Goal: Task Accomplishment & Management: Use online tool/utility

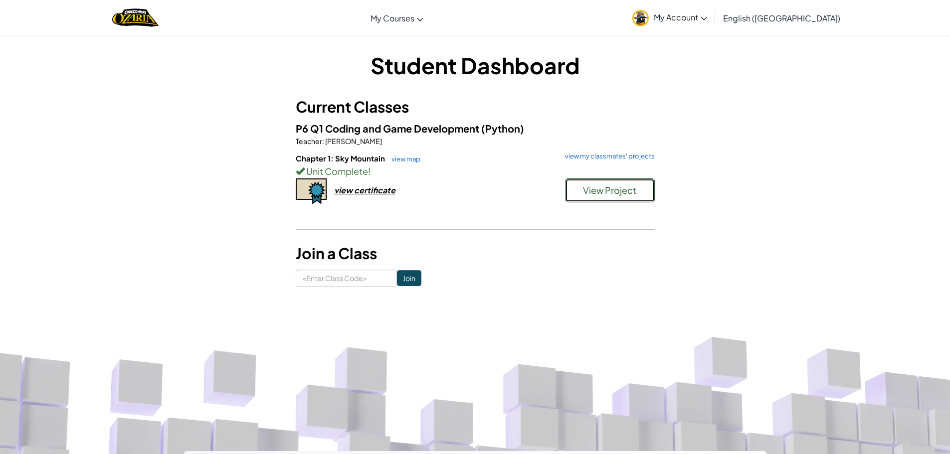
click at [608, 184] on button "View Project" at bounding box center [610, 191] width 90 height 24
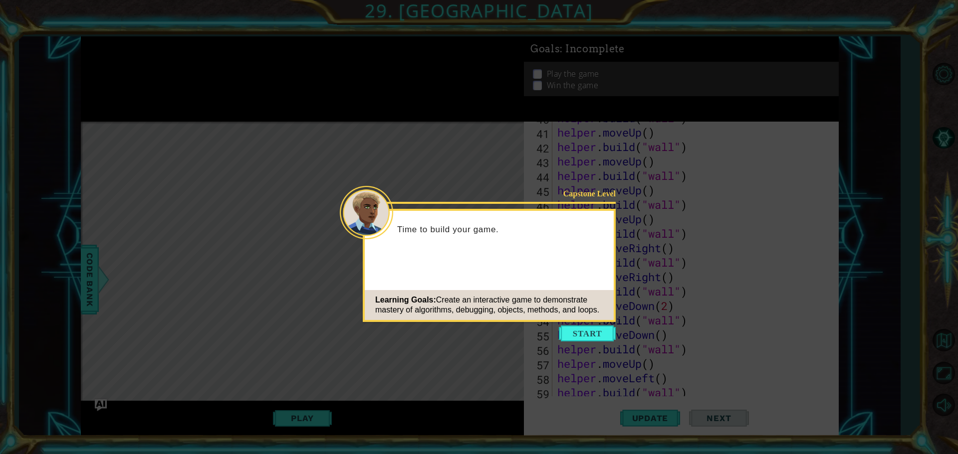
scroll to position [897, 0]
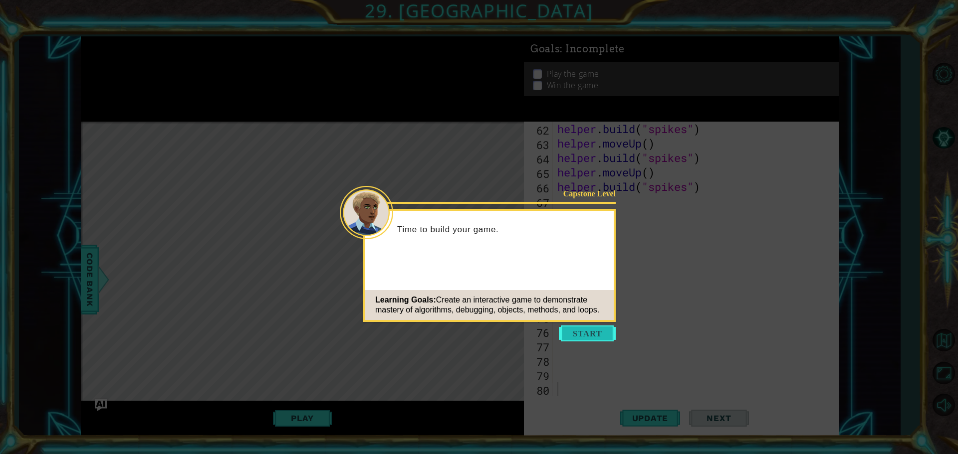
click at [574, 335] on button "Start" at bounding box center [587, 334] width 57 height 16
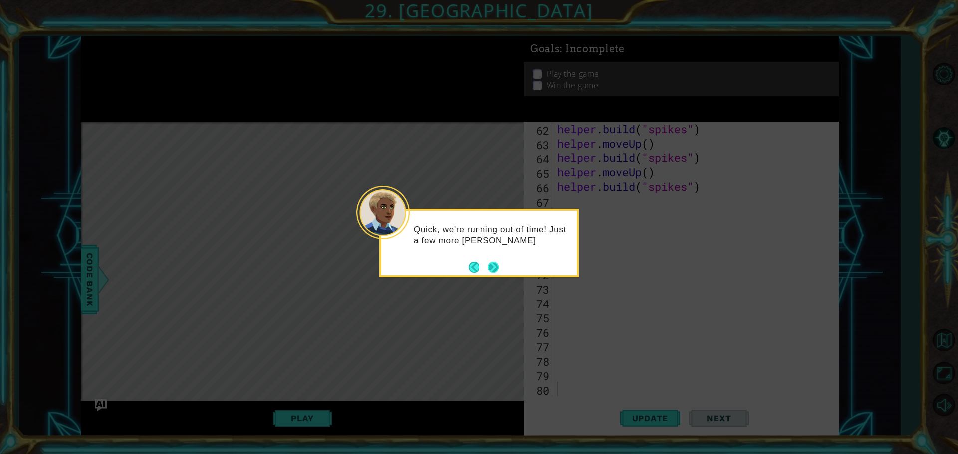
click at [489, 267] on button "Next" at bounding box center [493, 266] width 11 height 11
click at [489, 267] on button "Next" at bounding box center [493, 267] width 11 height 11
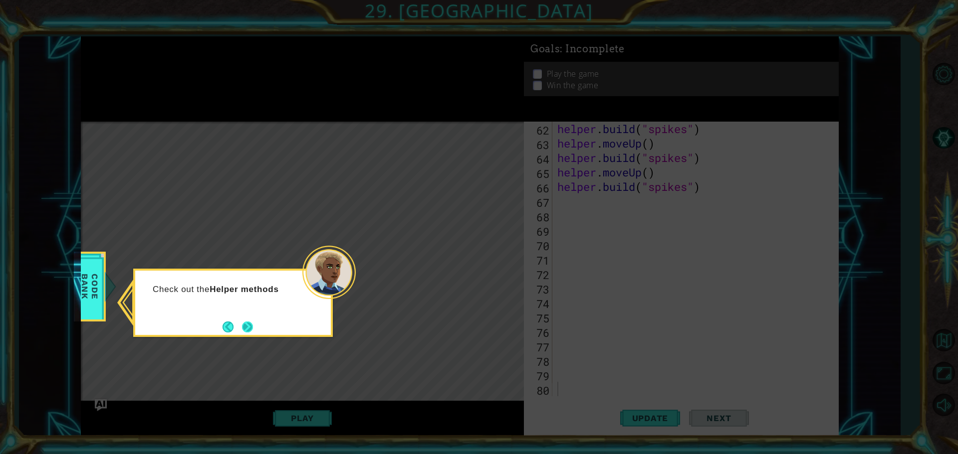
click at [250, 327] on button "Next" at bounding box center [247, 327] width 11 height 11
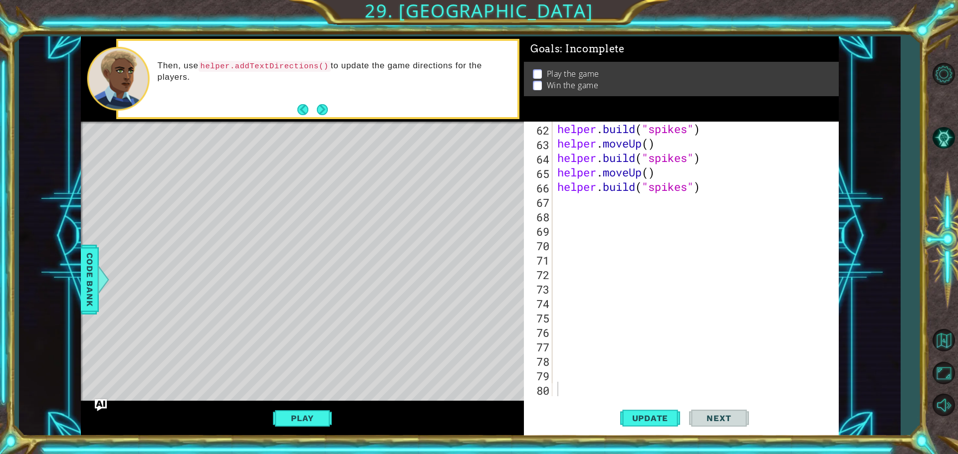
drag, startPoint x: 187, startPoint y: 128, endPoint x: 229, endPoint y: 179, distance: 66.2
click at [228, 179] on div "Level Map" at bounding box center [311, 269] width 461 height 294
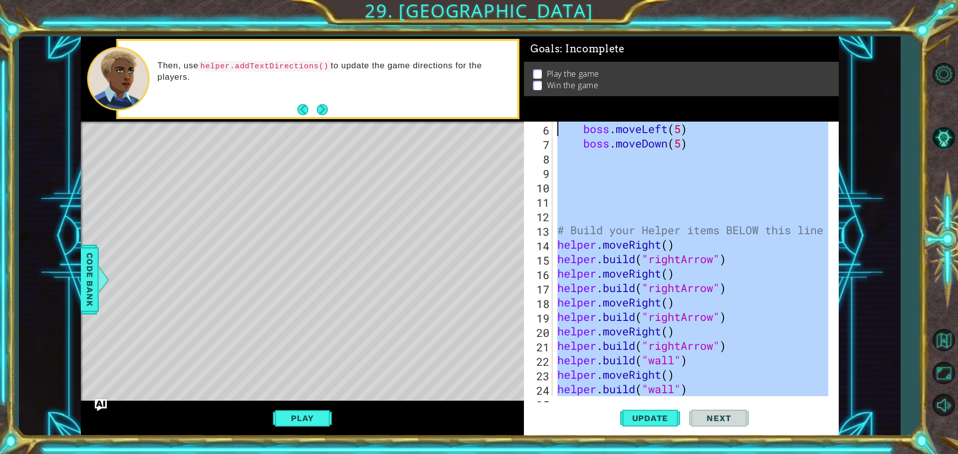
scroll to position [0, 0]
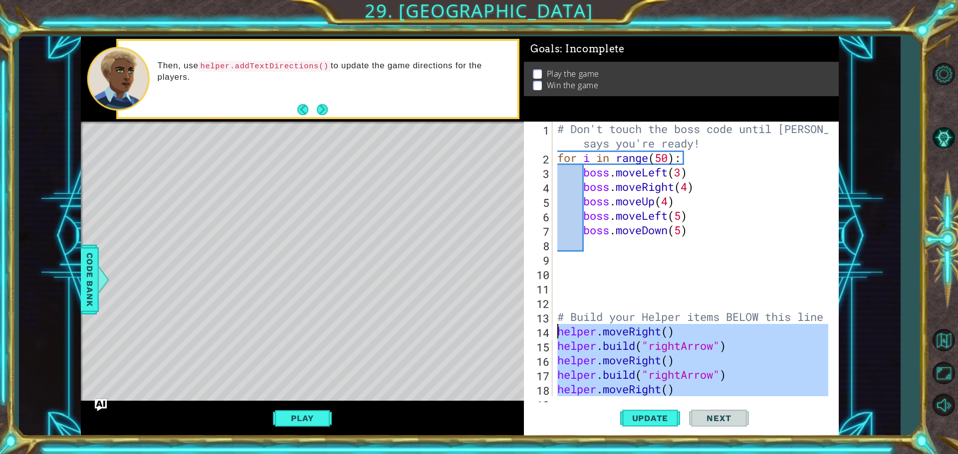
drag, startPoint x: 707, startPoint y: 192, endPoint x: 535, endPoint y: 324, distance: 217.7
click at [535, 324] on div "[DOMAIN_NAME]("spikes") 1 2 3 4 5 6 7 8 9 10 11 12 13 14 15 16 17 18 19 # Don't…" at bounding box center [680, 259] width 312 height 275
type textarea "helper.moveRight() [DOMAIN_NAME]("rightArrow")"
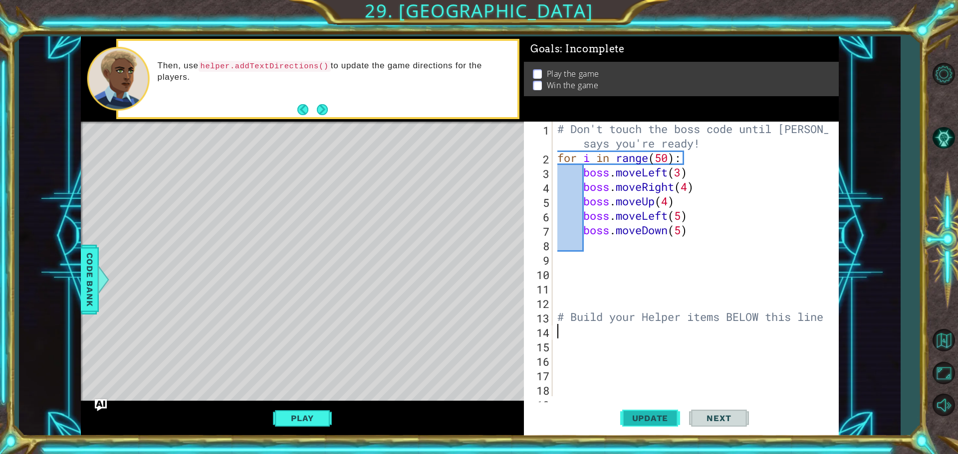
click at [637, 417] on span "Update" at bounding box center [650, 419] width 56 height 10
click at [696, 154] on div "# Don't touch the boss code until [PERSON_NAME] says you're ready! for i in ran…" at bounding box center [694, 281] width 278 height 318
type textarea "for i in range(50):"
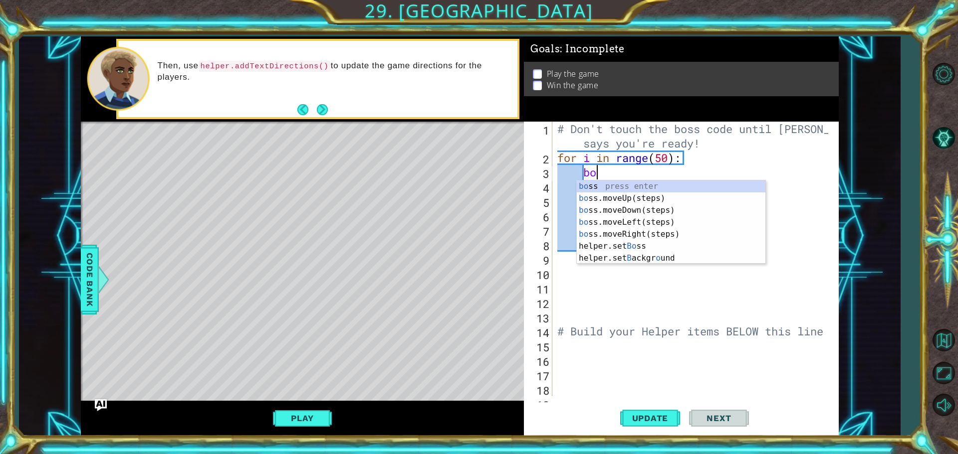
scroll to position [0, 1]
click at [638, 246] on div "bos s press enter bos s.moveUp(steps) press enter bos s.moveDown(steps) press e…" at bounding box center [671, 229] width 189 height 96
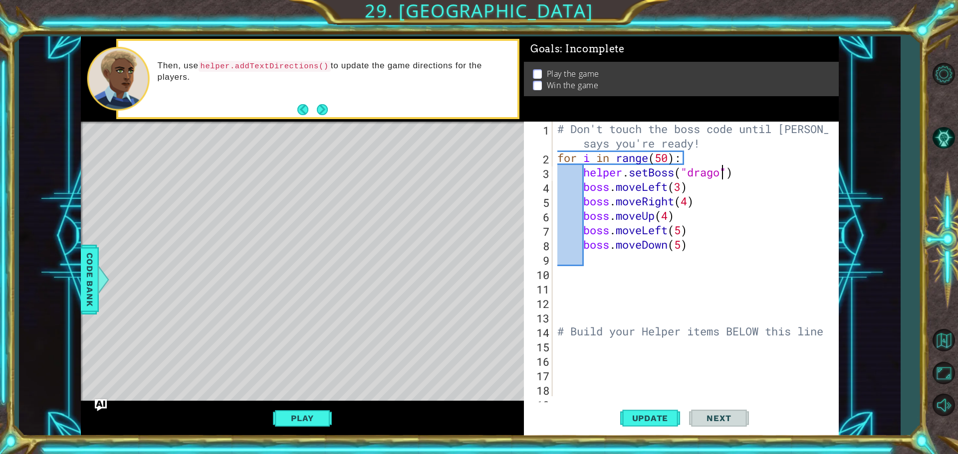
scroll to position [0, 7]
click at [674, 415] on span "Update" at bounding box center [650, 419] width 56 height 10
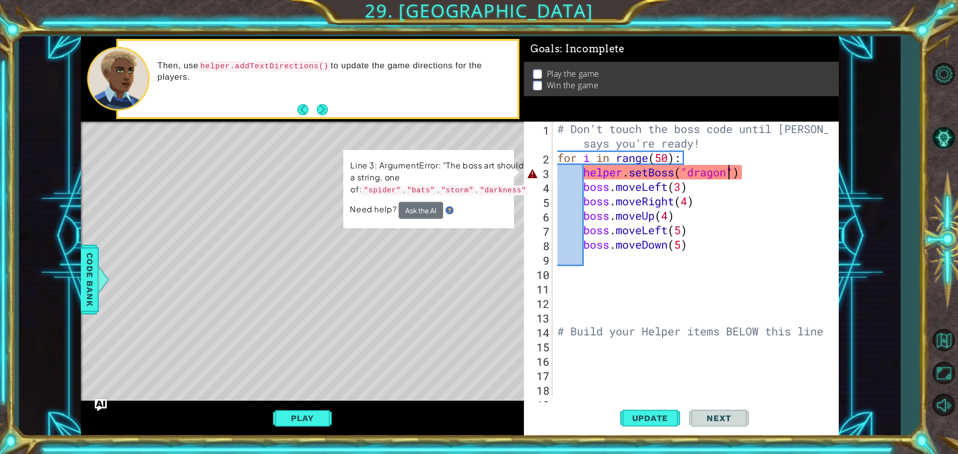
click at [714, 172] on div "# Don't touch the boss code until [PERSON_NAME] says you're ready! for i in ran…" at bounding box center [694, 281] width 278 height 318
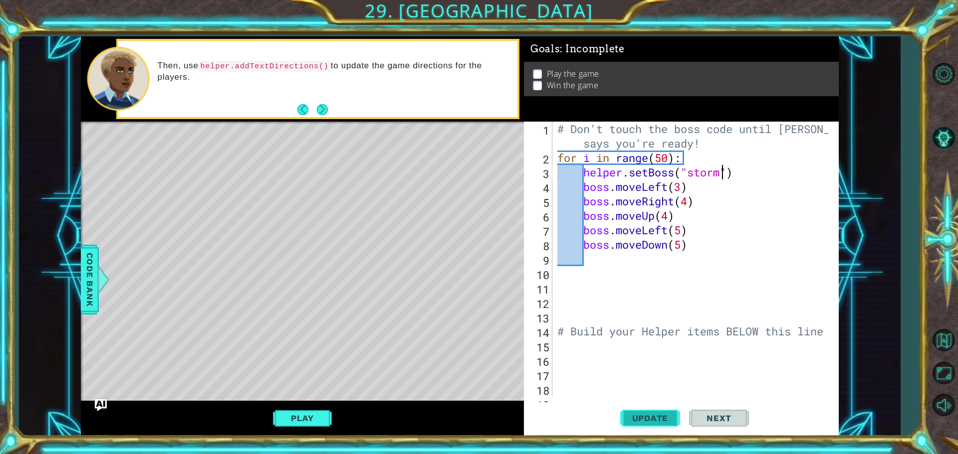
click at [649, 415] on span "Update" at bounding box center [650, 419] width 56 height 10
type textarea "helper.setBoss("bats")"
click at [649, 266] on div "# Don't touch the boss code until [PERSON_NAME] says you're ready! for i in ran…" at bounding box center [694, 281] width 278 height 318
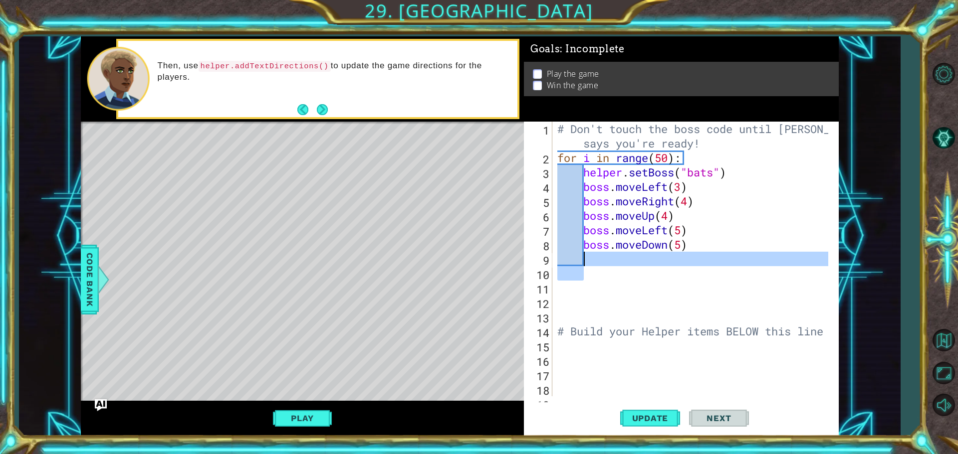
scroll to position [0, 0]
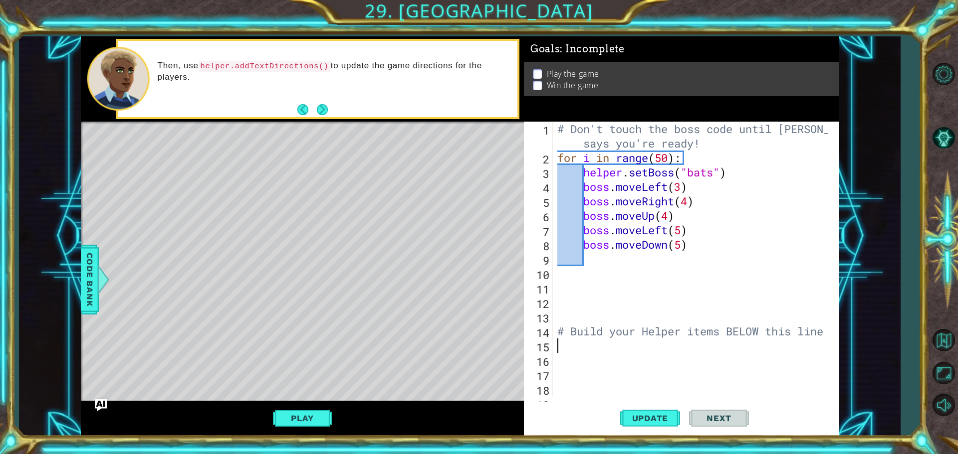
click at [621, 342] on div "# Don't touch the boss code until [PERSON_NAME] says you're ready! for i in ran…" at bounding box center [694, 281] width 278 height 318
click at [649, 419] on span "Update" at bounding box center [650, 419] width 56 height 10
click at [701, 190] on div "# Don't touch the boss code until [PERSON_NAME] says you're ready! for i in ran…" at bounding box center [694, 281] width 278 height 318
click at [314, 418] on button "Play" at bounding box center [302, 418] width 58 height 19
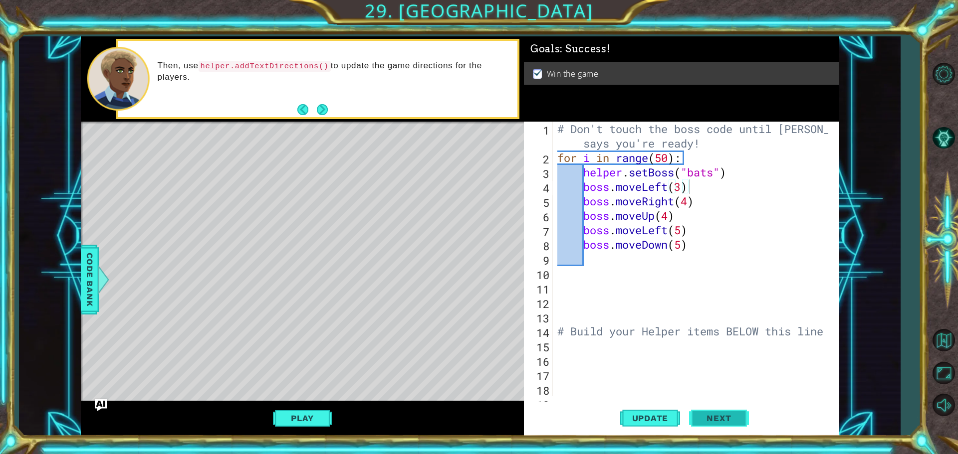
click at [713, 431] on button "Next" at bounding box center [719, 420] width 60 height 31
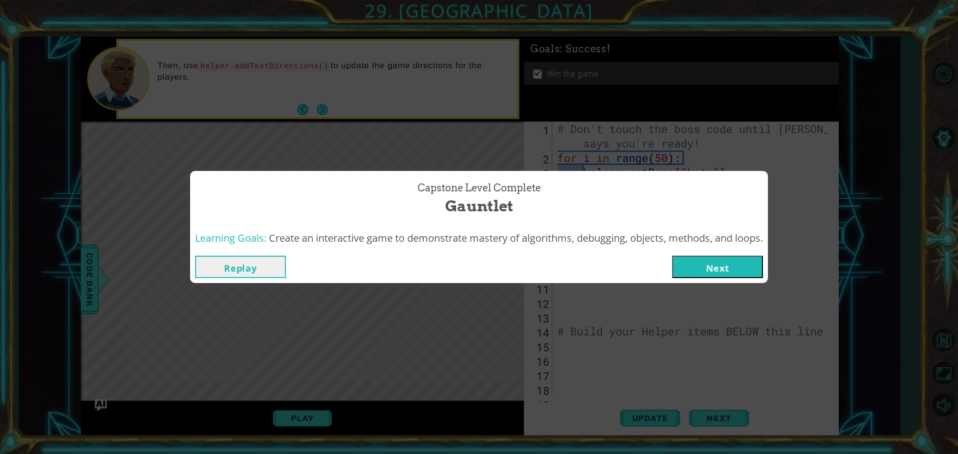
click at [211, 267] on button "Replay" at bounding box center [240, 267] width 91 height 22
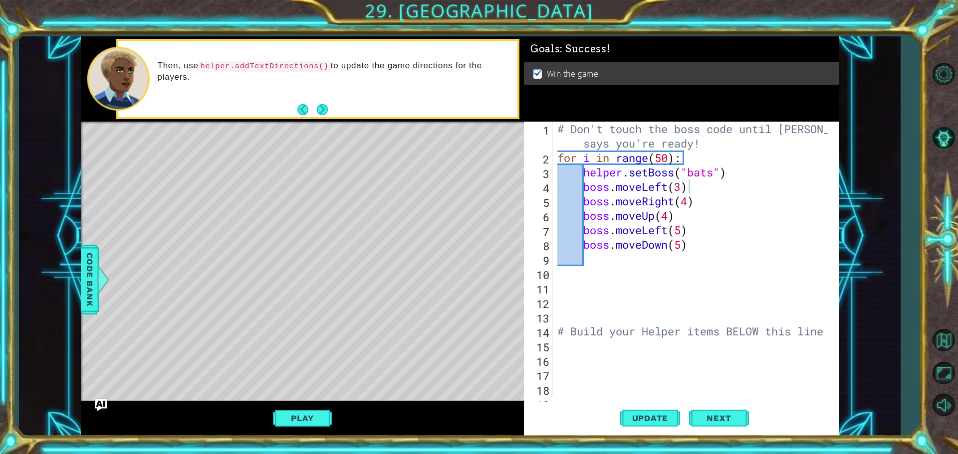
scroll to position [0, 5]
click at [308, 414] on button "Play" at bounding box center [302, 418] width 58 height 19
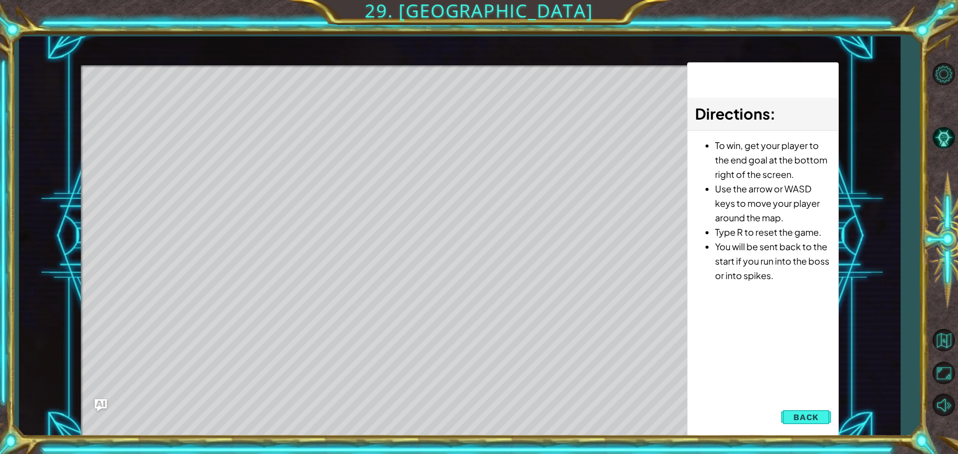
click at [817, 416] on span "Back" at bounding box center [805, 418] width 25 height 10
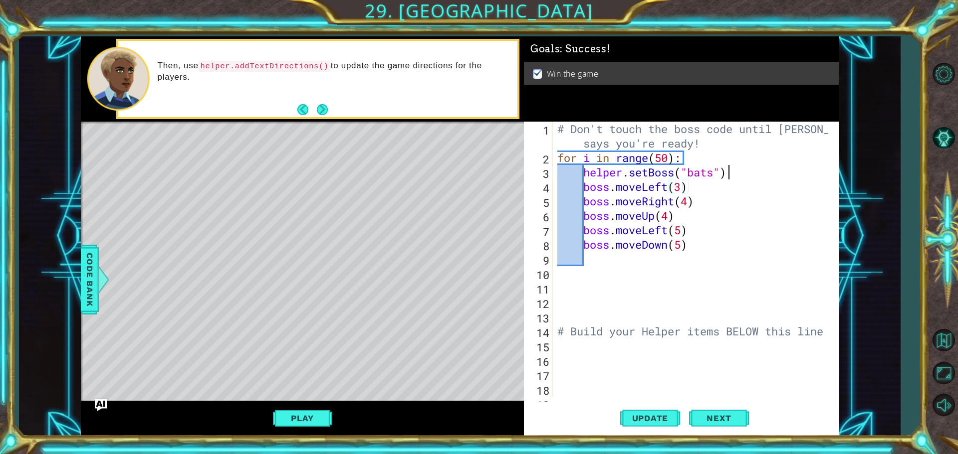
click at [730, 170] on div "# Don't touch the boss code until [PERSON_NAME] says you're ready! for i in ran…" at bounding box center [694, 281] width 278 height 318
click at [732, 186] on div "# Don't touch the boss code until [PERSON_NAME] says you're ready! for i in ran…" at bounding box center [694, 281] width 278 height 318
click at [728, 169] on div "# Don't touch the boss code until [PERSON_NAME] says you're ready! for i in ran…" at bounding box center [694, 281] width 278 height 318
type textarea "helper.setBoss("bats")"
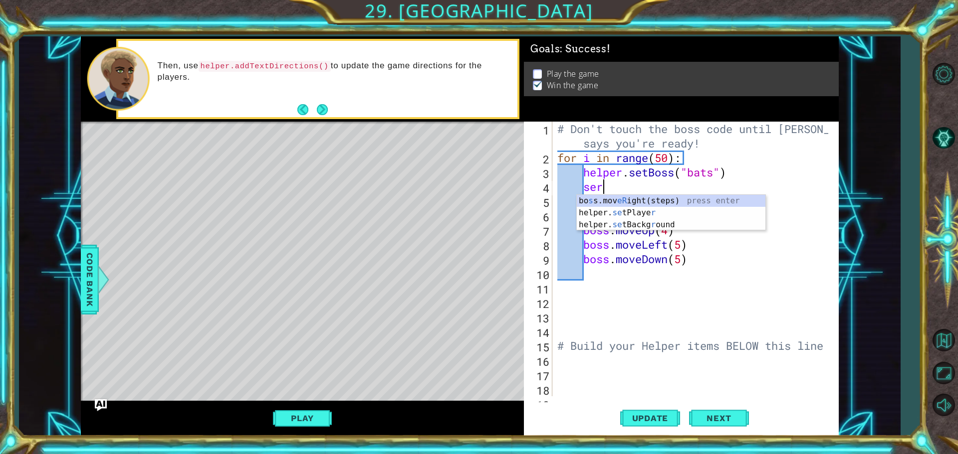
scroll to position [0, 1]
click at [704, 210] on div "[PERSON_NAME] s s.mov eR ight(steps) press enter helper. se tPlaye r press ente…" at bounding box center [671, 225] width 189 height 60
type textarea "helper.setPlayer("dragon")"
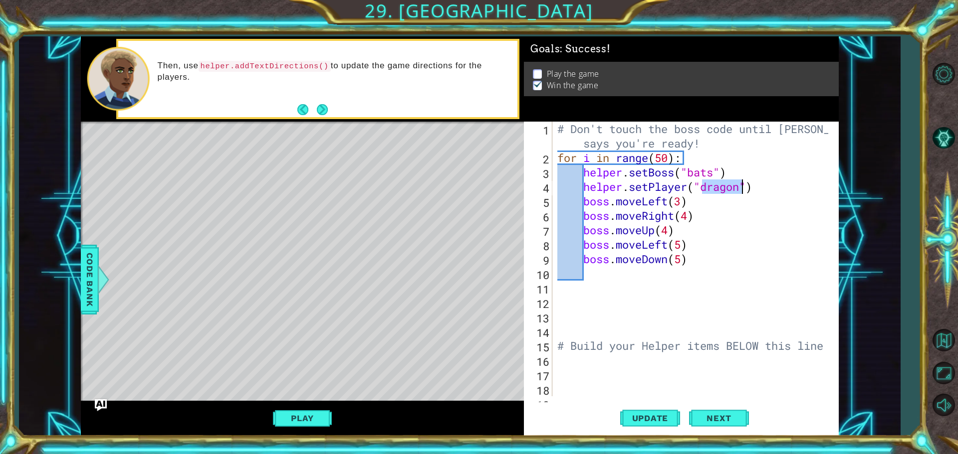
click at [770, 291] on div "# Don't touch the boss code until [PERSON_NAME] says you're ready! for i in ran…" at bounding box center [694, 281] width 278 height 318
click at [673, 413] on button "Update" at bounding box center [650, 418] width 60 height 31
click at [279, 417] on button "Play" at bounding box center [302, 418] width 58 height 19
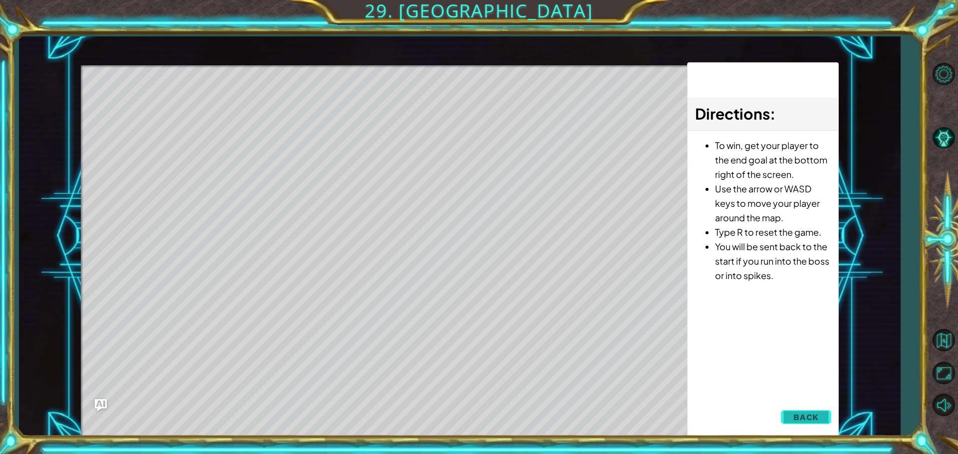
click at [810, 423] on span "Back" at bounding box center [805, 418] width 25 height 10
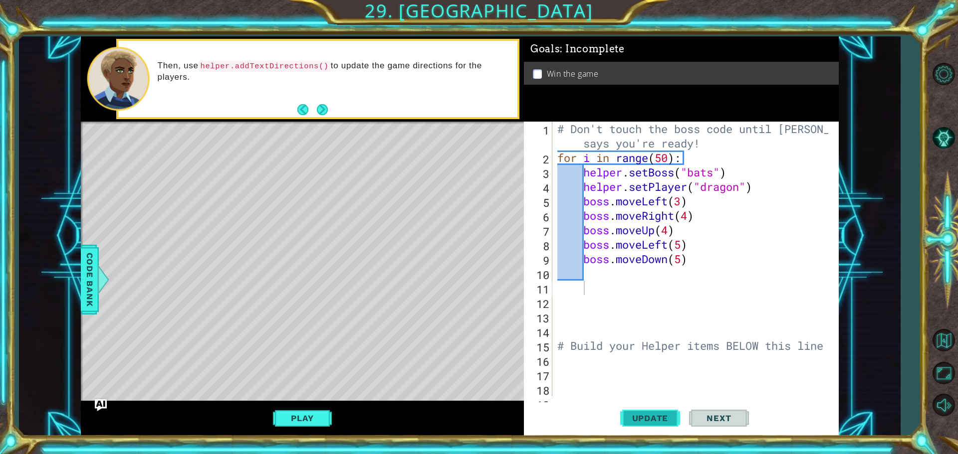
click at [639, 412] on button "Update" at bounding box center [650, 418] width 60 height 31
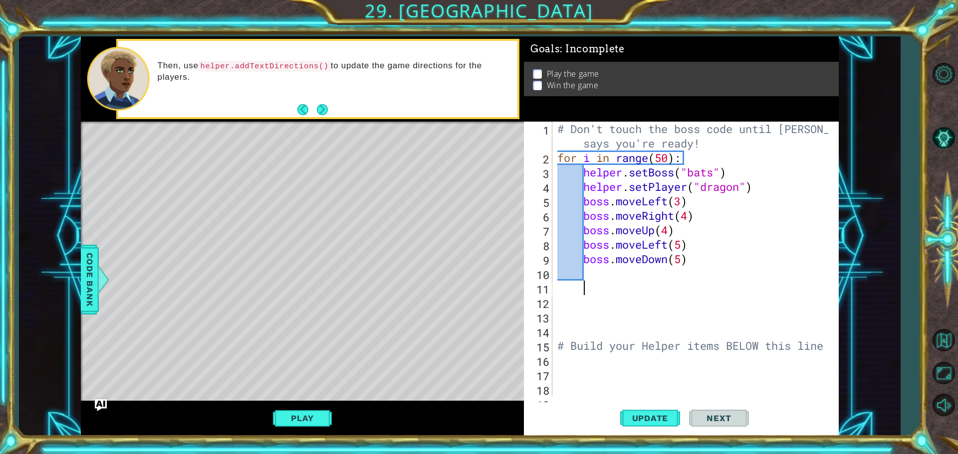
click at [607, 278] on div "# Don't touch the boss code until [PERSON_NAME] says you're ready! for i in ran…" at bounding box center [694, 281] width 278 height 318
click at [609, 368] on div "# Don't touch the boss code until [PERSON_NAME] says you're ready! for i in ran…" at bounding box center [694, 281] width 278 height 318
click at [608, 363] on div "# Don't touch the boss code until [PERSON_NAME] says you're ready! for i in ran…" at bounding box center [694, 281] width 278 height 318
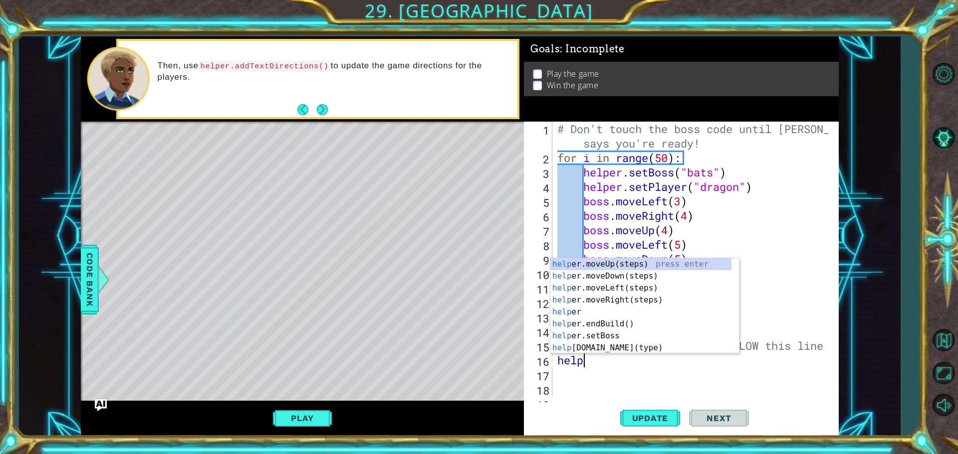
scroll to position [0, 1]
type textarea "helper"
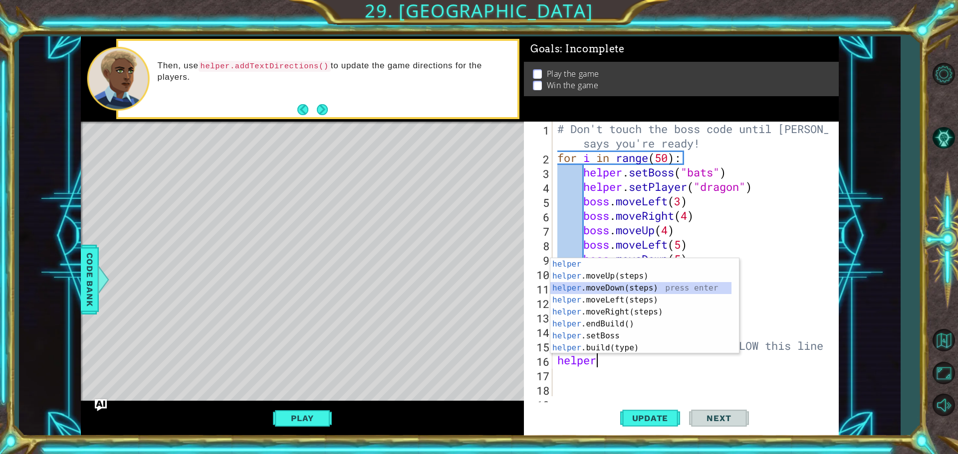
click at [604, 283] on div "helper press enter helper .moveUp(steps) press enter helper .moveDown(steps) pr…" at bounding box center [640, 318] width 181 height 120
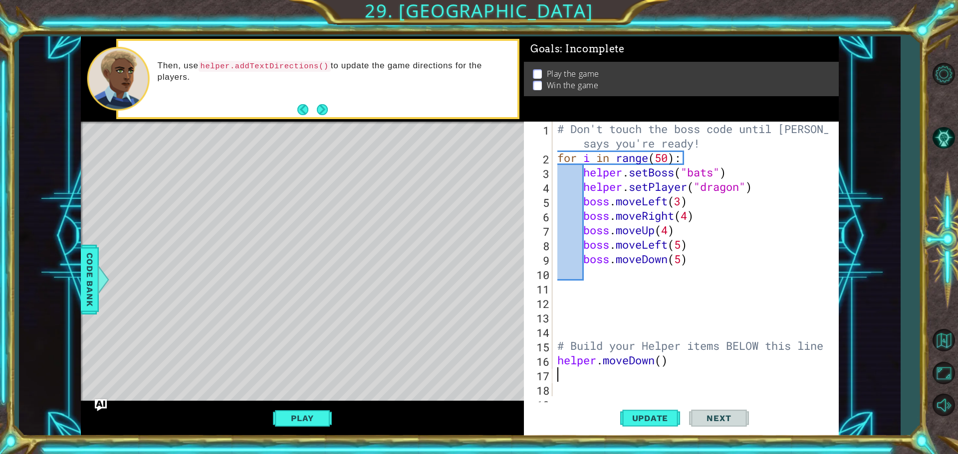
scroll to position [0, 0]
click at [671, 361] on div "# Don't touch the boss code until [PERSON_NAME] says you're ready! for i in ran…" at bounding box center [694, 281] width 278 height 318
click at [825, 346] on div "# Don't touch the boss code until [PERSON_NAME] says you're ready! for i in ran…" at bounding box center [694, 281] width 278 height 318
type textarea "# Build your Helper items BELOW this line"
click at [701, 158] on div "# Don't touch the boss code until [PERSON_NAME] says you're ready! for i in ran…" at bounding box center [694, 281] width 278 height 318
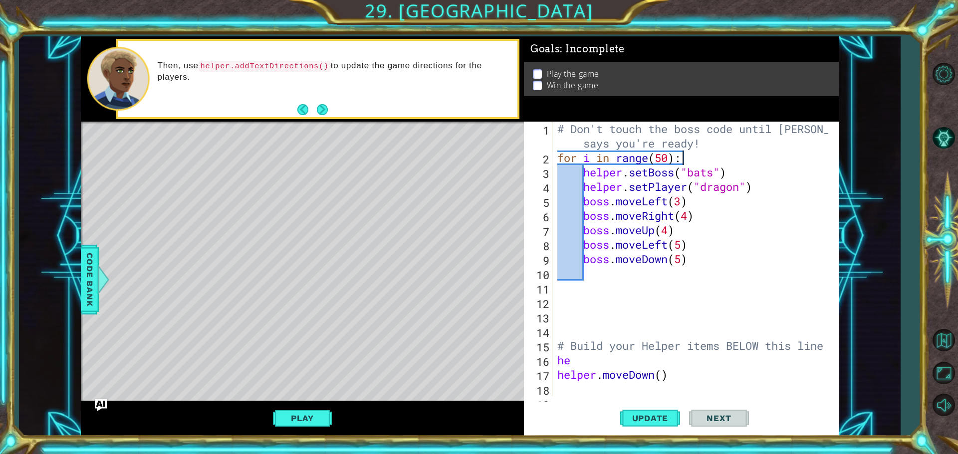
type textarea "for i in range(50):"
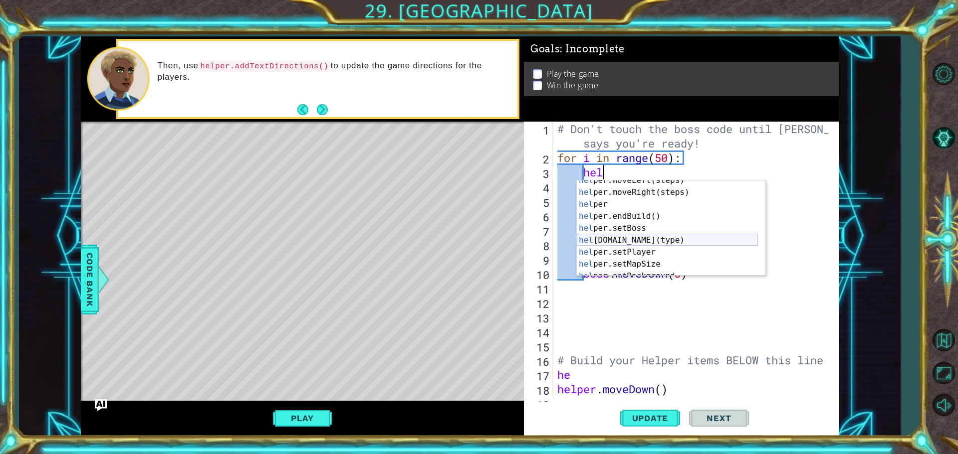
scroll to position [30, 0]
click at [667, 260] on div "hel per.moveLeft(steps) press enter hel per.moveRight(steps) press enter hel pe…" at bounding box center [667, 235] width 181 height 120
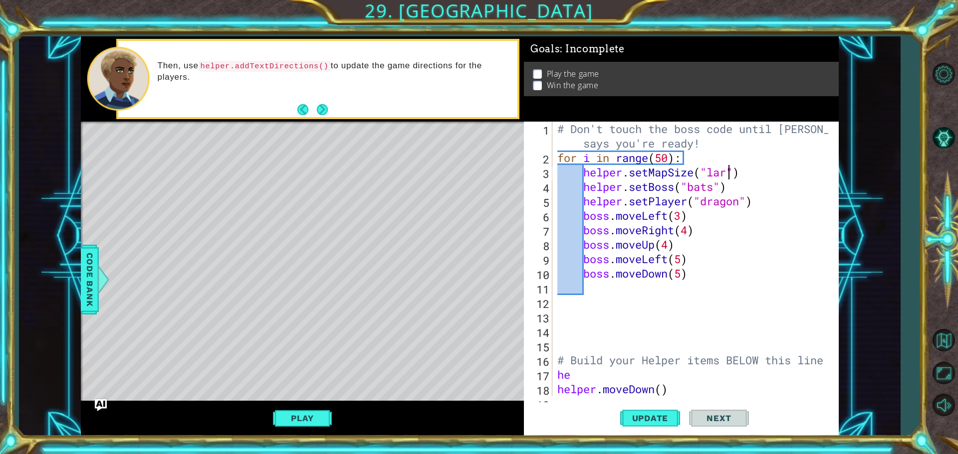
scroll to position [0, 8]
click at [635, 422] on span "Update" at bounding box center [650, 419] width 56 height 10
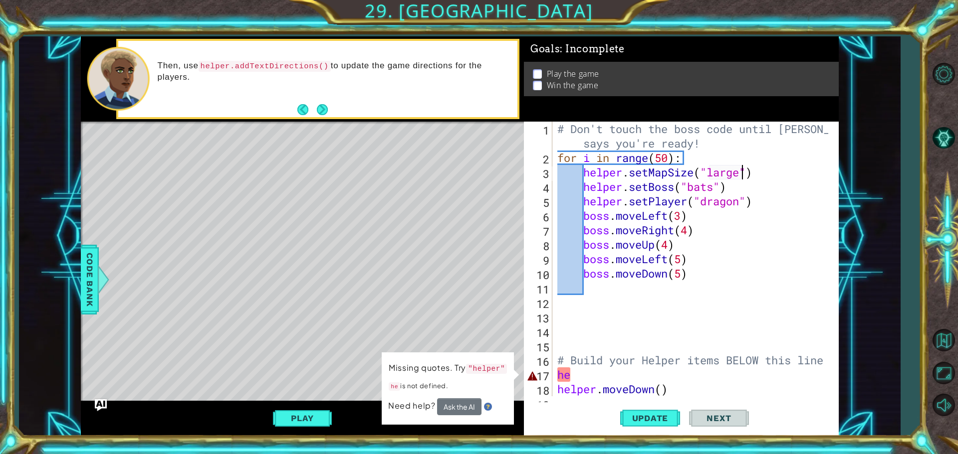
click at [595, 381] on div "# Don't touch the boss code until [PERSON_NAME] says you're ready! for i in ran…" at bounding box center [694, 281] width 278 height 318
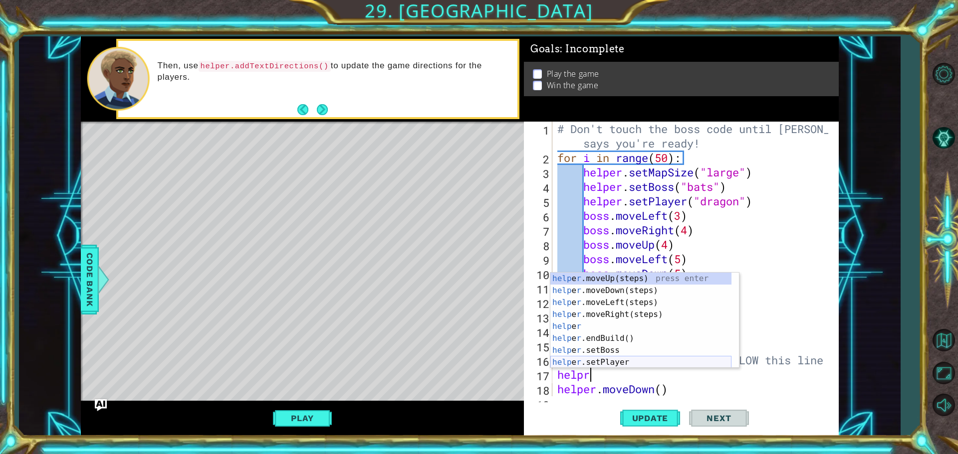
scroll to position [30, 0]
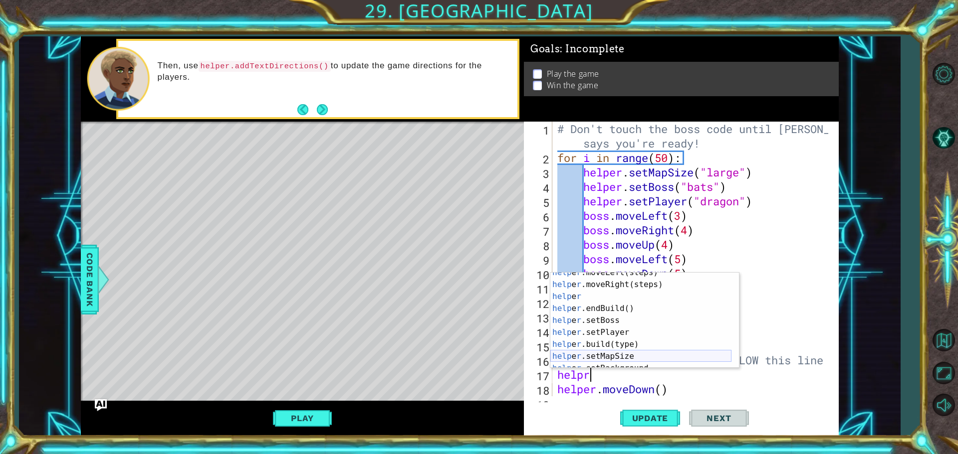
click at [611, 357] on div "help e r .moveLeft(steps) press enter help e r .moveRight(steps) press enter he…" at bounding box center [640, 327] width 181 height 120
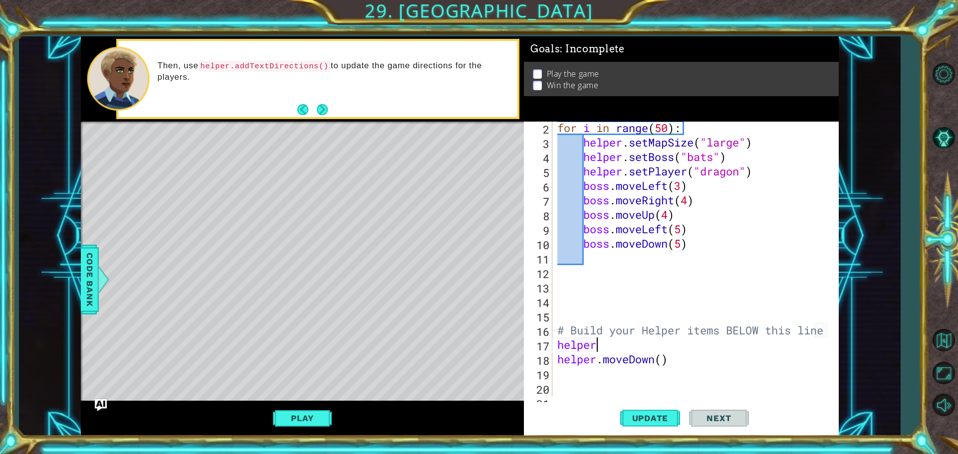
scroll to position [0, 0]
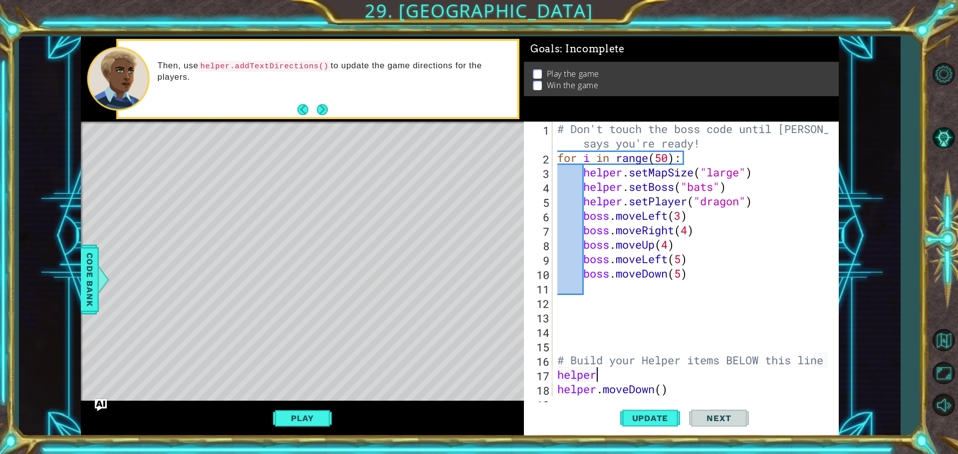
click at [617, 375] on div "# Don't touch the boss code until [PERSON_NAME] says you're ready! for i in ran…" at bounding box center [694, 281] width 278 height 318
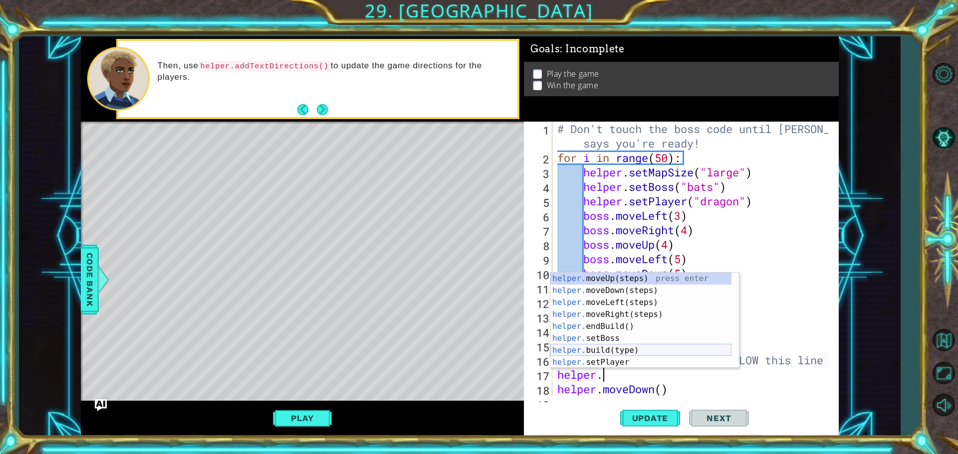
scroll to position [30, 0]
click at [587, 352] on div "helper. moveLeft(steps) press enter helper. moveRight(steps) press enter helper…" at bounding box center [640, 327] width 181 height 120
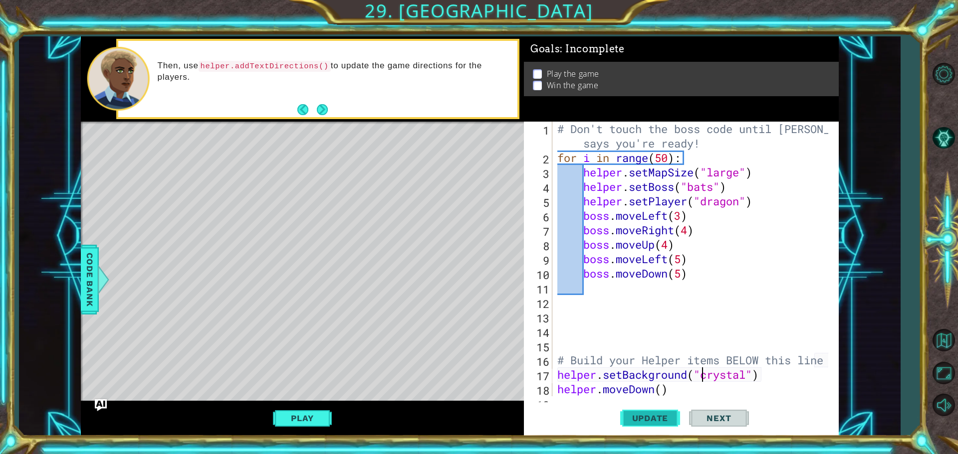
type textarea "helper.setBackground("crystal")"
click at [644, 414] on span "Update" at bounding box center [650, 419] width 56 height 10
click at [645, 304] on div "# Don't touch the boss code until [PERSON_NAME] says you're ready! for i in ran…" at bounding box center [694, 281] width 278 height 318
click at [660, 306] on div "# Don't touch the boss code until [PERSON_NAME] says you're ready! for i in ran…" at bounding box center [694, 281] width 278 height 318
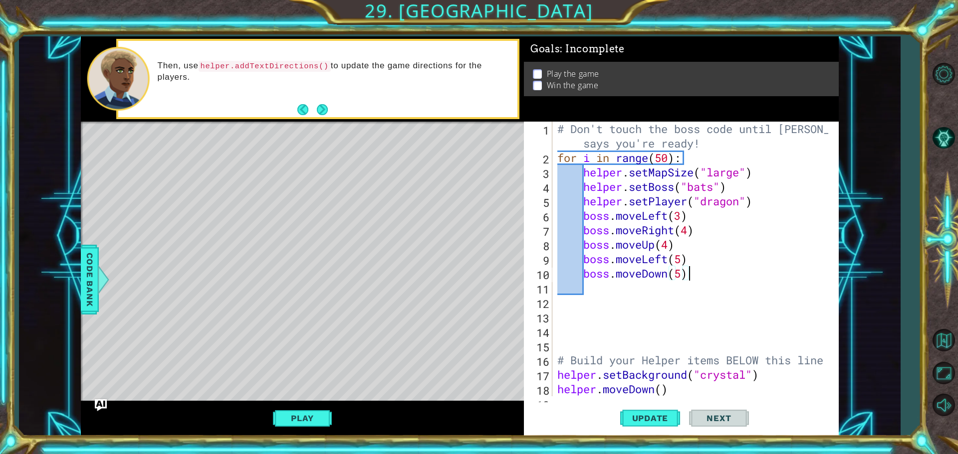
click at [734, 276] on div "# Don't touch the boss code until [PERSON_NAME] says you're ready! for i in ran…" at bounding box center [694, 281] width 278 height 318
click at [300, 416] on button "Play" at bounding box center [302, 418] width 58 height 19
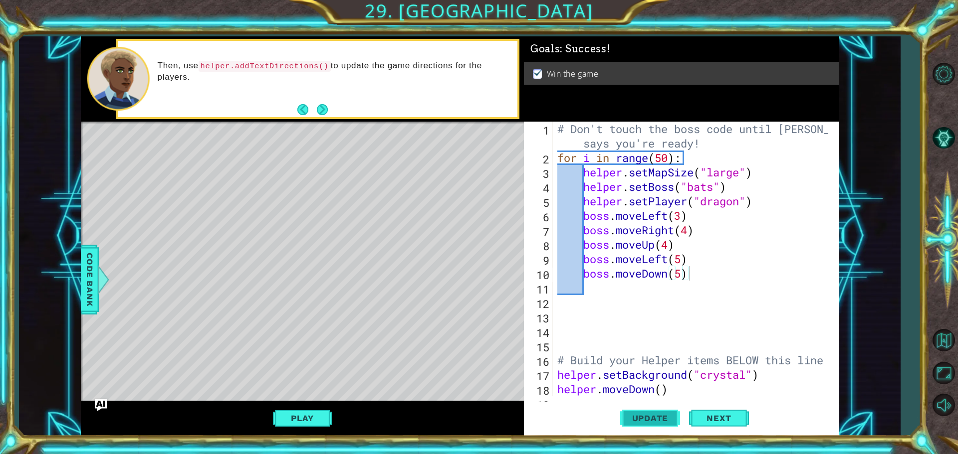
click at [672, 420] on span "Update" at bounding box center [650, 419] width 56 height 10
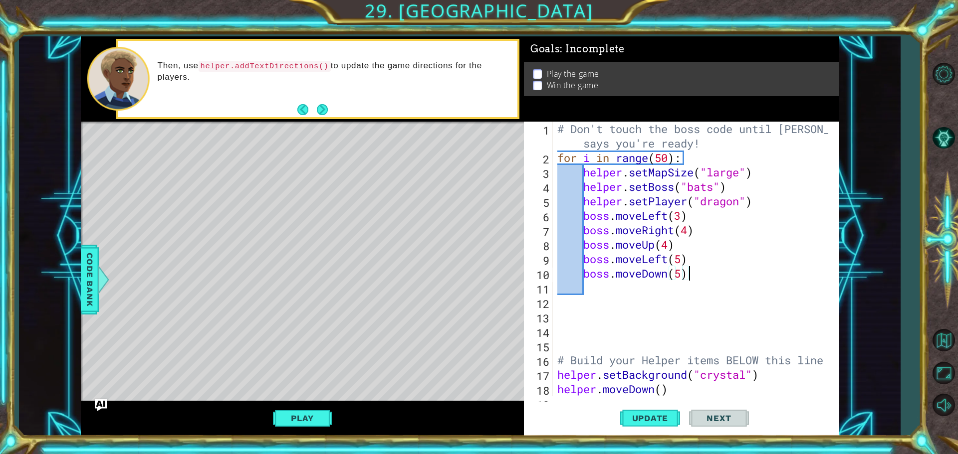
scroll to position [30, 0]
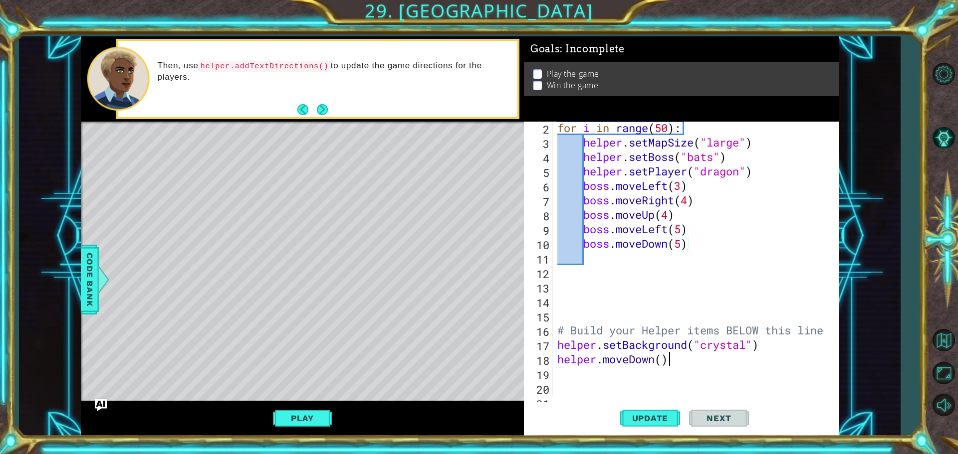
click at [680, 364] on div "for i in range ( 50 ) : helper . setMapSize ( "large" ) helper . setBoss ( "bat…" at bounding box center [694, 273] width 278 height 304
type textarea "helper.moveDown()"
click at [677, 358] on div "for i in range ( 50 ) : helper . setMapSize ( "large" ) helper . setBoss ( "bat…" at bounding box center [694, 273] width 278 height 304
click at [759, 343] on div "for i in range ( 50 ) : helper . setMapSize ( "large" ) helper . setBoss ( "bat…" at bounding box center [694, 273] width 278 height 304
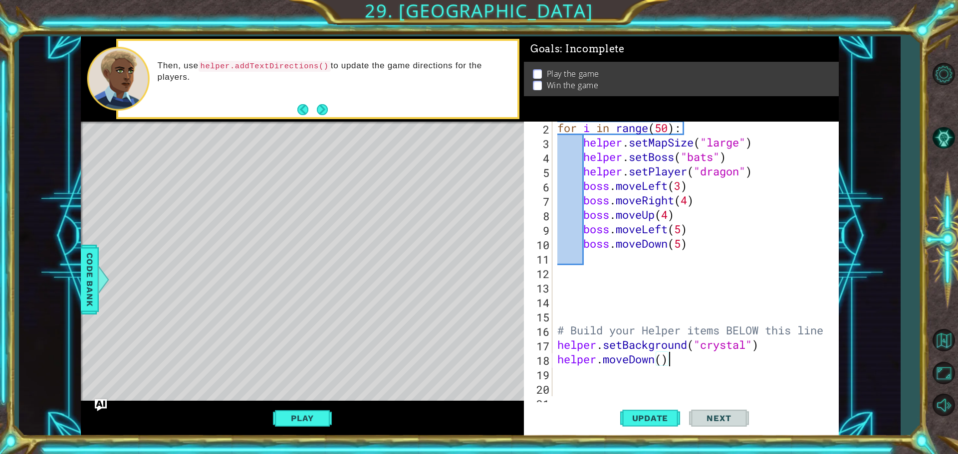
type textarea "helper.setBackground("crystal")"
click at [642, 414] on span "Update" at bounding box center [650, 419] width 56 height 10
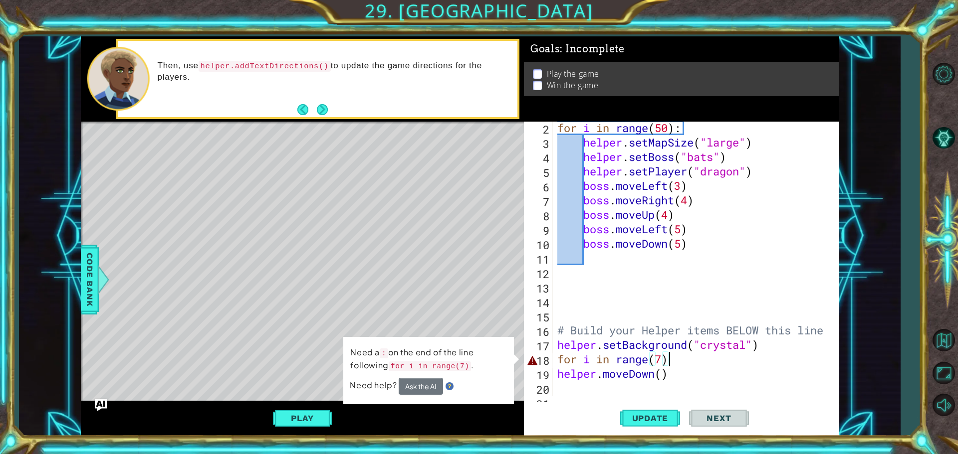
click at [684, 361] on div "for i in range ( 50 ) : helper . setMapSize ( "large" ) helper . setBoss ( "bat…" at bounding box center [694, 273] width 278 height 304
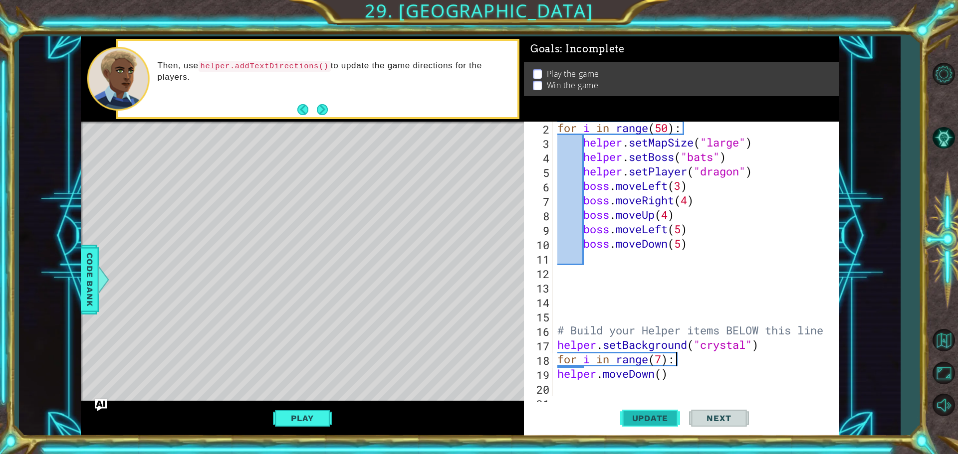
click at [660, 412] on button "Update" at bounding box center [650, 418] width 60 height 31
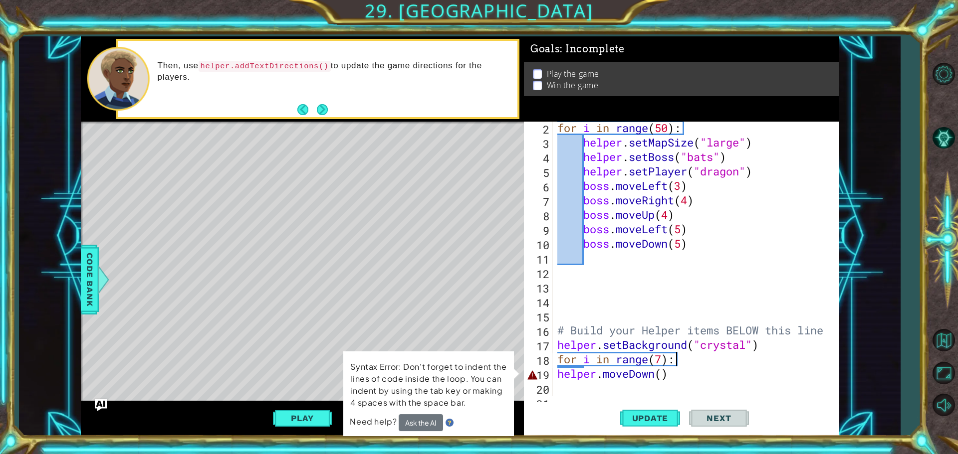
click at [662, 376] on div "for i in range ( 50 ) : helper . setMapSize ( "large" ) helper . setBoss ( "bat…" at bounding box center [694, 273] width 278 height 304
click at [679, 371] on div "for i in range ( 50 ) : helper . setMapSize ( "large" ) helper . setBoss ( "bat…" at bounding box center [694, 273] width 278 height 304
click at [671, 375] on div "for i in range ( 50 ) : helper . setMapSize ( "large" ) helper . setBoss ( "bat…" at bounding box center [694, 273] width 278 height 304
click at [658, 376] on div "for i in range ( 50 ) : helper . setMapSize ( "large" ) helper . setBoss ( "bat…" at bounding box center [694, 273] width 278 height 304
click at [663, 373] on div "for i in range ( 50 ) : helper . setMapSize ( "large" ) helper . setBoss ( "bat…" at bounding box center [694, 273] width 278 height 304
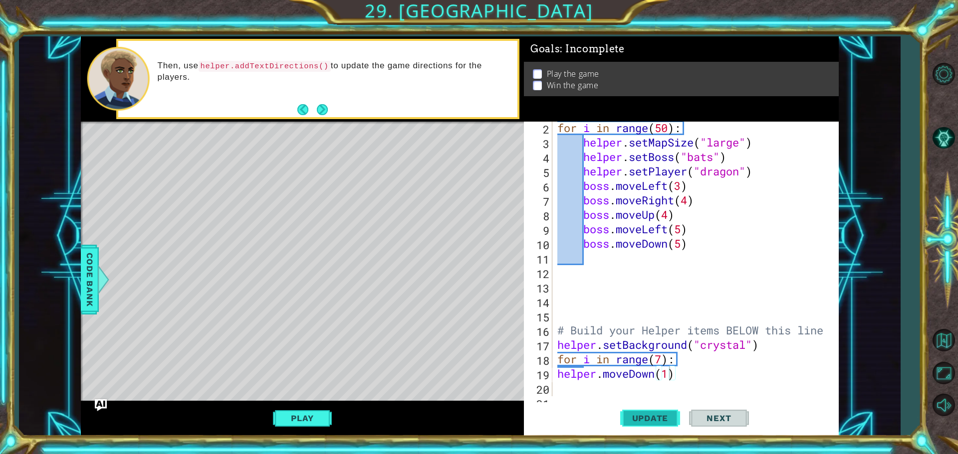
click at [661, 416] on span "Update" at bounding box center [650, 419] width 56 height 10
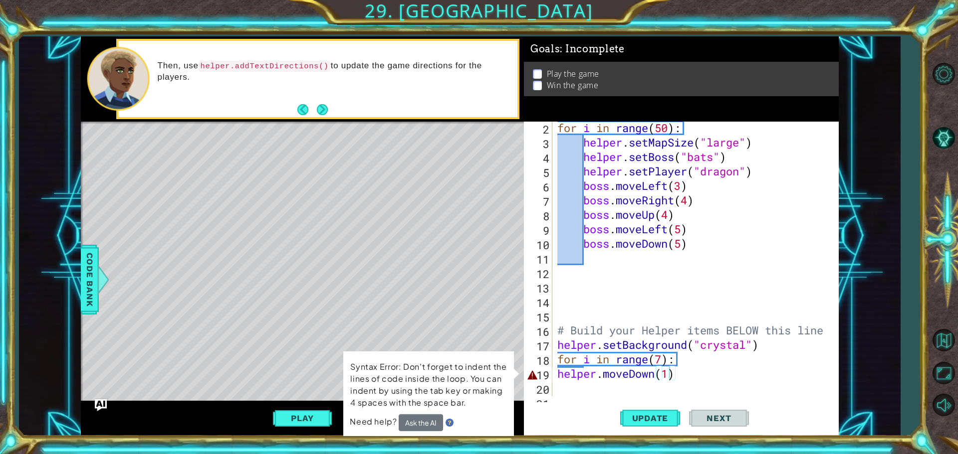
click at [451, 423] on img at bounding box center [449, 423] width 8 height 8
click at [481, 406] on p "Syntax Error: Don't forget to indent the lines of code inside the loop. You can…" at bounding box center [428, 385] width 157 height 48
click at [525, 424] on div "5 AI Bot queries left for the day" at bounding box center [514, 423] width 109 height 19
type textarea "for i in range(7):"
click at [676, 364] on div "for i in range ( 50 ) : helper . setMapSize ( "large" ) helper . setBoss ( "bat…" at bounding box center [694, 273] width 278 height 304
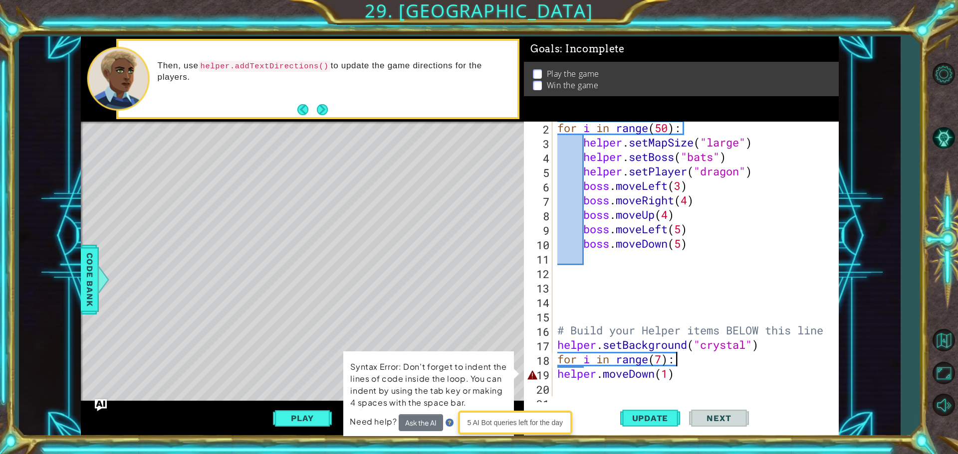
scroll to position [0, 0]
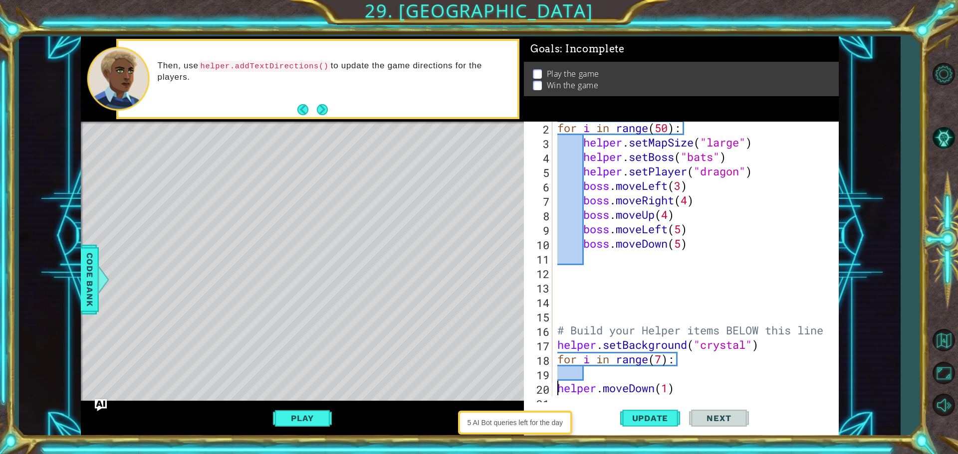
click at [556, 391] on div "for i in range ( 50 ) : helper . setMapSize ( "large" ) helper . setBoss ( "bat…" at bounding box center [694, 273] width 278 height 304
type textarea "helper.moveDown(1)"
drag, startPoint x: 635, startPoint y: 420, endPoint x: 551, endPoint y: 426, distance: 85.0
click at [633, 422] on span "Update" at bounding box center [650, 419] width 56 height 10
click at [291, 421] on button "Play" at bounding box center [302, 418] width 58 height 19
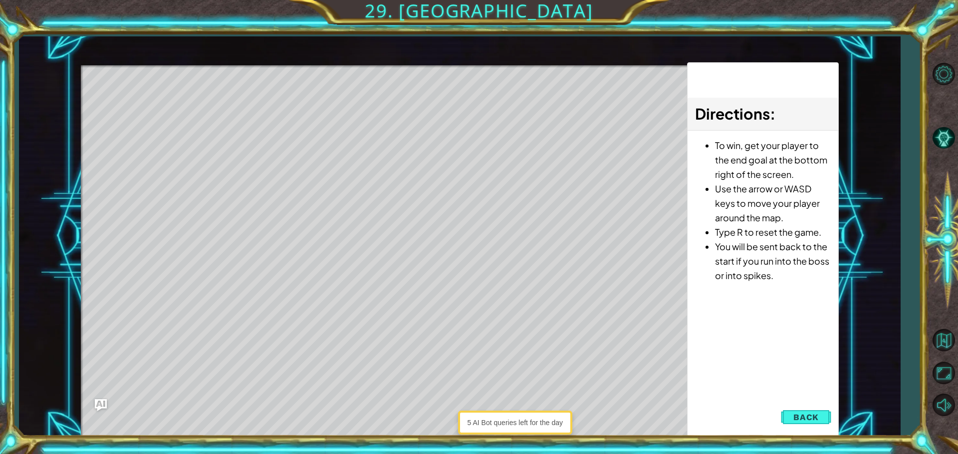
click at [788, 407] on div "Directions : To win, get your player to the end goal at the bottom right of the…" at bounding box center [763, 249] width 152 height 375
click at [804, 418] on span "Back" at bounding box center [805, 418] width 25 height 10
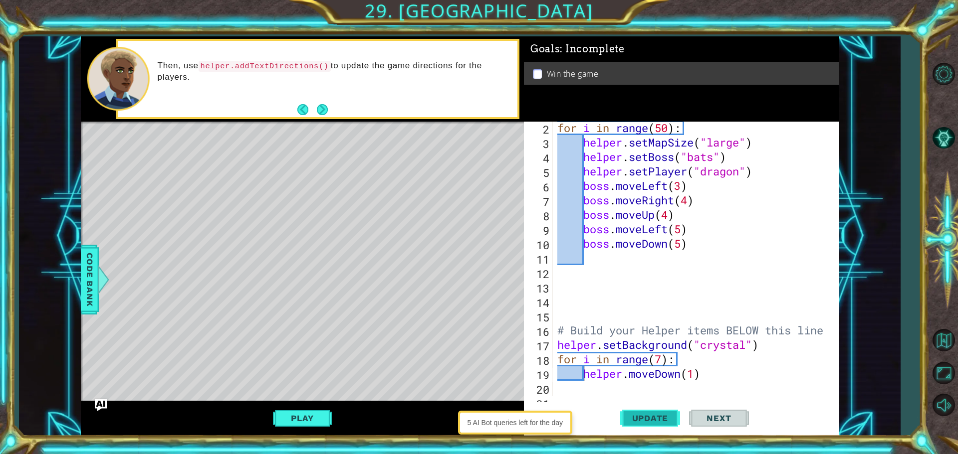
click at [636, 416] on span "Update" at bounding box center [650, 419] width 56 height 10
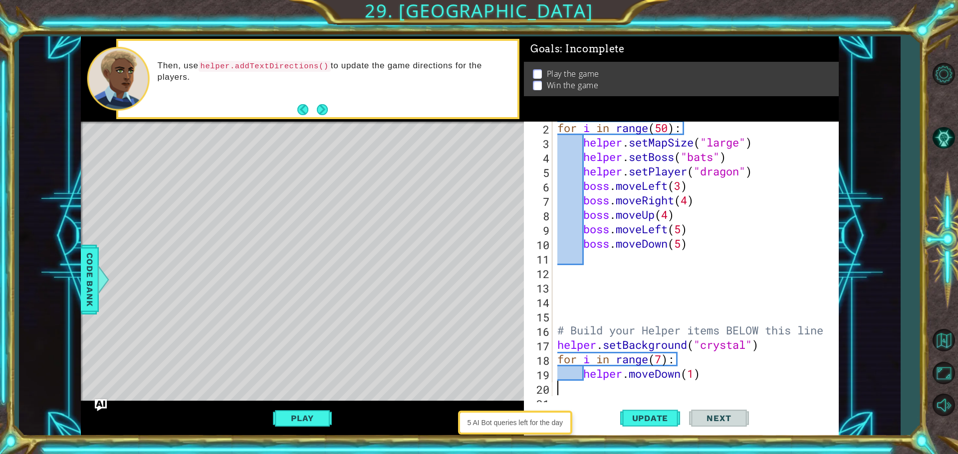
click at [592, 382] on div "for i in range ( 50 ) : helper . setMapSize ( "large" ) helper . setBoss ( "bat…" at bounding box center [694, 273] width 278 height 304
click at [709, 380] on div "for i in range ( 50 ) : helper . setMapSize ( "large" ) helper . setBoss ( "bat…" at bounding box center [694, 273] width 278 height 304
type textarea "helper.moveDown(1)"
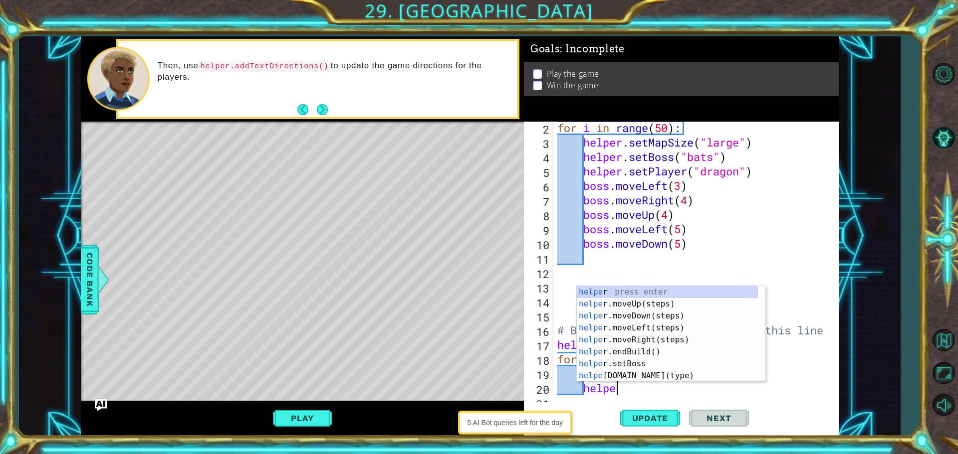
scroll to position [0, 2]
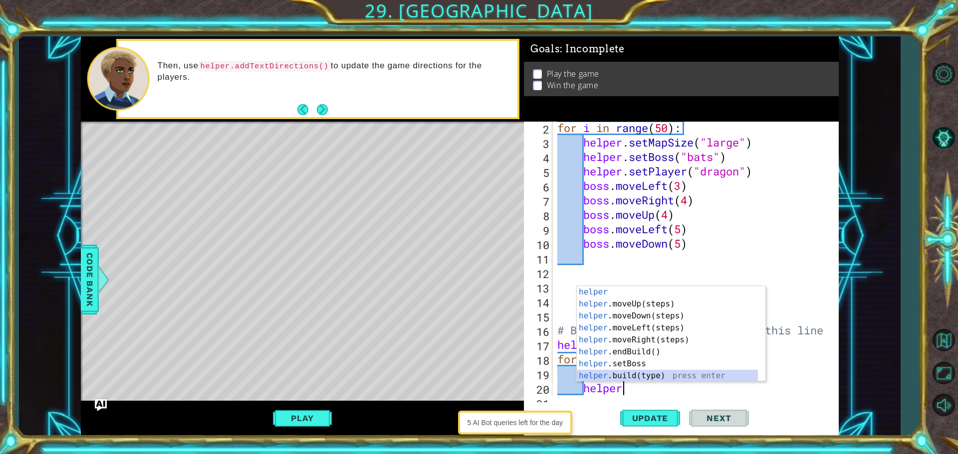
click at [667, 380] on div "helper press enter helper .moveUp(steps) press enter helper .moveDown(steps) pr…" at bounding box center [667, 346] width 181 height 120
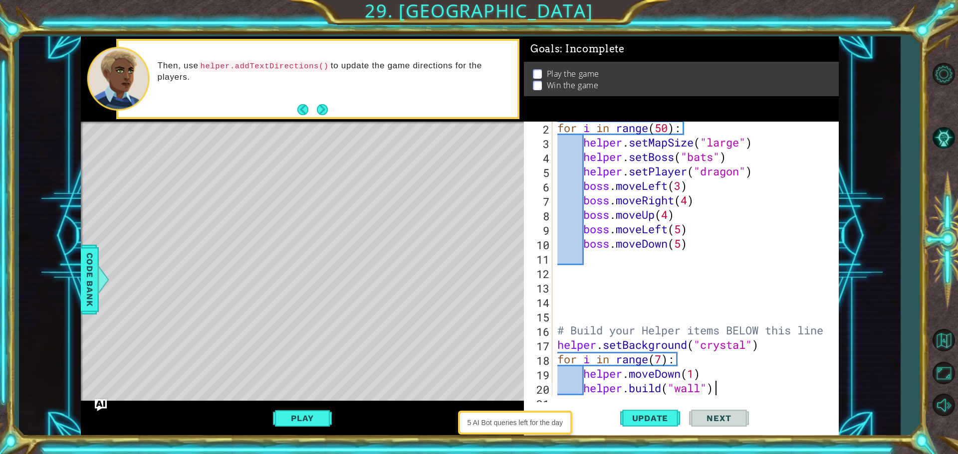
click at [732, 385] on div "for i in range ( 50 ) : helper . setMapSize ( "large" ) helper . setBoss ( "bat…" at bounding box center [694, 273] width 278 height 304
click at [665, 421] on span "Update" at bounding box center [650, 419] width 56 height 10
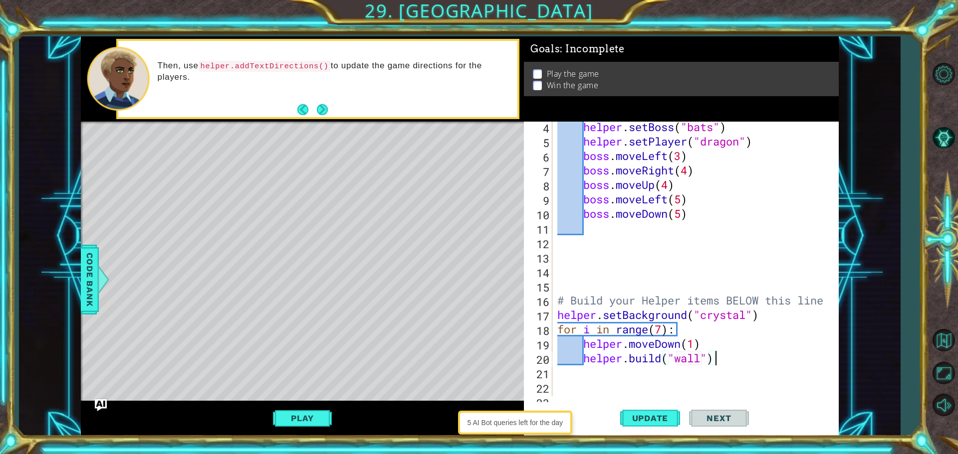
scroll to position [60, 0]
drag, startPoint x: 673, startPoint y: 335, endPoint x: 495, endPoint y: 325, distance: 178.4
click at [497, 325] on div "1 ההההההההההההההההההההההההההההההההההההההההההההההההההההההההההההההההההההההההההההה…" at bounding box center [460, 236] width 758 height 400
click at [754, 358] on div "helper . setBoss ( "bats" ) helper . setPlayer ( "dragon" ) boss . moveLeft ( 3…" at bounding box center [694, 272] width 278 height 304
type textarea "[DOMAIN_NAME]("wall")"
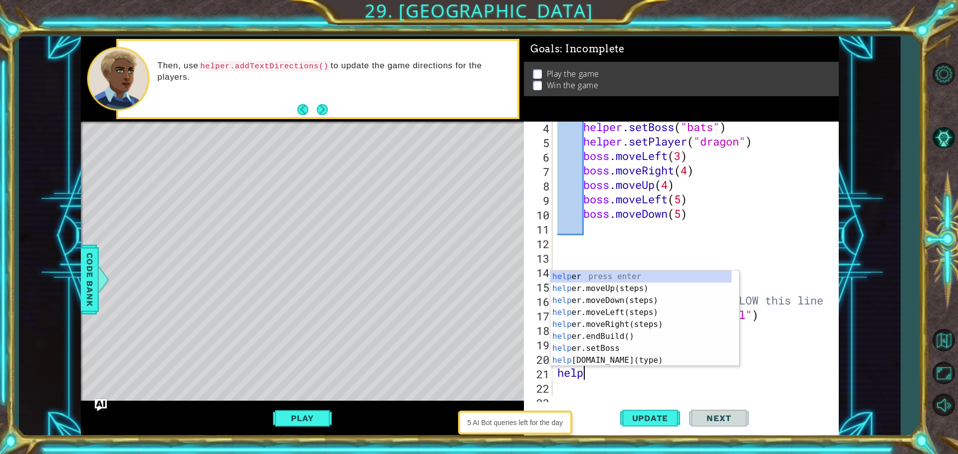
scroll to position [0, 1]
type textarea "helper"
click at [639, 289] on div "helper press enter helper .moveUp(steps) press enter helper .moveDown(steps) pr…" at bounding box center [640, 331] width 181 height 120
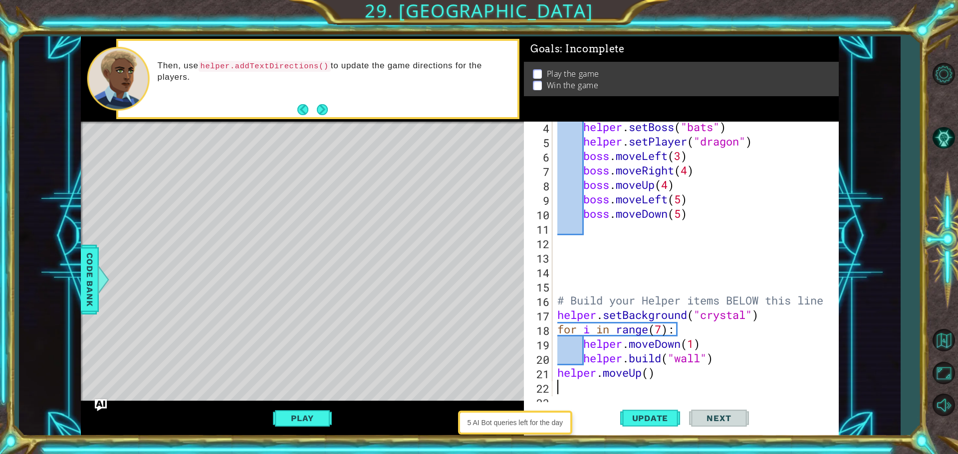
scroll to position [0, 0]
click at [647, 374] on div "helper . setBoss ( "bats" ) helper . setPlayer ( "dragon" ) boss . moveLeft ( 3…" at bounding box center [694, 272] width 278 height 304
type textarea "helper.moveUp(8)"
click at [652, 413] on button "Update" at bounding box center [650, 418] width 60 height 31
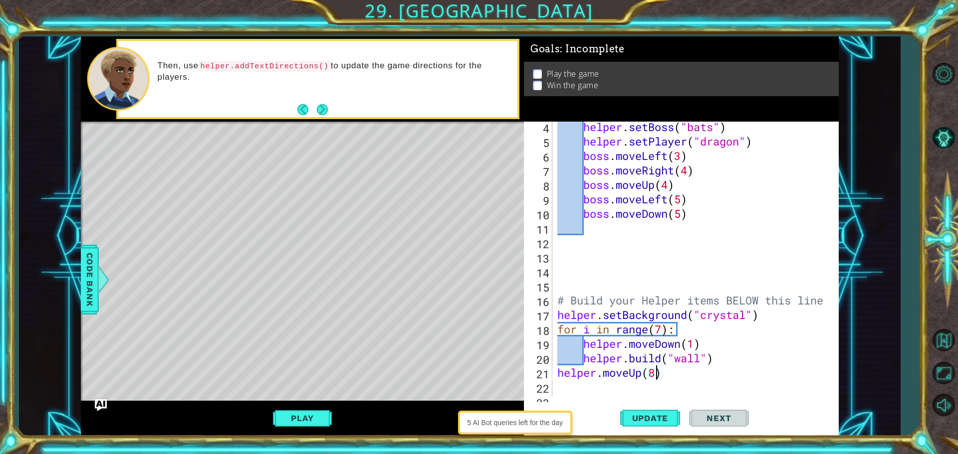
click at [685, 370] on div "helper . setBoss ( "bats" ) helper . setPlayer ( "dragon" ) boss . moveLeft ( 3…" at bounding box center [694, 272] width 278 height 304
paste textarea "for i in range(7):"
click at [660, 369] on div "helper . setBoss ( "bats" ) helper . setPlayer ( "dragon" ) boss . moveLeft ( 3…" at bounding box center [694, 272] width 278 height 304
type textarea "helper.moveUp(8)"
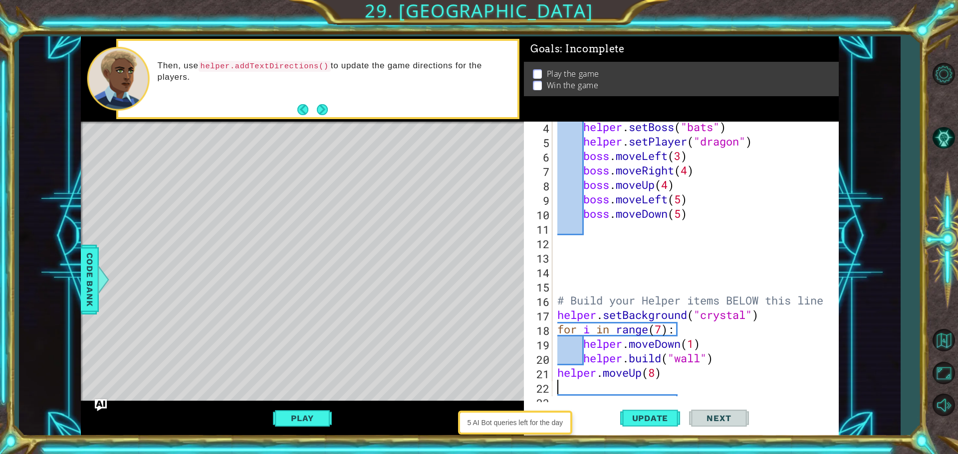
type textarea "he"
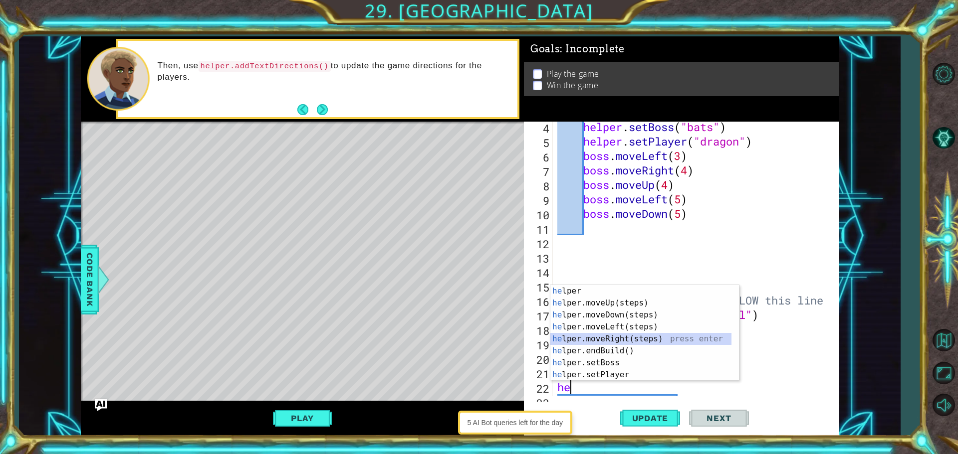
click at [633, 341] on div "he lper press enter he lper.moveUp(steps) press enter he lper.moveDown(steps) p…" at bounding box center [640, 345] width 181 height 120
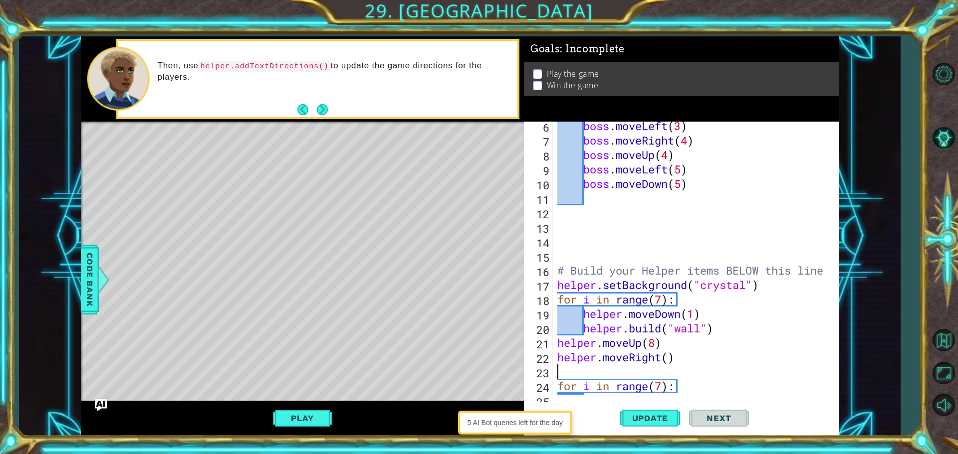
scroll to position [120, 0]
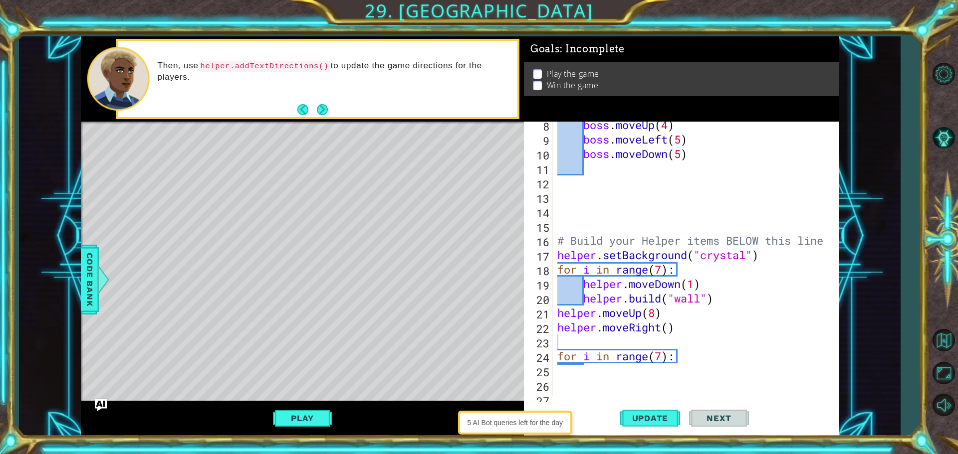
click at [555, 356] on div "8 9 10 11 12 13 14 15 16 17 18 19 20 21 22 23 24 25 26 27 28 boss . moveUp ( 4 …" at bounding box center [680, 259] width 312 height 275
click at [691, 352] on div "boss . moveUp ( 4 ) boss . moveLeft ( 5 ) boss . moveDown ( 5 ) # Build your He…" at bounding box center [694, 270] width 278 height 304
type textarea "for i in range(7):"
type textarea "helper.moveRight()"
click at [687, 334] on div "boss . moveUp ( 4 ) boss . moveLeft ( 5 ) boss . moveDown ( 5 ) # Build your He…" at bounding box center [694, 270] width 278 height 304
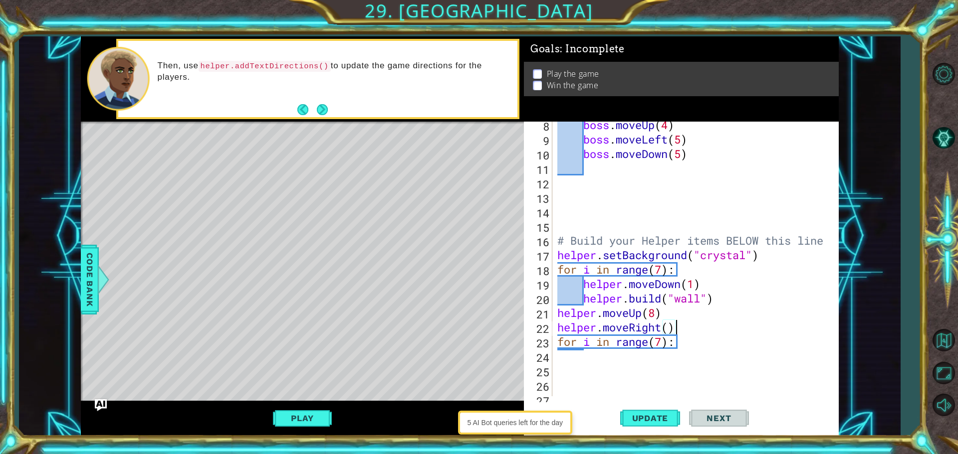
click at [678, 346] on div "boss . moveUp ( 4 ) boss . moveLeft ( 5 ) boss . moveDown ( 5 ) # Build your He…" at bounding box center [694, 270] width 278 height 304
type textarea "for i in range(7):"
click at [672, 345] on div "boss . moveUp ( 4 ) boss . moveLeft ( 5 ) boss . moveDown ( 5 ) # Build your He…" at bounding box center [694, 270] width 278 height 304
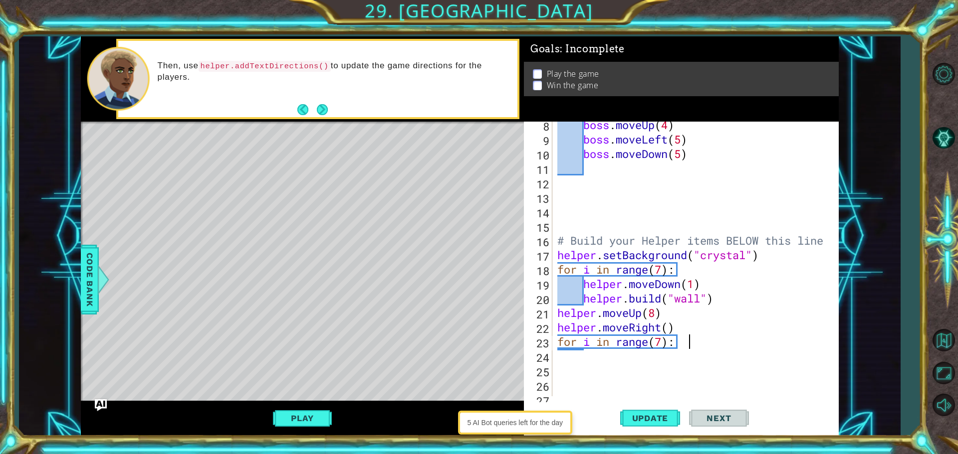
type textarea "for i in range(7):"
type textarea "h"
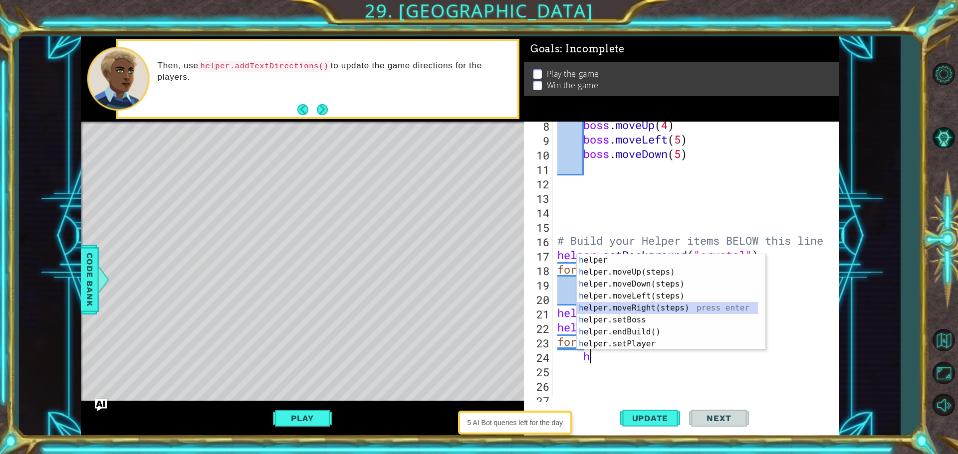
click at [664, 305] on div "h elper press enter h elper.moveUp(steps) press enter h elper.moveDown(steps) p…" at bounding box center [667, 314] width 181 height 120
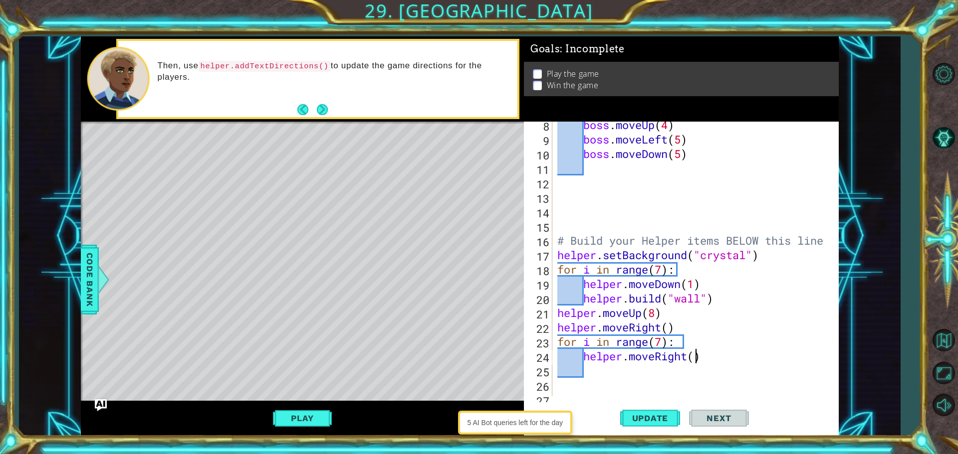
click at [695, 358] on div "boss . moveUp ( 4 ) boss . moveLeft ( 5 ) boss . moveDown ( 5 ) # Build your He…" at bounding box center [694, 270] width 278 height 304
type textarea "helper.moveRight()"
click at [628, 370] on div "boss . moveUp ( 4 ) boss . moveLeft ( 5 ) boss . moveDown ( 5 ) # Build your He…" at bounding box center [694, 270] width 278 height 304
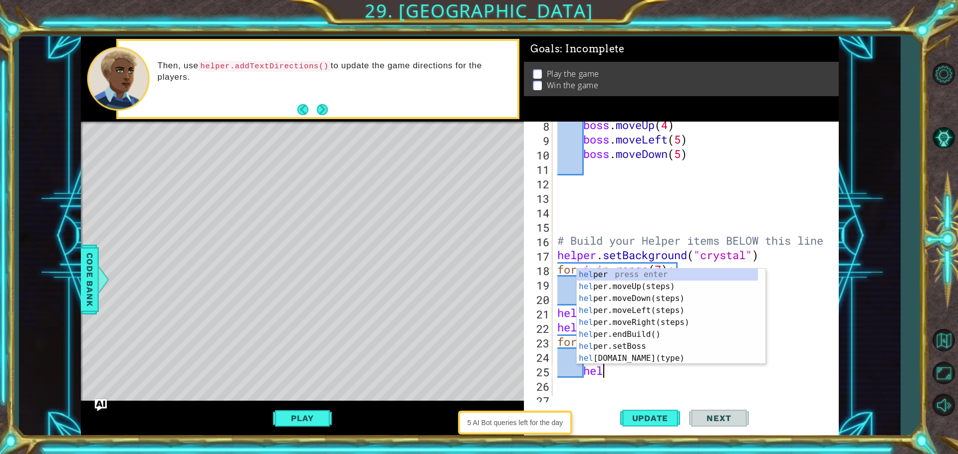
scroll to position [0, 1]
click at [653, 352] on div "hel per press enter hel per.moveUp(steps) press enter hel per.moveDown(steps) p…" at bounding box center [667, 329] width 181 height 120
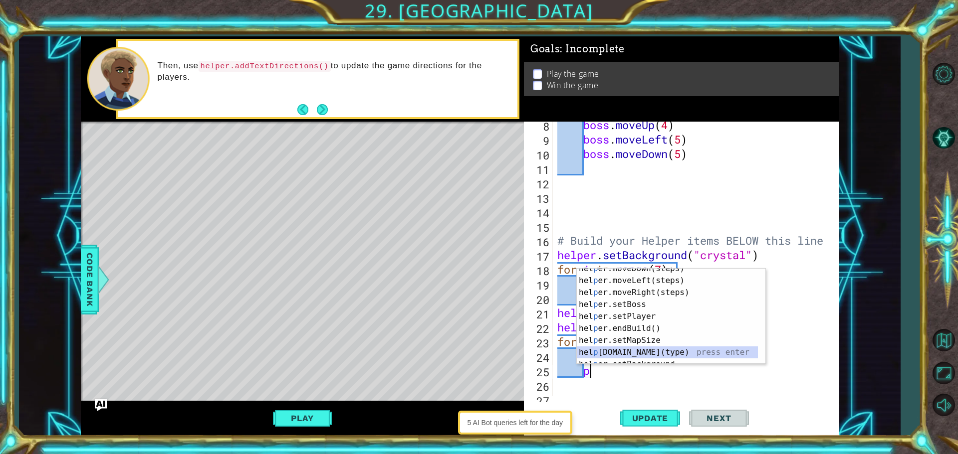
click at [640, 351] on div "hel p er.moveDown(steps) press enter hel p er.moveLeft(steps) press enter hel p…" at bounding box center [667, 323] width 181 height 120
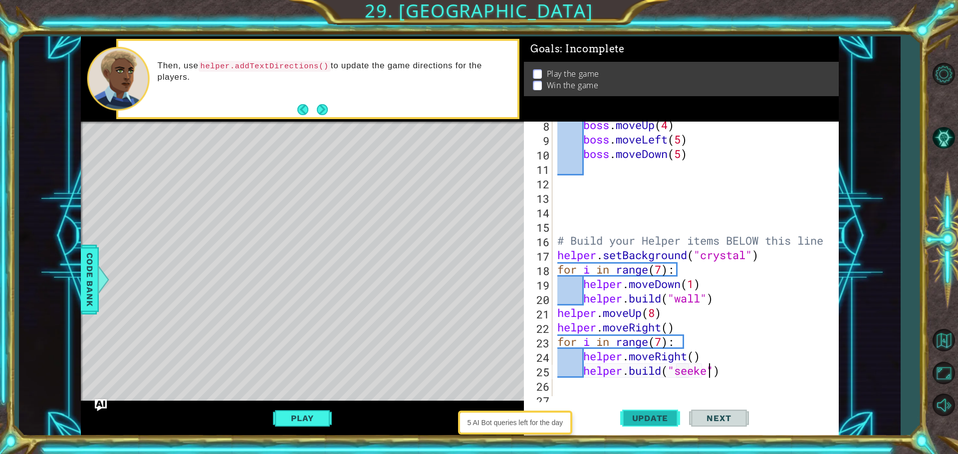
scroll to position [0, 7]
click at [640, 414] on span "Update" at bounding box center [650, 419] width 56 height 10
click at [298, 416] on button "Play" at bounding box center [302, 418] width 58 height 19
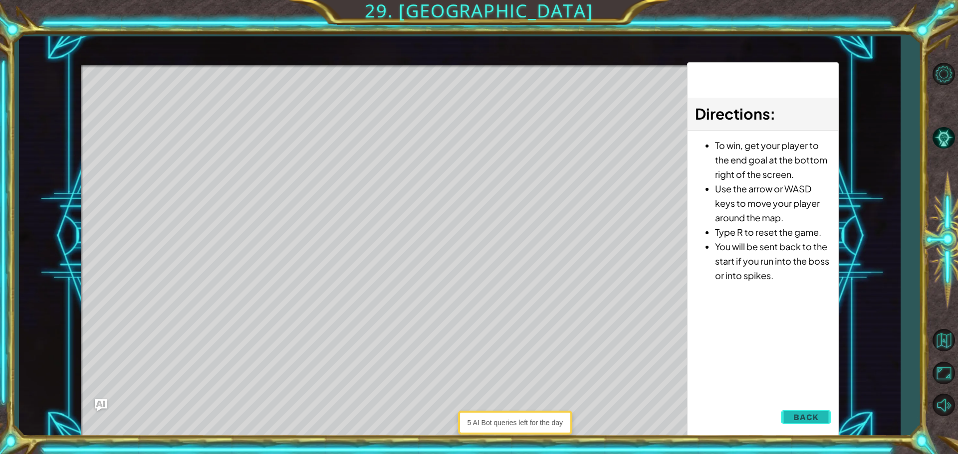
click at [790, 415] on button "Back" at bounding box center [806, 418] width 50 height 20
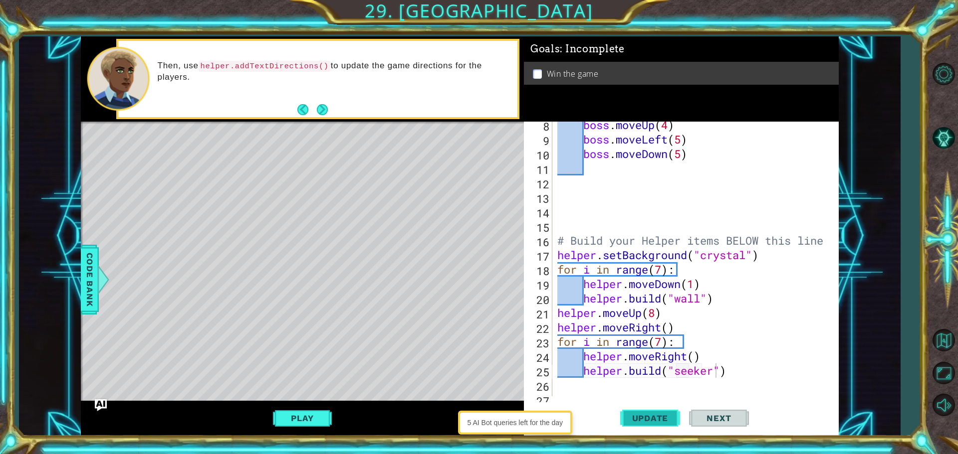
click at [657, 418] on span "Update" at bounding box center [650, 419] width 56 height 10
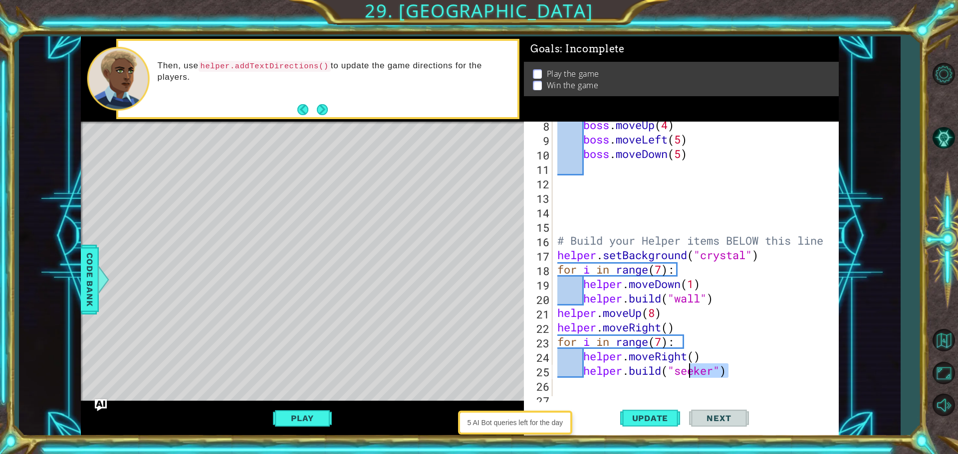
drag, startPoint x: 728, startPoint y: 372, endPoint x: 658, endPoint y: 379, distance: 69.7
click at [659, 379] on div "boss . moveUp ( 4 ) boss . moveLeft ( 5 ) boss . moveDown ( 5 ) # Build your He…" at bounding box center [694, 270] width 278 height 304
drag, startPoint x: 668, startPoint y: 368, endPoint x: 724, endPoint y: 371, distance: 55.4
click at [724, 371] on div "boss . moveUp ( 4 ) boss . moveLeft ( 5 ) boss . moveDown ( 5 ) # Build your He…" at bounding box center [694, 270] width 278 height 304
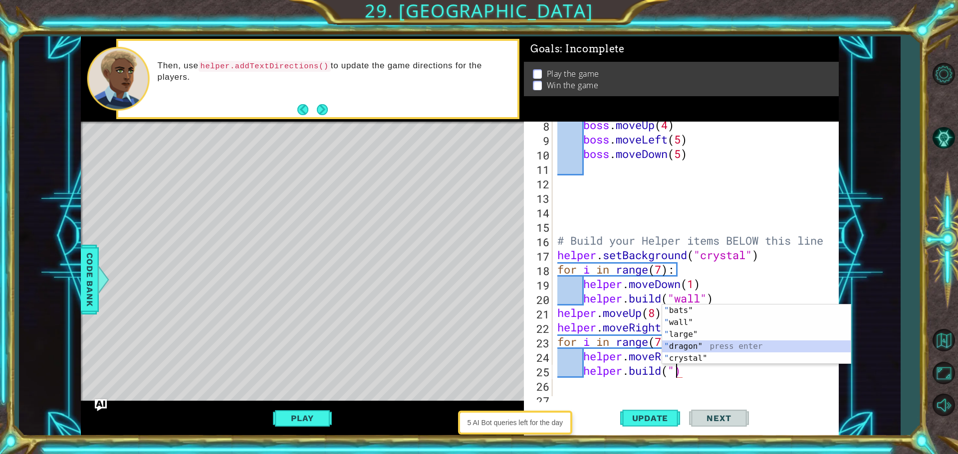
click at [707, 348] on div "" bats" press enter " wall" press enter " large" press enter " dragon" press en…" at bounding box center [756, 347] width 189 height 84
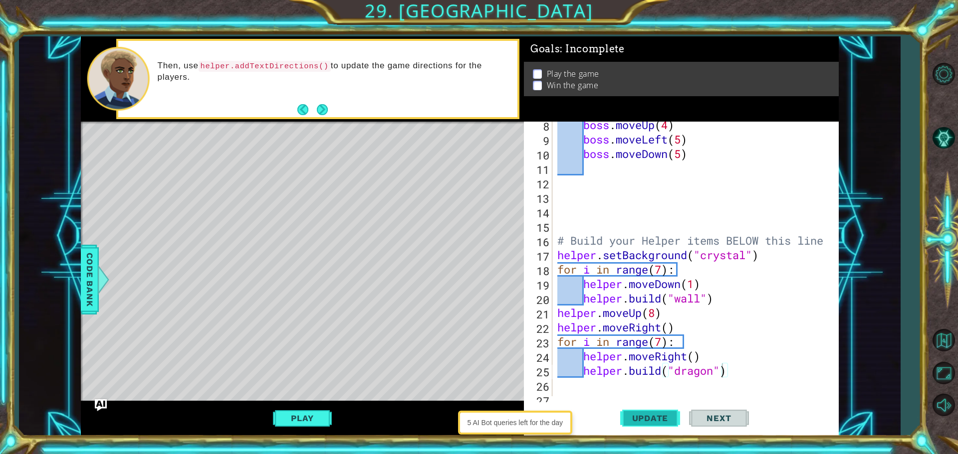
click at [645, 415] on span "Update" at bounding box center [650, 419] width 56 height 10
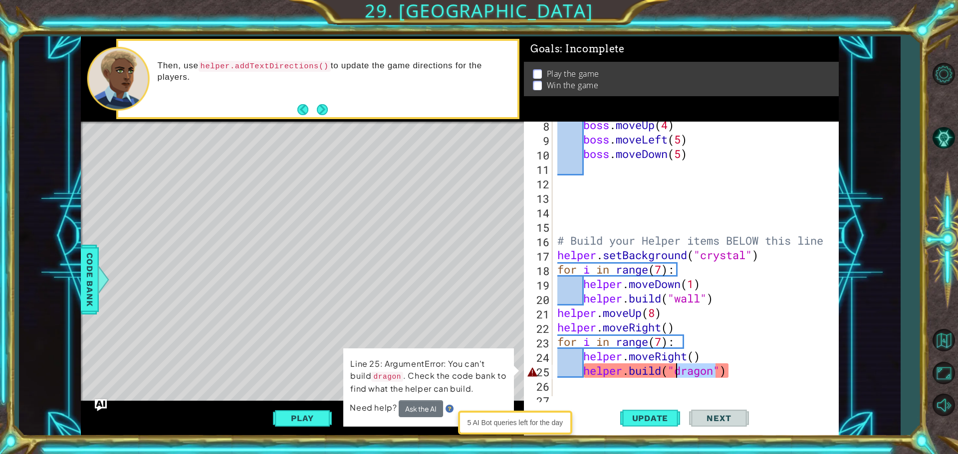
drag, startPoint x: 715, startPoint y: 371, endPoint x: 677, endPoint y: 377, distance: 38.3
click at [677, 377] on div "boss . moveUp ( 4 ) boss . moveLeft ( 5 ) boss . moveDown ( 5 ) # Build your He…" at bounding box center [694, 270] width 278 height 304
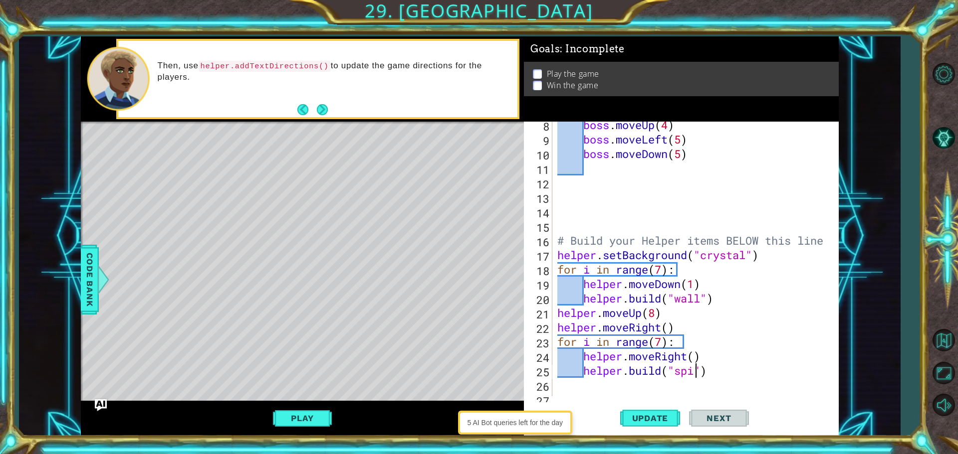
scroll to position [0, 6]
click at [666, 330] on div "boss . moveUp ( 4 ) boss . moveLeft ( 5 ) boss . moveDown ( 5 ) # Build your He…" at bounding box center [694, 270] width 278 height 304
click at [660, 341] on div "boss . moveUp ( 4 ) boss . moveLeft ( 5 ) boss . moveDown ( 5 ) # Build your He…" at bounding box center [694, 270] width 278 height 304
click at [700, 369] on div "boss . moveUp ( 4 ) boss . moveLeft ( 5 ) boss . moveDown ( 5 ) # Build your He…" at bounding box center [694, 270] width 278 height 304
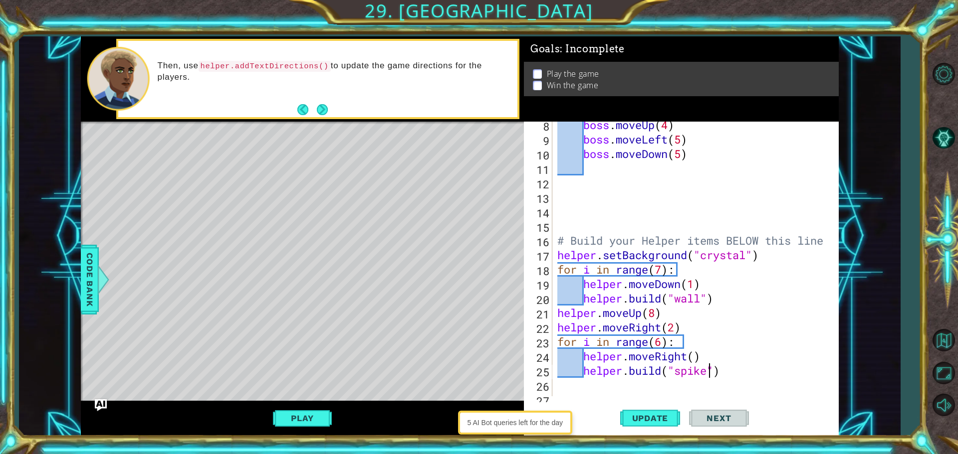
scroll to position [0, 7]
type textarea "[DOMAIN_NAME]("spikes")"
click at [643, 422] on span "Update" at bounding box center [650, 419] width 56 height 10
click at [746, 369] on div "boss . moveUp ( 4 ) boss . moveLeft ( 5 ) boss . moveDown ( 5 ) # Build your He…" at bounding box center [694, 270] width 278 height 304
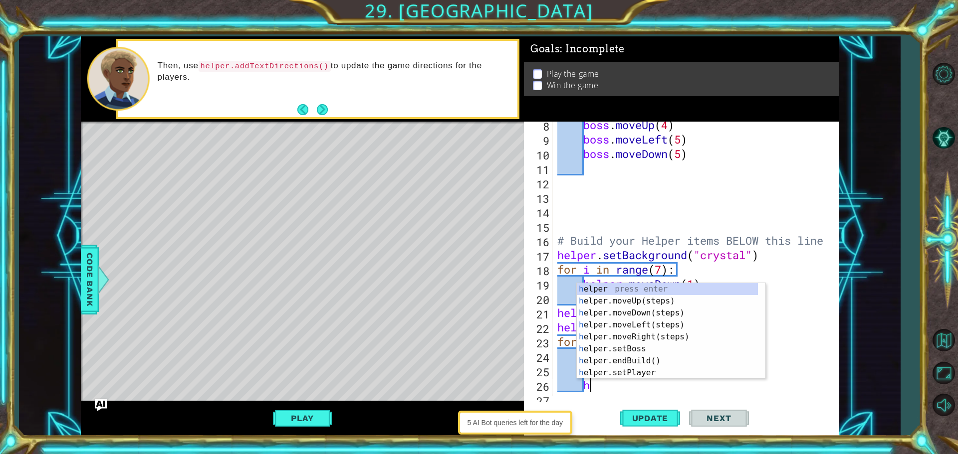
type textarea "he"
click at [683, 311] on div "he lper press enter he lper.moveUp(steps) press enter he lper.moveDown(steps) p…" at bounding box center [667, 343] width 181 height 120
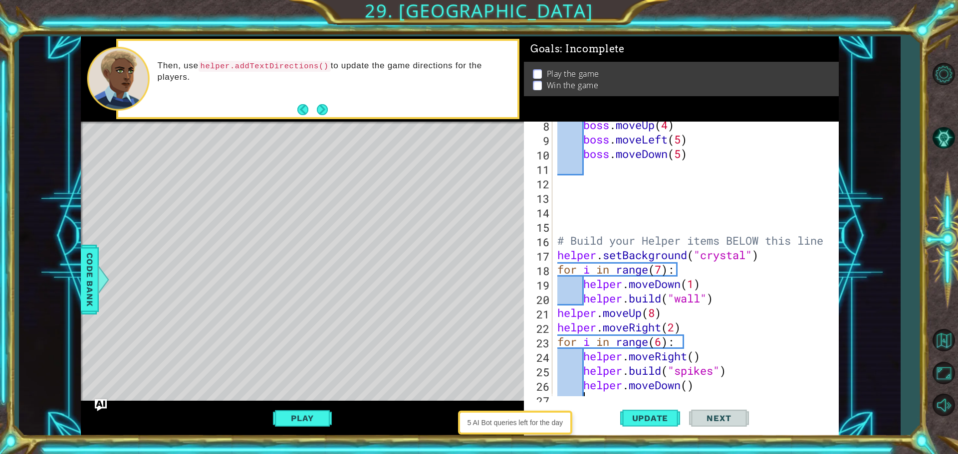
click at [690, 386] on div "boss . moveUp ( 4 ) boss . moveLeft ( 5 ) boss . moveDown ( 5 ) # Build your He…" at bounding box center [694, 270] width 278 height 304
type textarea "helper.moveDown()"
click at [717, 391] on div "boss . moveUp ( 4 ) boss . moveLeft ( 5 ) boss . moveDown ( 5 ) # Build your He…" at bounding box center [694, 270] width 278 height 304
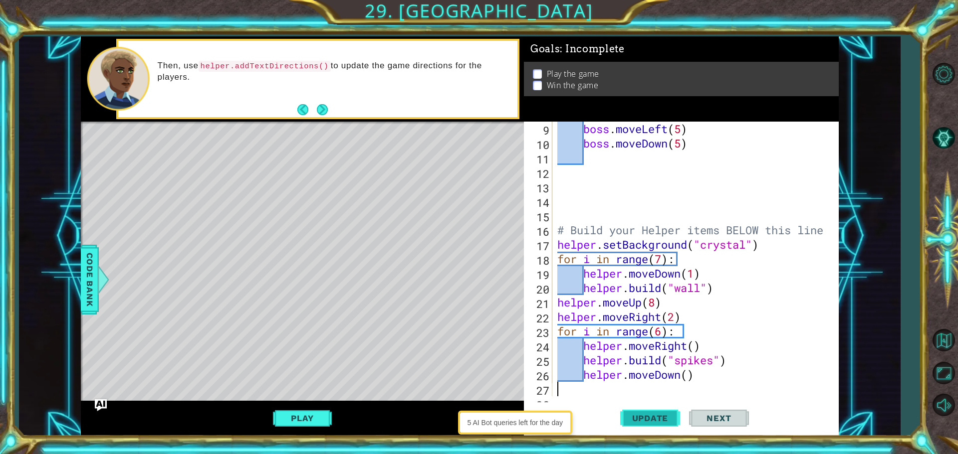
click at [652, 412] on button "Update" at bounding box center [650, 418] width 60 height 31
click at [643, 414] on span "Update" at bounding box center [650, 419] width 56 height 10
click at [308, 420] on button "Play" at bounding box center [302, 418] width 58 height 19
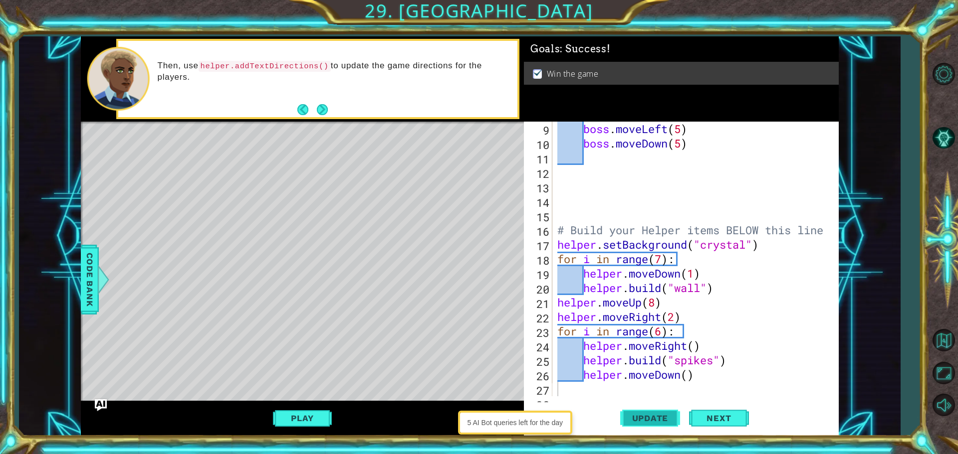
click at [639, 413] on button "Update" at bounding box center [650, 418] width 60 height 31
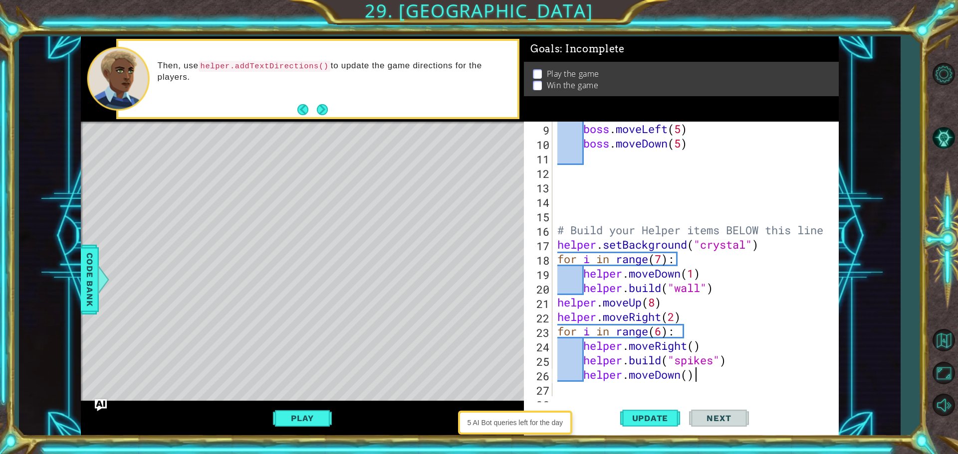
click at [706, 373] on div "boss . moveLeft ( 5 ) boss . moveDown ( 5 ) # Build your Helper items BELOW thi…" at bounding box center [694, 274] width 278 height 304
type textarea "helper.moveDown()"
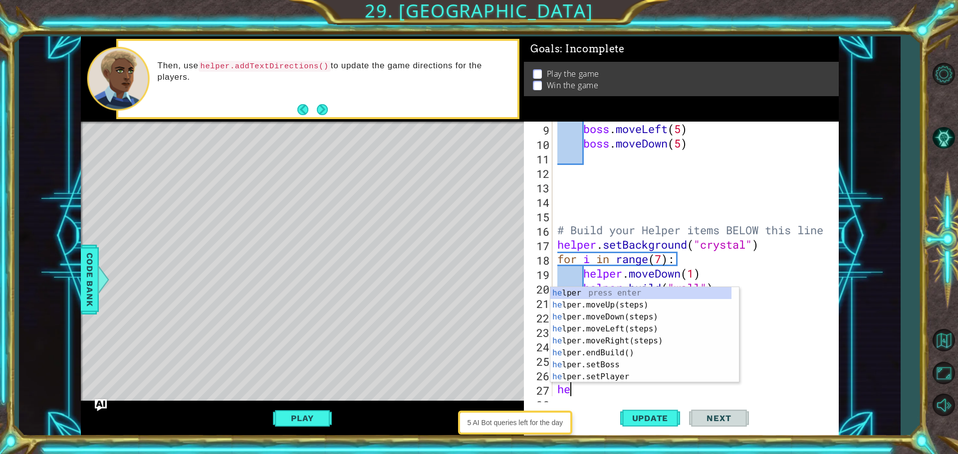
type textarea "hel"
click at [645, 303] on div "hel per press enter hel per.moveUp(steps) press enter hel per.moveDown(steps) p…" at bounding box center [640, 347] width 181 height 120
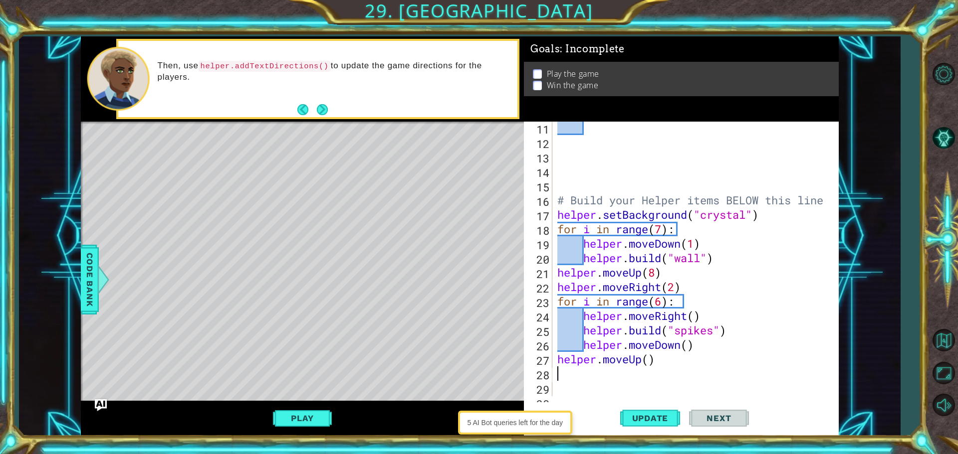
scroll to position [160, 0]
click at [658, 355] on div "# Build your Helper items BELOW this line helper . setBackground ( "crystal" ) …" at bounding box center [694, 273] width 278 height 304
type textarea "helper.moveUp()"
paste textarea "for i in range(7):"
drag, startPoint x: 659, startPoint y: 360, endPoint x: 529, endPoint y: 363, distance: 130.2
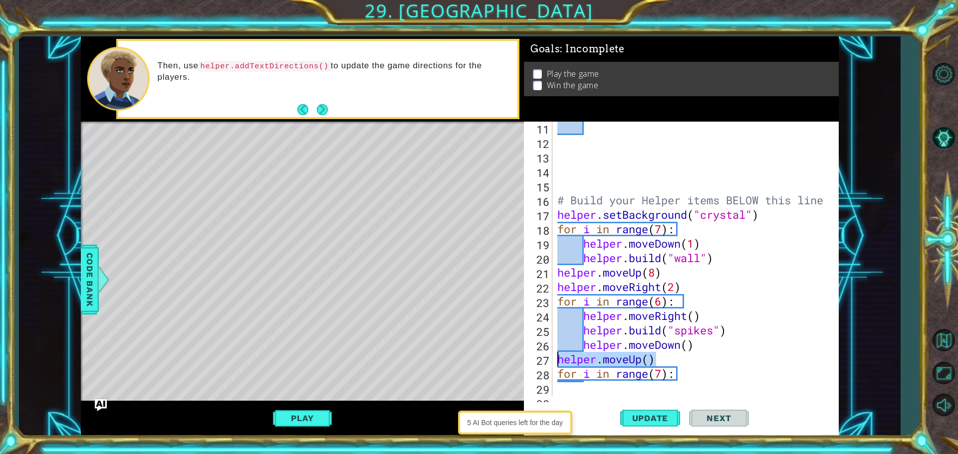
click at [529, 363] on div "for i in range(7): 11 12 13 14 15 16 17 18 19 20 21 22 23 24 25 26 27 28 29 30 …" at bounding box center [680, 259] width 312 height 275
type textarea "helper.moveUp()"
click at [680, 361] on div "# Build your Helper items BELOW this line helper . setBackground ( "crystal" ) …" at bounding box center [694, 273] width 278 height 304
type textarea "for i in range(7):"
type textarea "h"
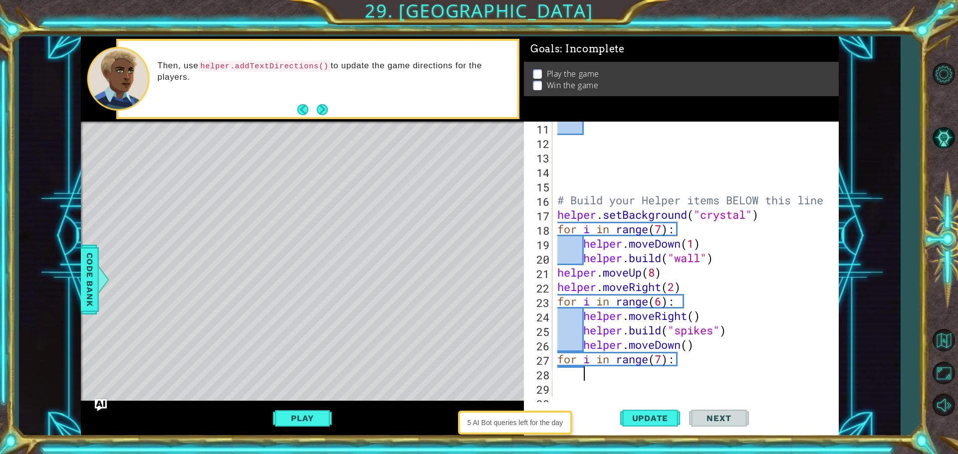
scroll to position [0, 1]
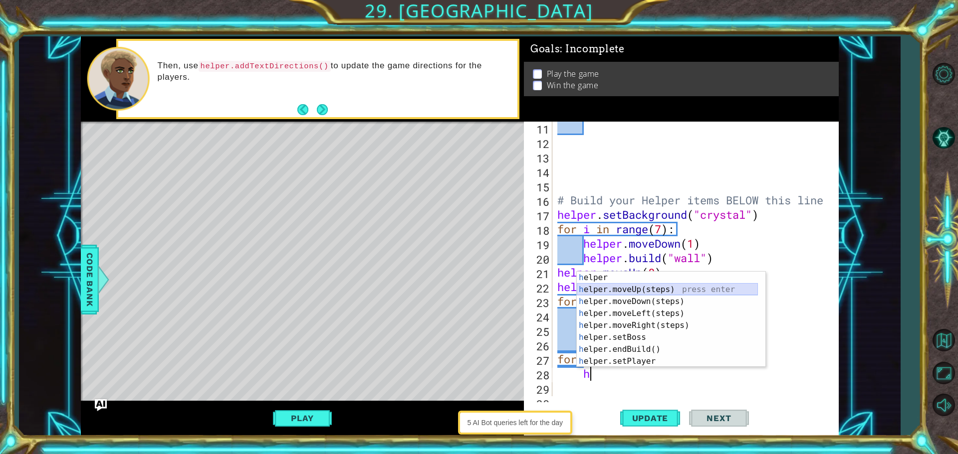
click at [625, 288] on div "h elper press enter h elper.moveUp(steps) press enter h elper.moveDown(steps) p…" at bounding box center [667, 332] width 181 height 120
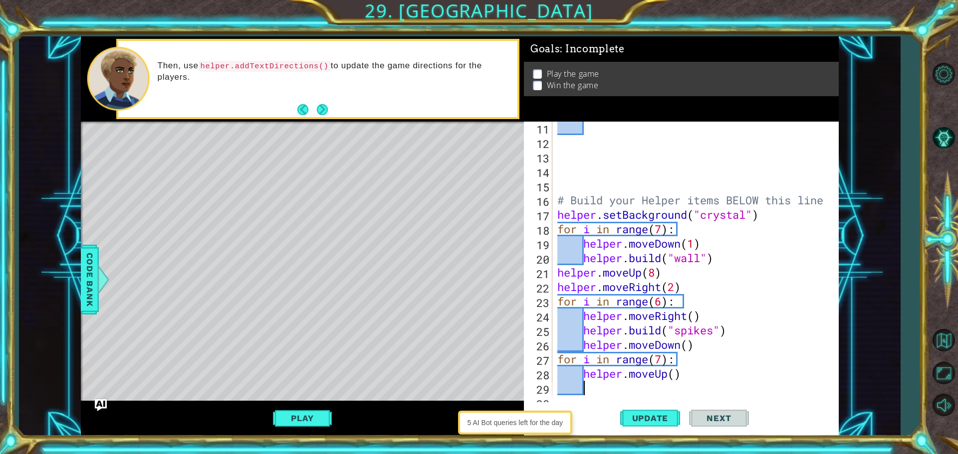
click at [687, 376] on div "# Build your Helper items BELOW this line helper . setBackground ( "crystal" ) …" at bounding box center [694, 273] width 278 height 304
type textarea "helper.moveUp()"
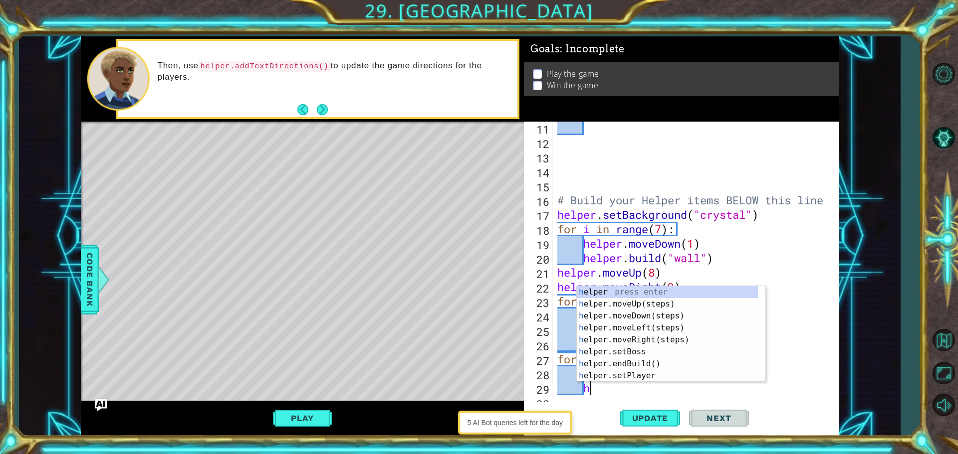
type textarea "he"
click at [662, 340] on div "he lper press enter he lper.moveUp(steps) press enter he lper.moveDown(steps) p…" at bounding box center [667, 346] width 181 height 120
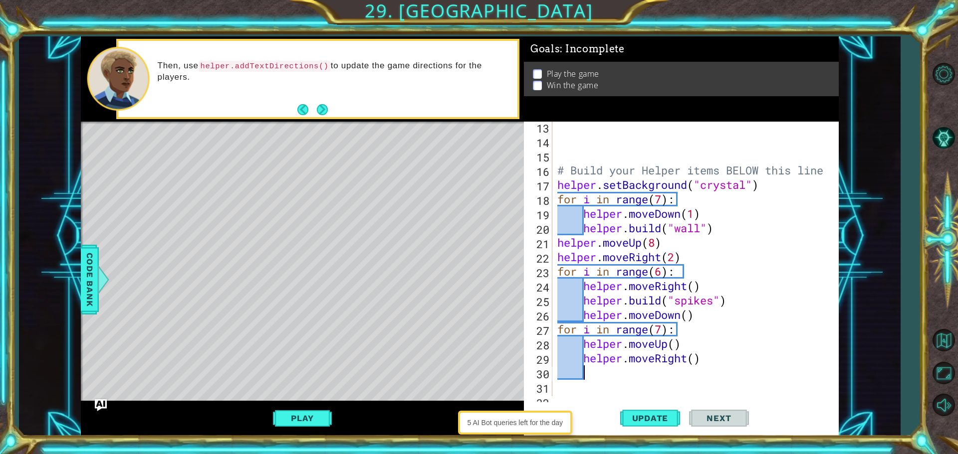
scroll to position [190, 0]
drag, startPoint x: 687, startPoint y: 361, endPoint x: 665, endPoint y: 363, distance: 22.6
click at [665, 363] on div "# Build your Helper items BELOW this line helper . setBackground ( "crystal" ) …" at bounding box center [694, 272] width 278 height 304
click at [663, 363] on div "# Build your Helper items BELOW this line helper . setBackground ( "crystal" ) …" at bounding box center [691, 259] width 273 height 275
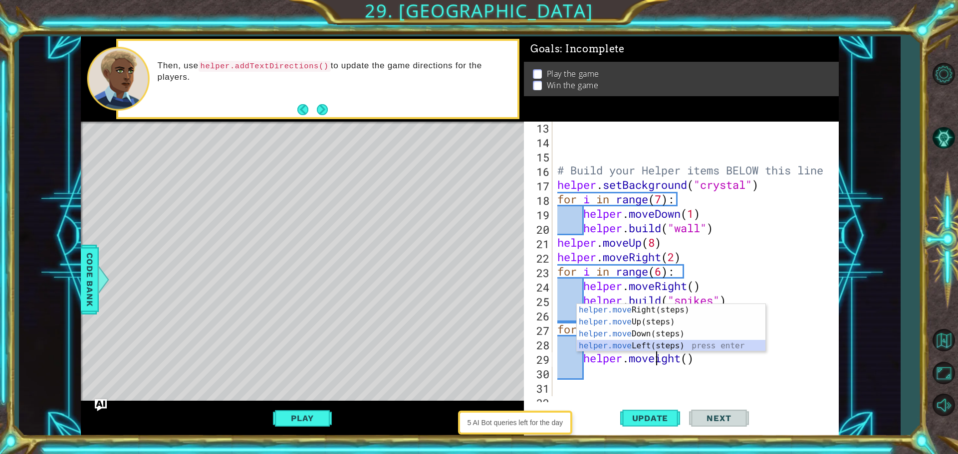
click at [632, 349] on div "helper.move Right(steps) press enter helper.move Up(steps) press enter helper.m…" at bounding box center [671, 340] width 189 height 72
type textarea "helper.moveLeft()"
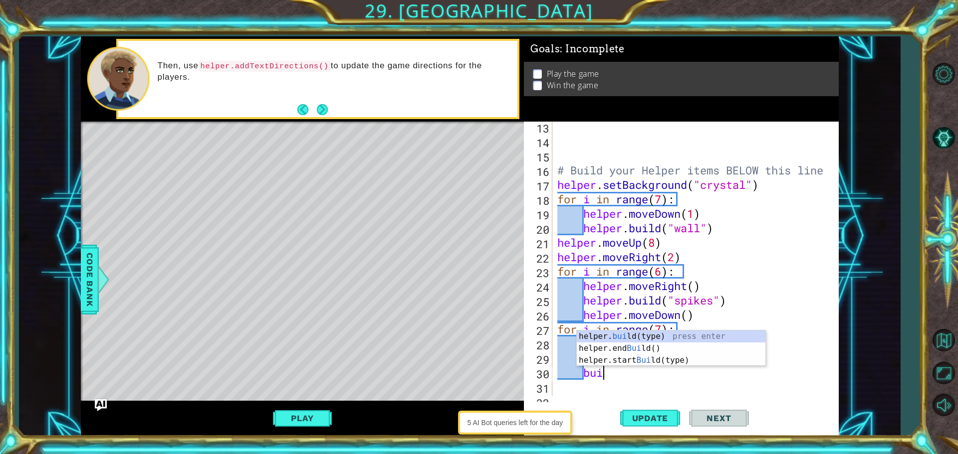
scroll to position [0, 1]
click at [629, 361] on div "helper. buil d(type) press enter helper.end Buil d() press enter helper.start B…" at bounding box center [671, 361] width 189 height 60
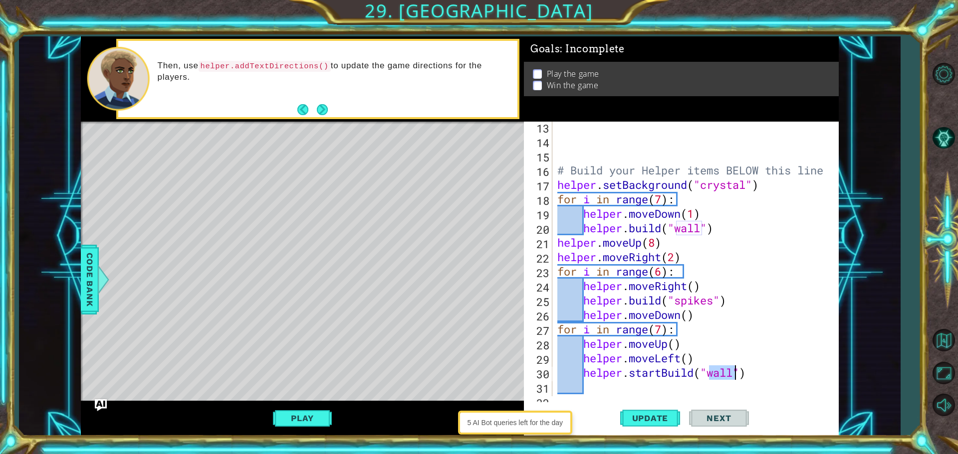
click at [662, 373] on div "# Build your Helper items BELOW this line helper . setBackground ( "crystal" ) …" at bounding box center [694, 272] width 278 height 304
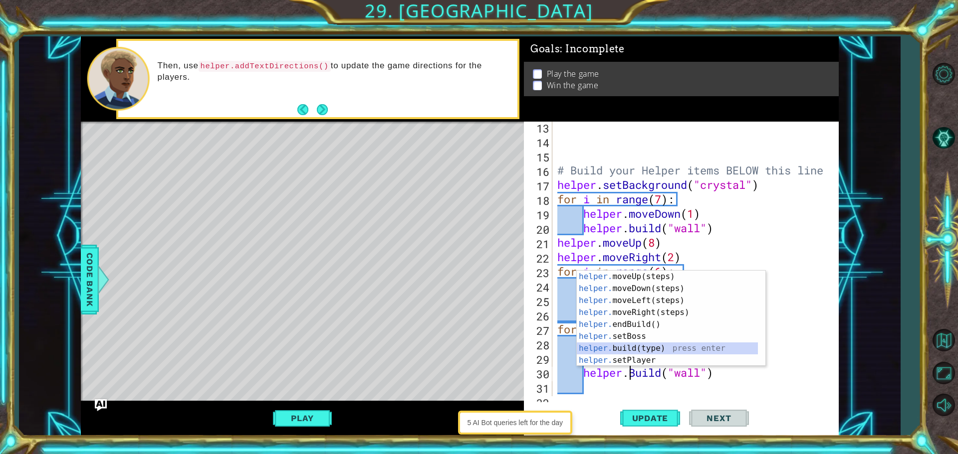
click at [642, 351] on div "helper. moveUp(steps) press enter helper. moveDown(steps) press enter helper. m…" at bounding box center [667, 331] width 181 height 120
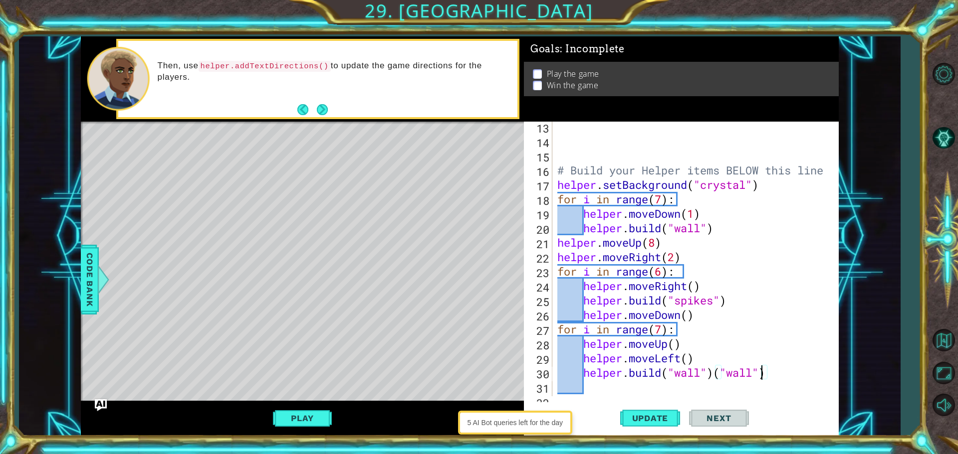
drag, startPoint x: 764, startPoint y: 373, endPoint x: 751, endPoint y: 374, distance: 13.6
click at [747, 376] on div "# Build your Helper items BELOW this line helper . setBackground ( "crystal" ) …" at bounding box center [694, 272] width 278 height 304
click at [775, 364] on div "# Build your Helper items BELOW this line helper . setBackground ( "crystal" ) …" at bounding box center [694, 272] width 278 height 304
click at [781, 375] on div "# Build your Helper items BELOW this line helper . setBackground ( "crystal" ) …" at bounding box center [694, 272] width 278 height 304
drag, startPoint x: 781, startPoint y: 375, endPoint x: 696, endPoint y: 382, distance: 84.6
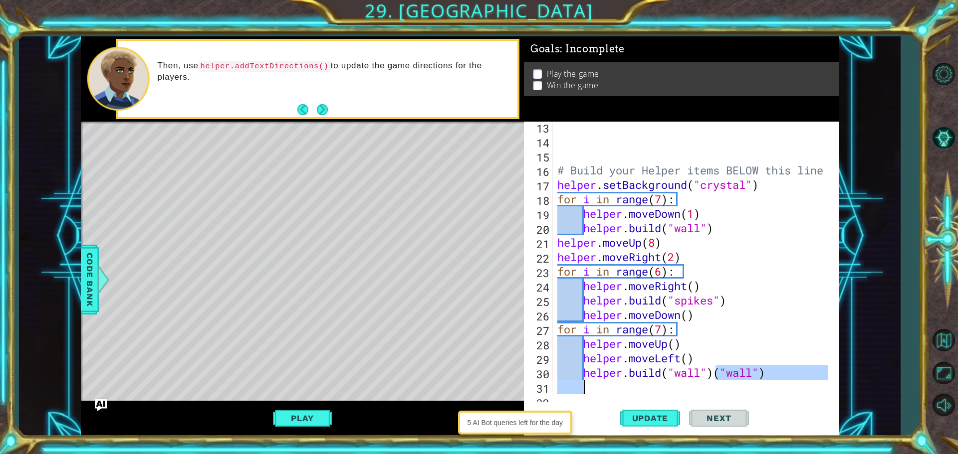
click at [696, 382] on div "# Build your Helper items BELOW this line helper . setBackground ( "crystal" ) …" at bounding box center [694, 272] width 278 height 304
drag, startPoint x: 700, startPoint y: 374, endPoint x: 675, endPoint y: 367, distance: 25.6
click at [675, 367] on div "# Build your Helper items BELOW this line helper . setBackground ( "crystal" ) …" at bounding box center [694, 272] width 278 height 304
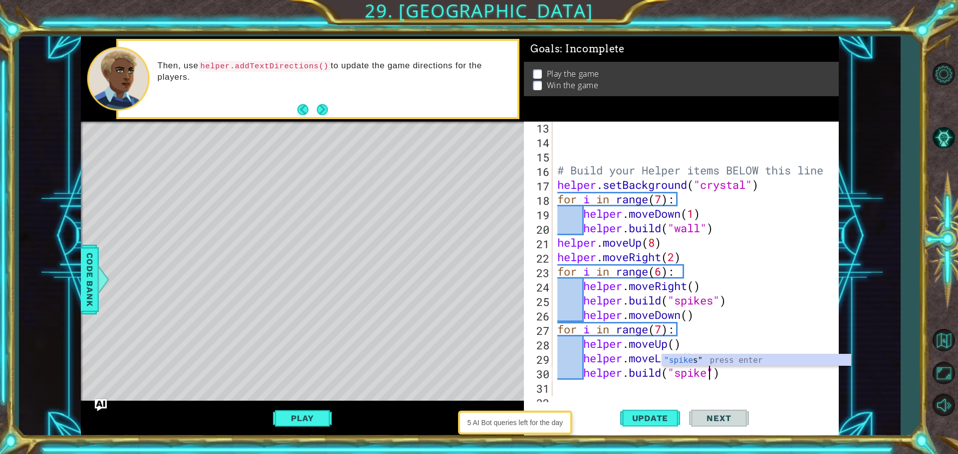
scroll to position [0, 7]
click at [656, 421] on span "Update" at bounding box center [650, 419] width 56 height 10
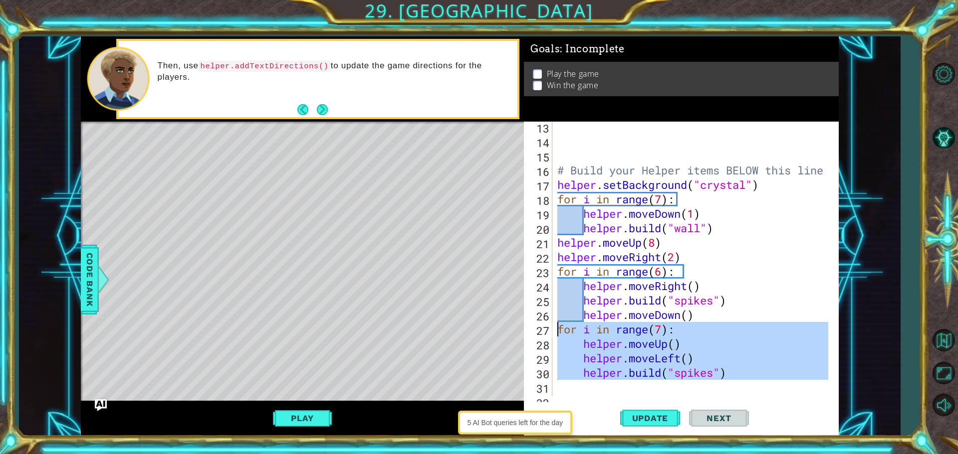
drag, startPoint x: 731, startPoint y: 382, endPoint x: 560, endPoint y: 331, distance: 178.4
click at [560, 331] on div "# Build your Helper items BELOW this line helper . setBackground ( "crystal" ) …" at bounding box center [694, 272] width 278 height 304
type textarea "for i in range(7): helper.moveUp()"
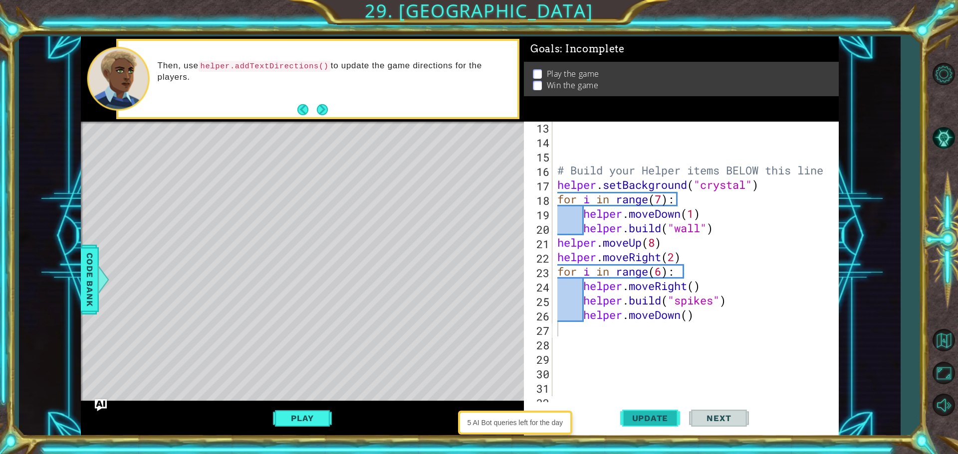
click at [669, 427] on button "Update" at bounding box center [650, 418] width 60 height 31
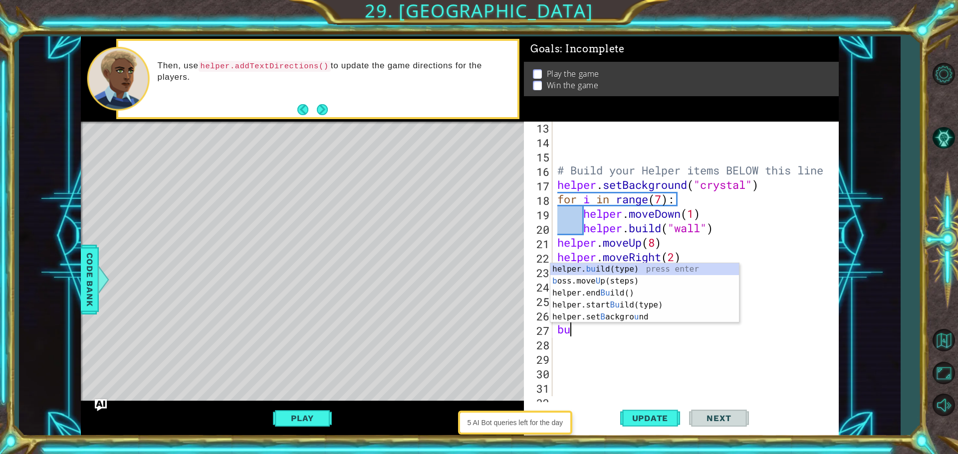
type textarea "b"
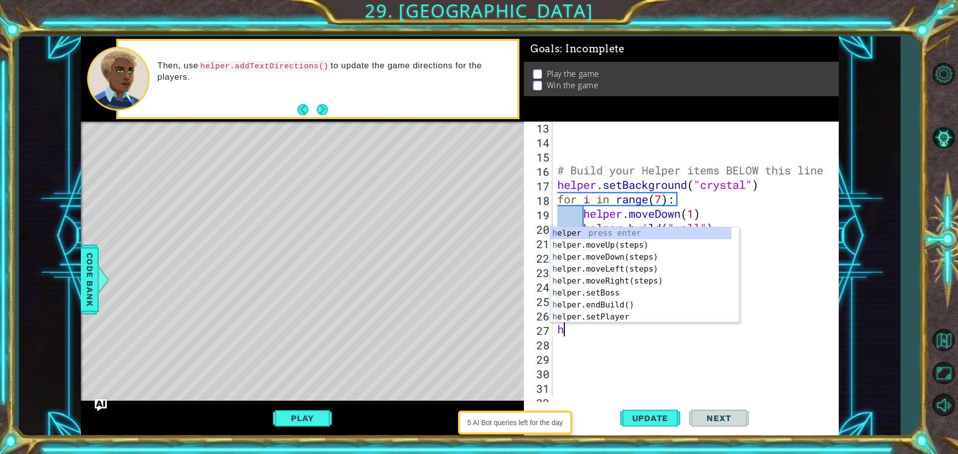
type textarea "he"
click at [690, 243] on div "he lper press enter he lper.moveUp(steps) press enter he lper.moveDown(steps) p…" at bounding box center [640, 287] width 181 height 120
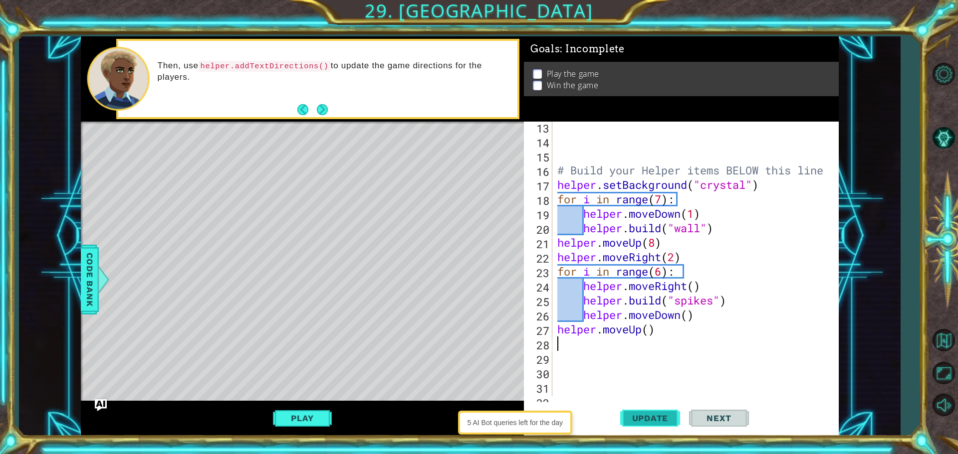
click at [634, 416] on span "Update" at bounding box center [650, 419] width 56 height 10
click at [660, 336] on div "# Build your Helper items BELOW this line helper . setBackground ( "crystal" ) …" at bounding box center [694, 272] width 278 height 304
type textarea "helper.moveUp()"
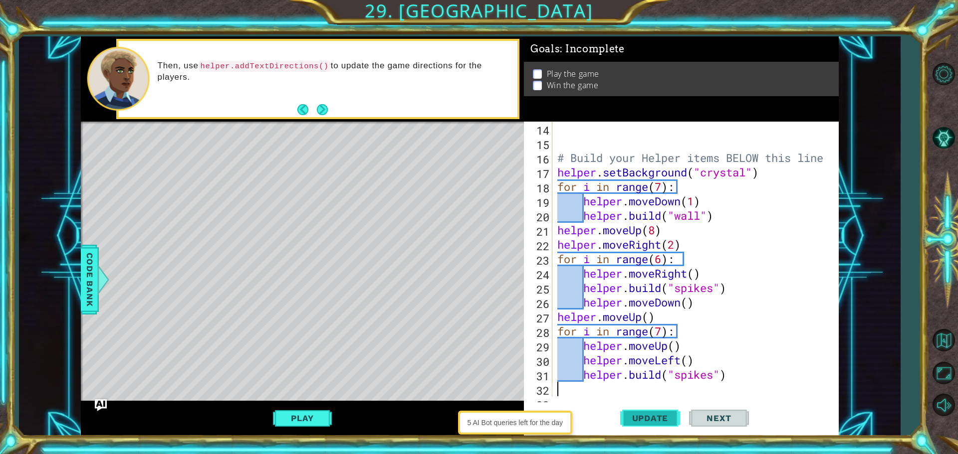
click at [651, 412] on button "Update" at bounding box center [650, 418] width 60 height 31
click at [648, 319] on div "# Build your Helper items BELOW this line helper . setBackground ( "crystal" ) …" at bounding box center [694, 274] width 278 height 304
click at [653, 416] on span "Update" at bounding box center [650, 419] width 56 height 10
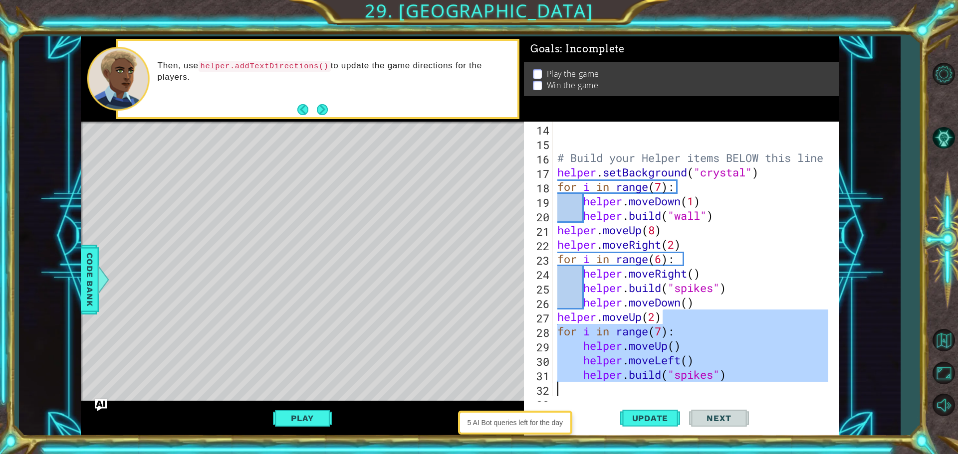
drag, startPoint x: 662, startPoint y: 319, endPoint x: 551, endPoint y: 383, distance: 128.7
click at [551, 383] on div "helper.moveUp(2) 14 15 16 17 18 19 20 21 22 23 24 25 26 27 28 29 30 31 32 33 # …" at bounding box center [680, 259] width 312 height 275
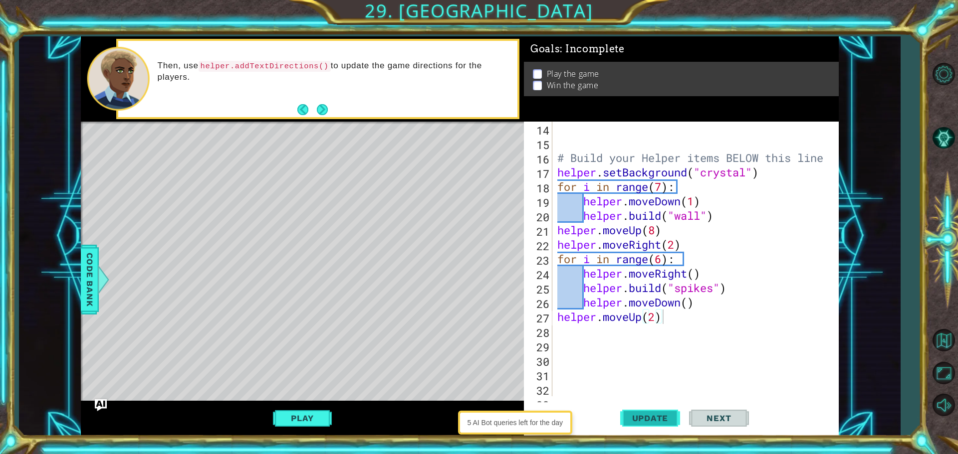
click at [634, 415] on span "Update" at bounding box center [650, 419] width 56 height 10
click at [653, 318] on div "# Build your Helper items BELOW this line helper . setBackground ( "crystal" ) …" at bounding box center [694, 274] width 278 height 304
click at [674, 309] on div "# Build your Helper items BELOW this line helper . setBackground ( "crystal" ) …" at bounding box center [694, 274] width 278 height 304
click at [668, 317] on div "# Build your Helper items BELOW this line helper . setBackground ( "crystal" ) …" at bounding box center [694, 274] width 278 height 304
type textarea "helper.moveUp(2)"
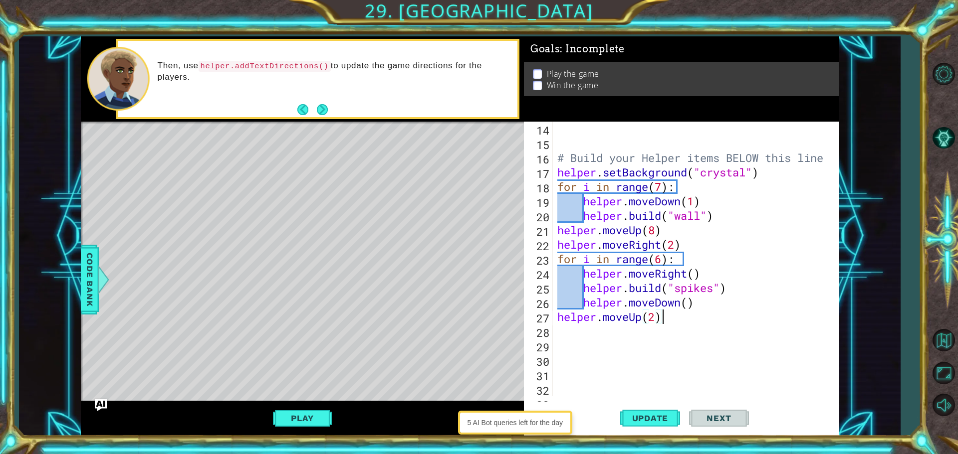
scroll to position [0, 0]
paste textarea "Code Area"
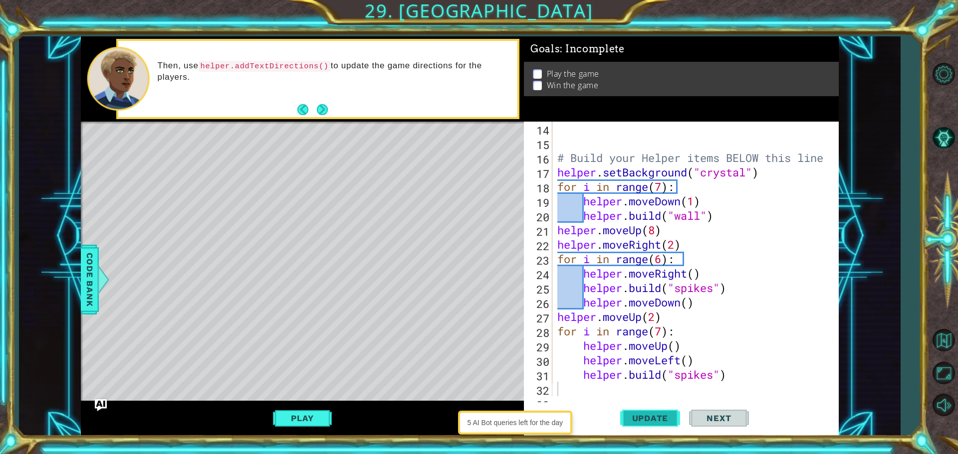
click at [657, 412] on button "Update" at bounding box center [650, 418] width 60 height 31
click at [656, 322] on div "# Build your Helper items BELOW this line helper . setBackground ( "crystal" ) …" at bounding box center [694, 274] width 278 height 304
click at [642, 422] on span "Update" at bounding box center [650, 419] width 56 height 10
click at [643, 422] on span "Update" at bounding box center [650, 419] width 56 height 10
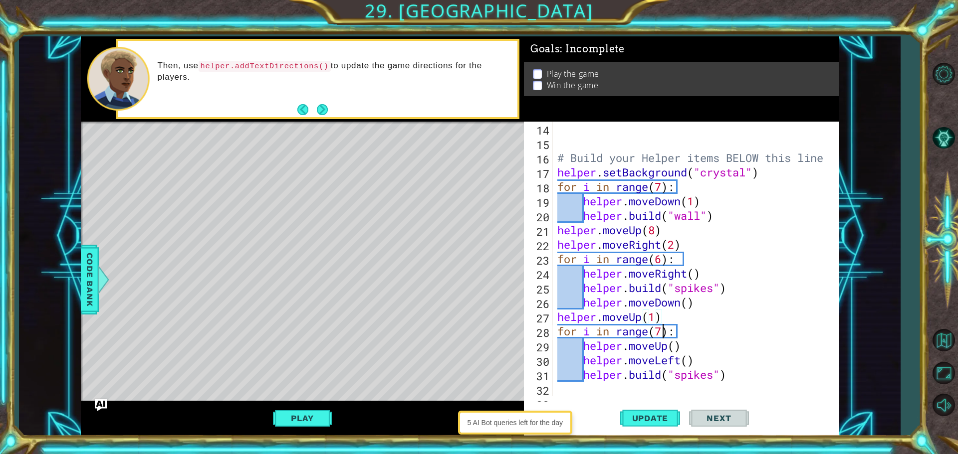
click at [661, 330] on div "# Build your Helper items BELOW this line helper . setBackground ( "crystal" ) …" at bounding box center [694, 274] width 278 height 304
click at [626, 413] on button "Update" at bounding box center [650, 418] width 60 height 31
click at [690, 333] on div "# Build your Helper items BELOW this line helper . setBackground ( "crystal" ) …" at bounding box center [694, 274] width 278 height 304
click at [655, 317] on div "# Build your Helper items BELOW this line helper . setBackground ( "crystal" ) …" at bounding box center [694, 274] width 278 height 304
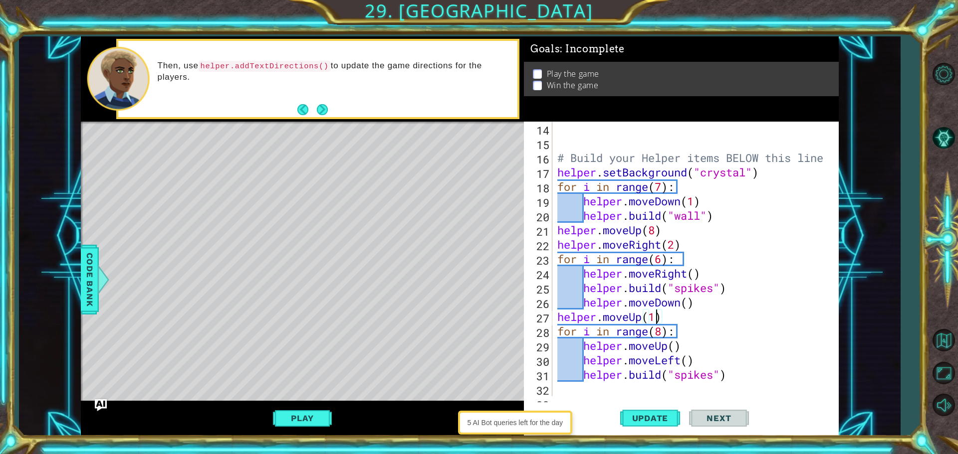
scroll to position [0, 4]
click at [653, 413] on button "Update" at bounding box center [650, 418] width 60 height 31
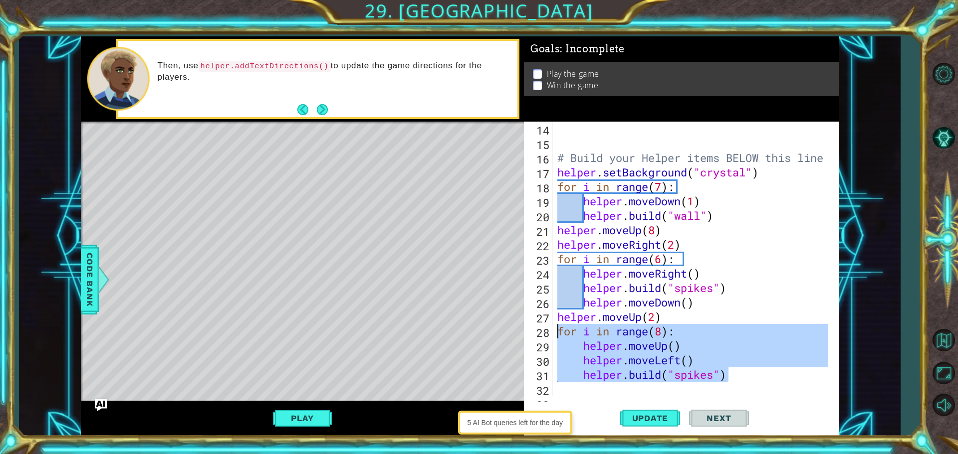
drag, startPoint x: 729, startPoint y: 378, endPoint x: 540, endPoint y: 331, distance: 194.7
click at [540, 331] on div "helper.moveUp(2) 14 15 16 17 18 19 20 21 22 23 24 25 26 27 28 29 30 31 32 33 # …" at bounding box center [680, 259] width 312 height 275
type textarea "for i in range(8): helper.moveUp()"
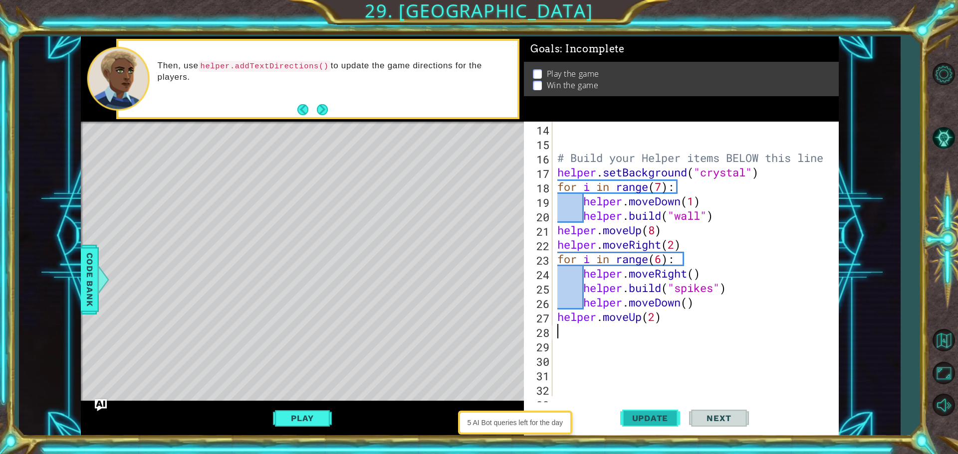
click at [648, 414] on span "Update" at bounding box center [650, 419] width 56 height 10
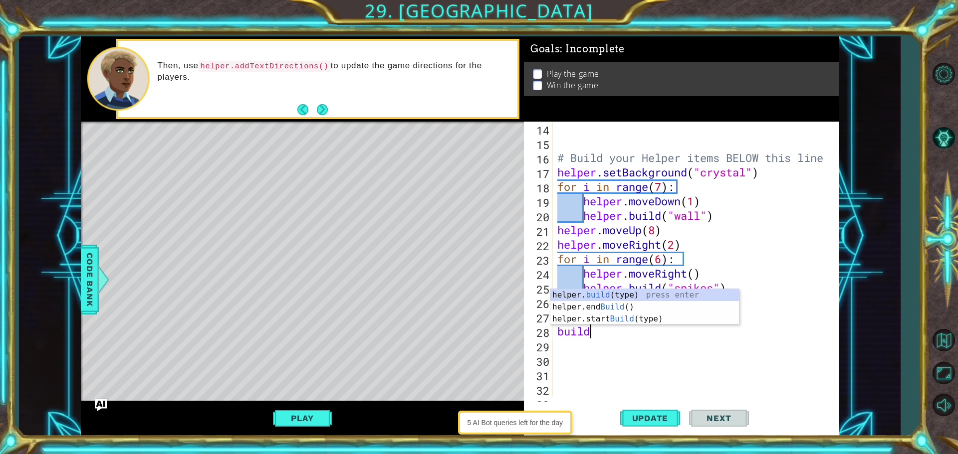
scroll to position [0, 1]
click at [582, 295] on div "helper. build (type) press enter helper.end Build () press enter helper.start B…" at bounding box center [644, 319] width 189 height 60
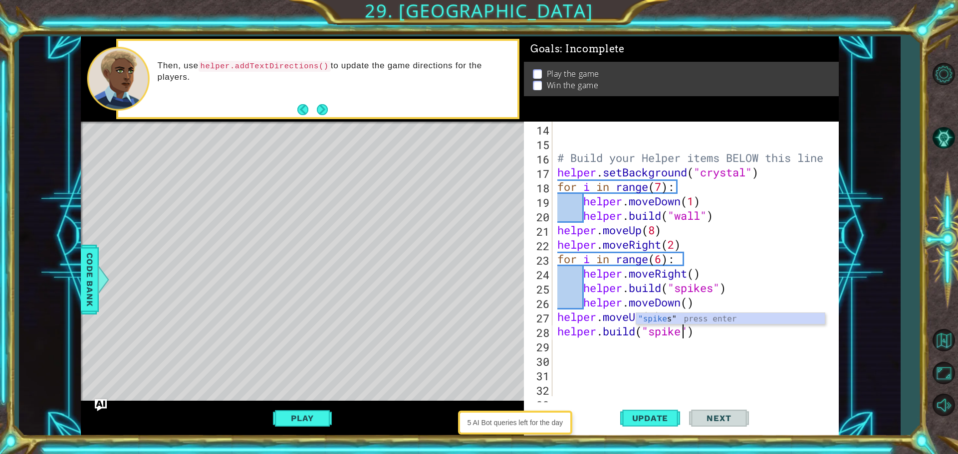
type textarea "[DOMAIN_NAME]("spikes")"
click at [719, 343] on div "# Build your Helper items BELOW this line helper . setBackground ( "crystal" ) …" at bounding box center [694, 274] width 278 height 304
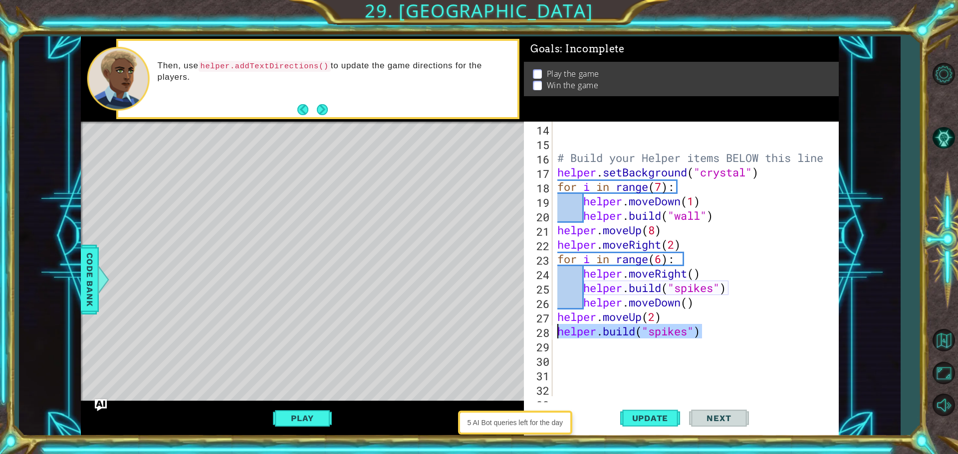
drag, startPoint x: 704, startPoint y: 331, endPoint x: 393, endPoint y: 325, distance: 311.3
click at [393, 325] on div "1 ההההההההההההההההההההההההההההההההההההההההההההההההההההההההההההההההההההההההההההה…" at bounding box center [460, 236] width 758 height 400
type textarea "[DOMAIN_NAME]("spikes")"
paste textarea "Code Area"
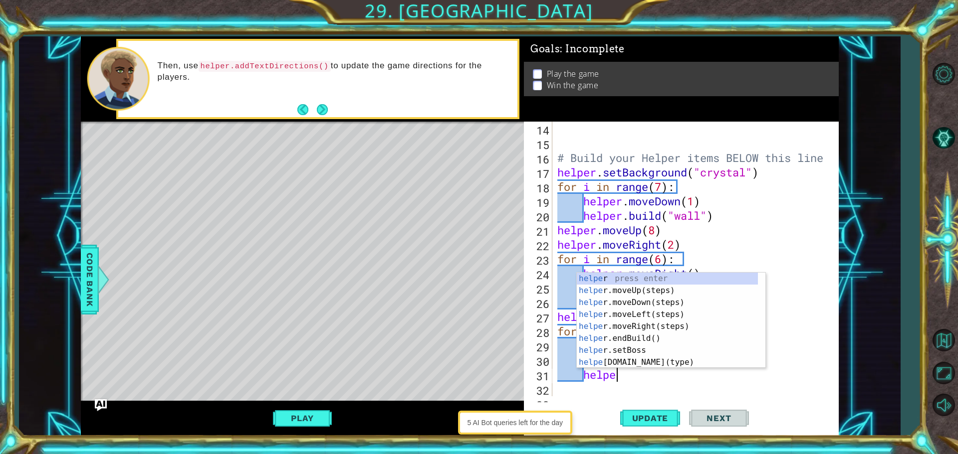
type textarea "h"
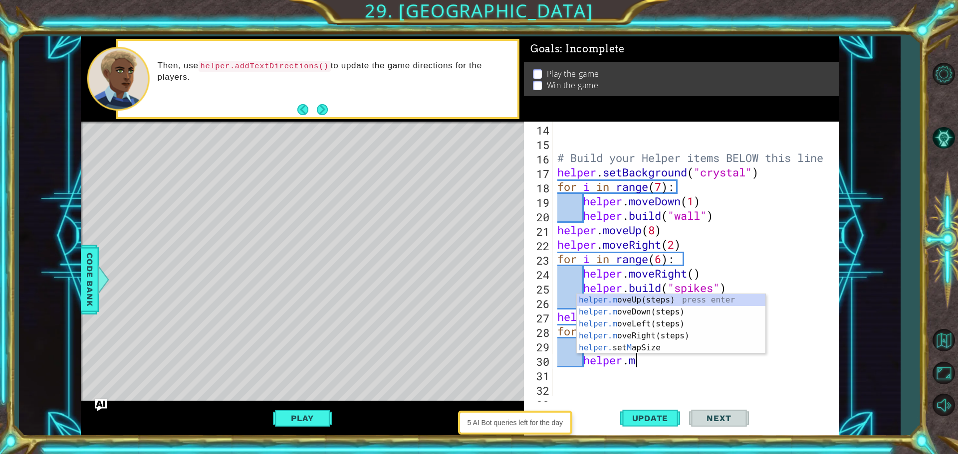
type textarea "h"
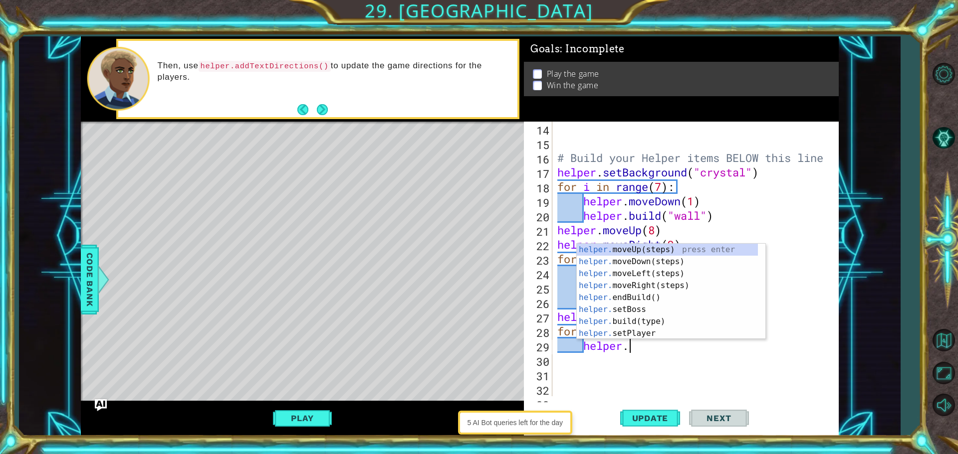
type textarea "h"
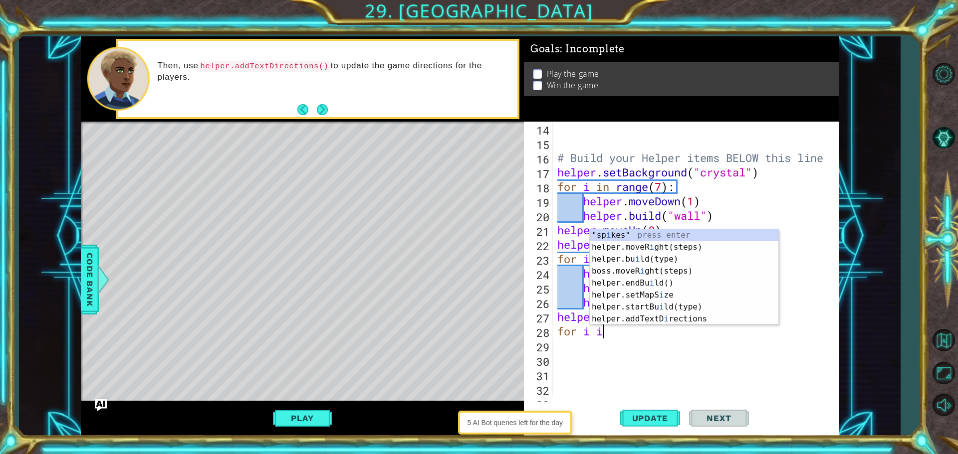
type textarea "f"
type textarea "helper.moveUp(2)"
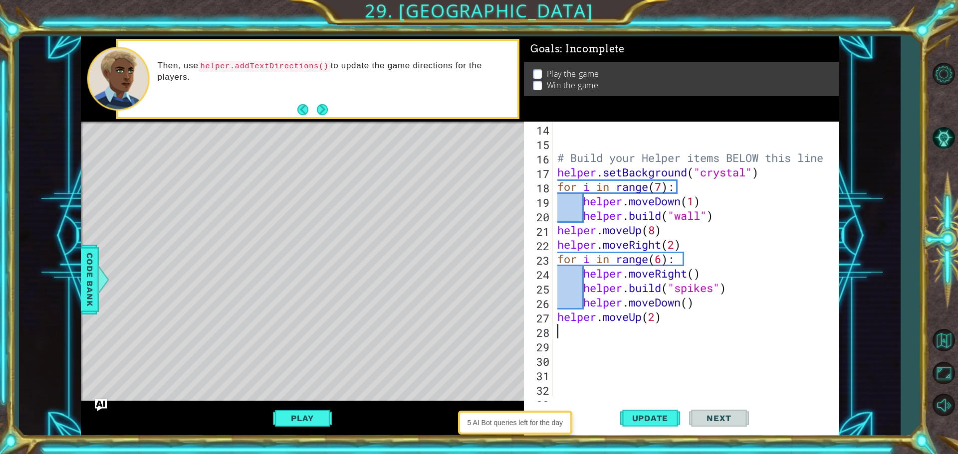
paste textarea "[DOMAIN_NAME]("spikes")"
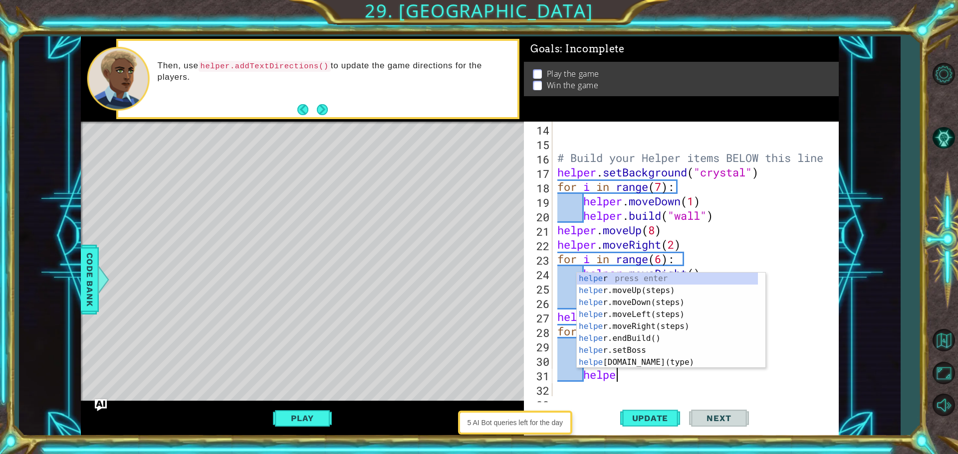
type textarea "h"
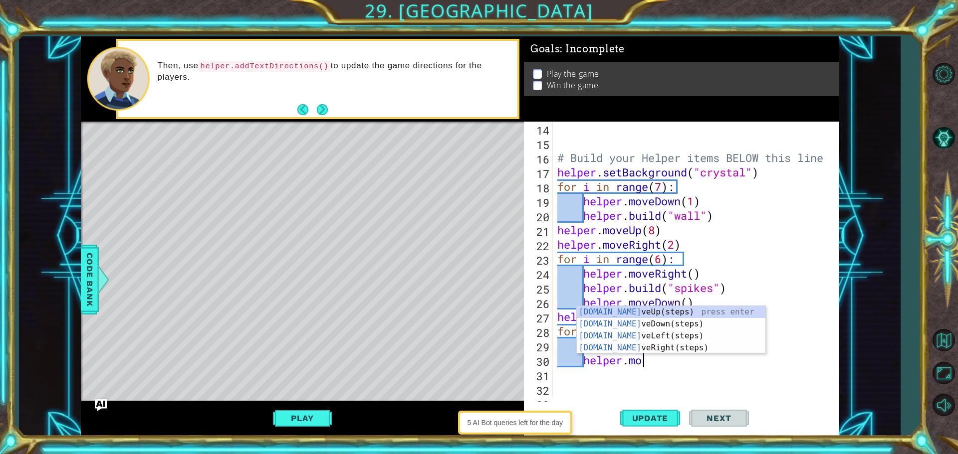
type textarea "h"
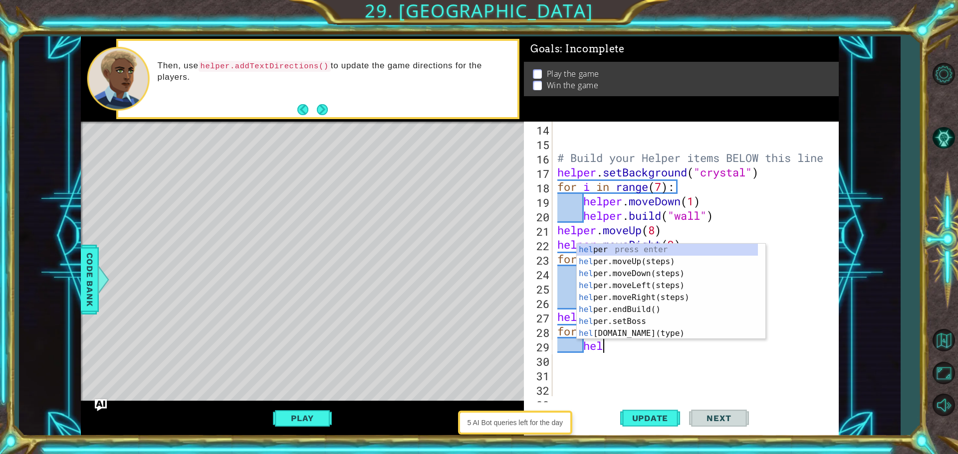
type textarea "h"
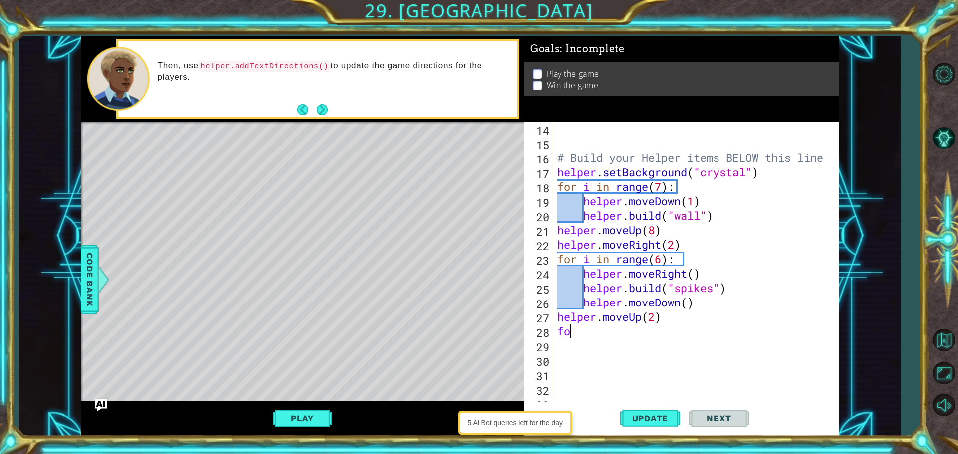
type textarea "f"
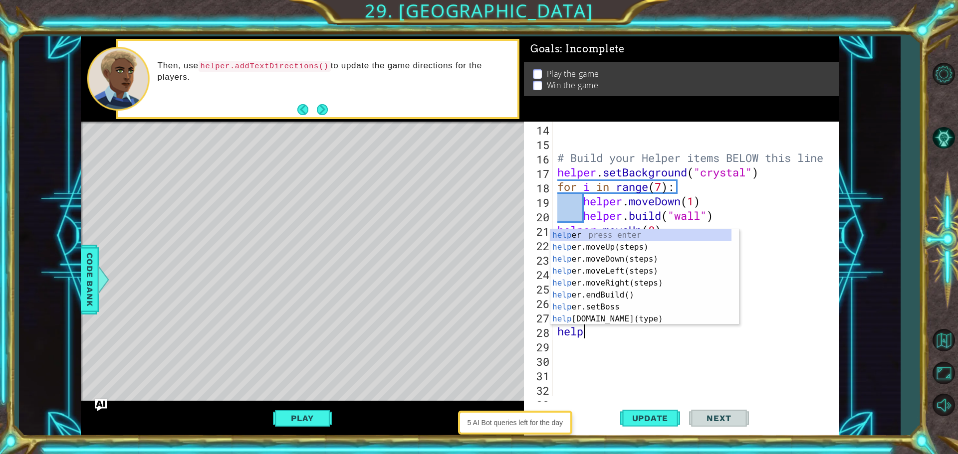
scroll to position [0, 0]
click at [709, 322] on div "help er press enter help er.moveUp(steps) press enter help er.moveDown(steps) p…" at bounding box center [640, 289] width 181 height 120
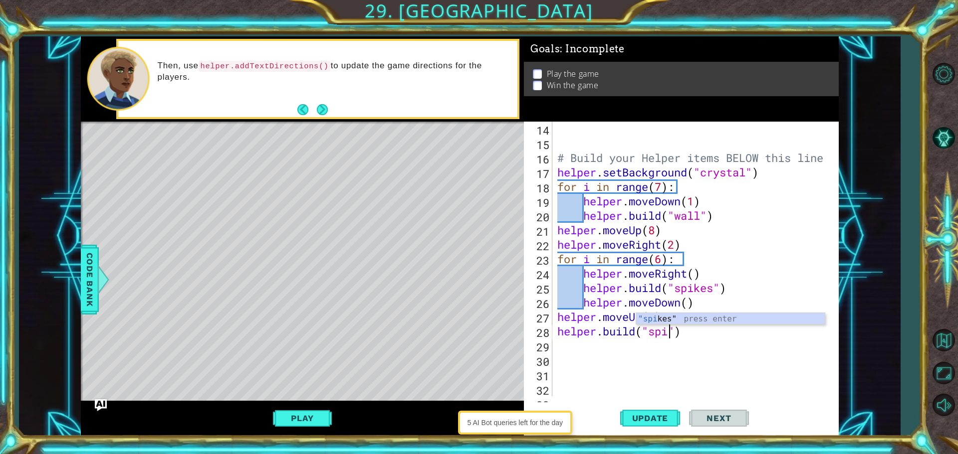
scroll to position [0, 5]
click at [709, 334] on div "# Build your Helper items BELOW this line helper . setBackground ( "crystal" ) …" at bounding box center [694, 274] width 278 height 304
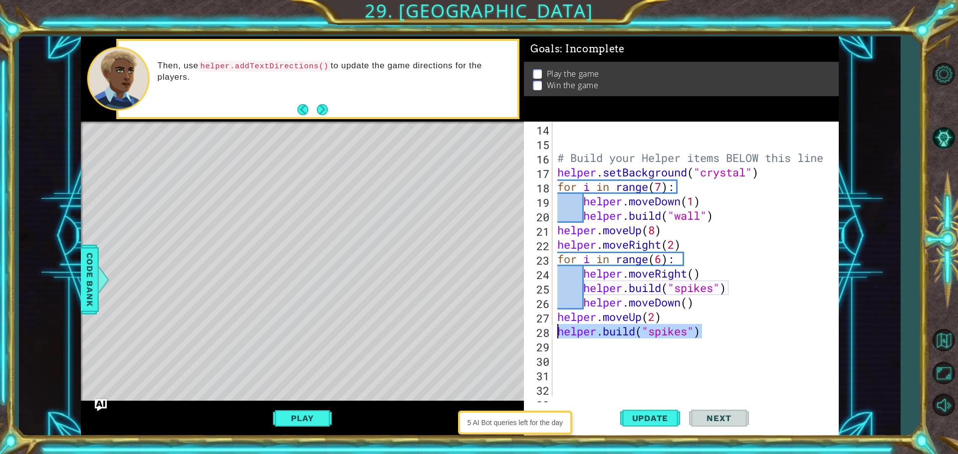
drag, startPoint x: 709, startPoint y: 334, endPoint x: 522, endPoint y: 329, distance: 186.6
click at [522, 329] on div "1 ההההההההההההההההההההההההההההההההההההההההההההההההההההההההההההההההההההההההההההה…" at bounding box center [460, 236] width 758 height 400
click at [640, 421] on span "Update" at bounding box center [650, 419] width 56 height 10
click at [701, 327] on div "# Build your Helper items BELOW this line helper . setBackground ( "crystal" ) …" at bounding box center [694, 274] width 278 height 304
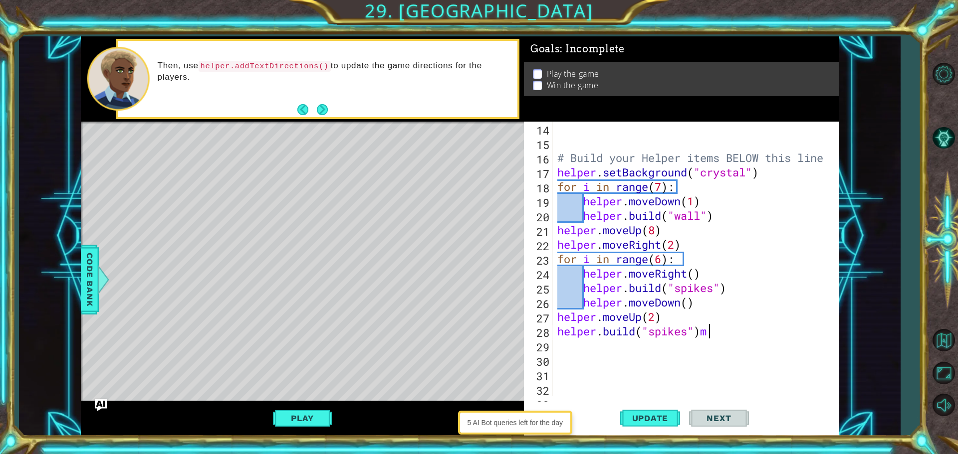
type textarea "[DOMAIN_NAME]("spikes")"
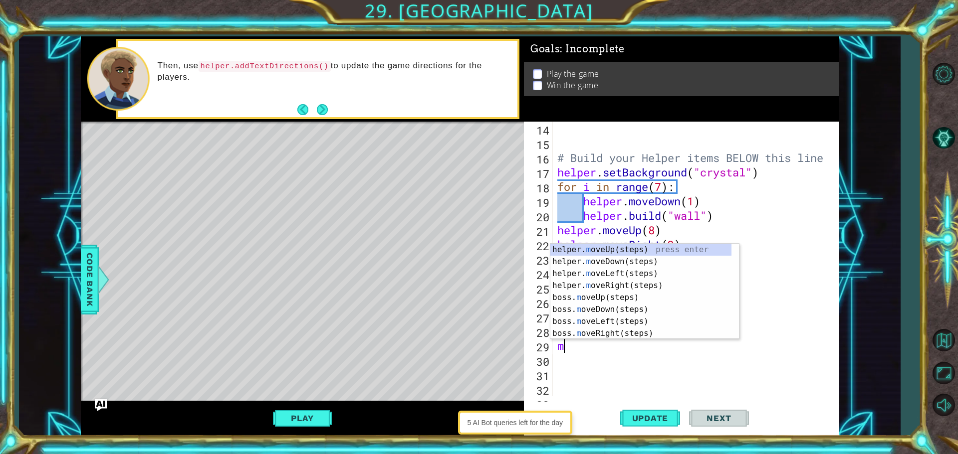
type textarea "mo"
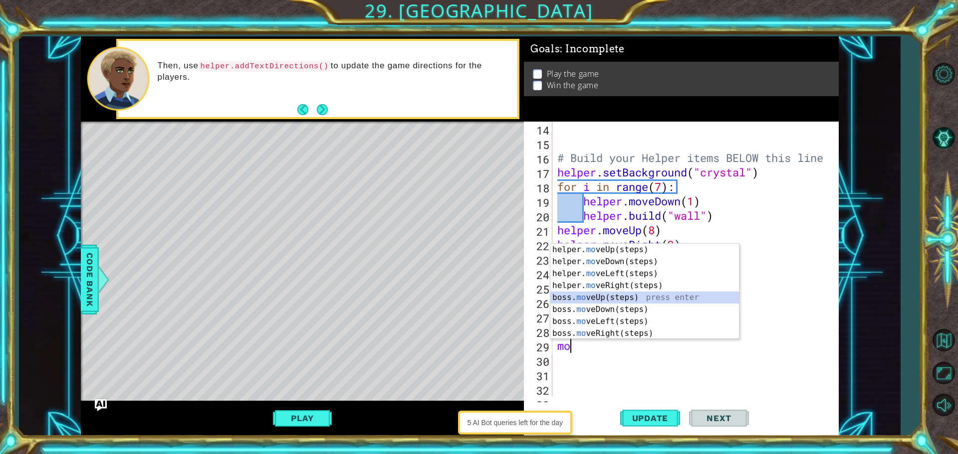
click at [628, 294] on div "helper. mo veUp(steps) press enter helper. mo veDown(steps) press enter helper.…" at bounding box center [644, 304] width 189 height 120
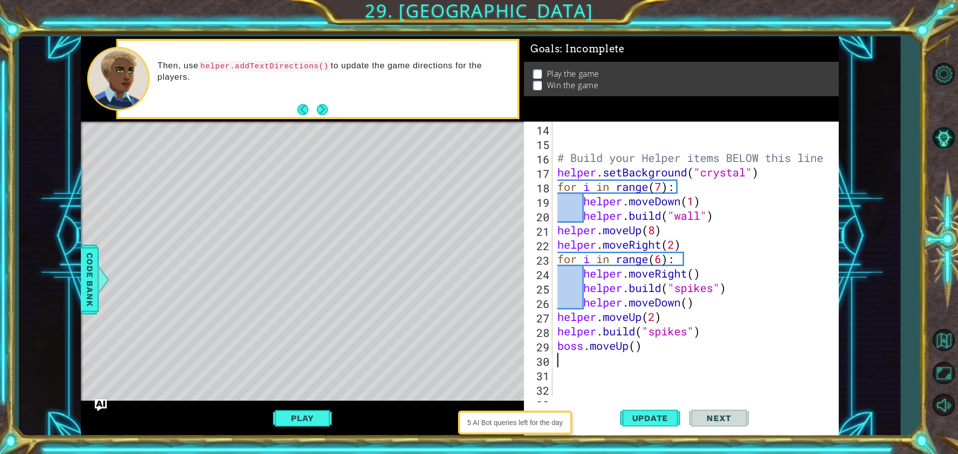
click at [662, 345] on div "# Build your Helper items BELOW this line helper . setBackground ( "crystal" ) …" at bounding box center [694, 274] width 278 height 304
type textarea "boss.moveUp()"
type textarea "b"
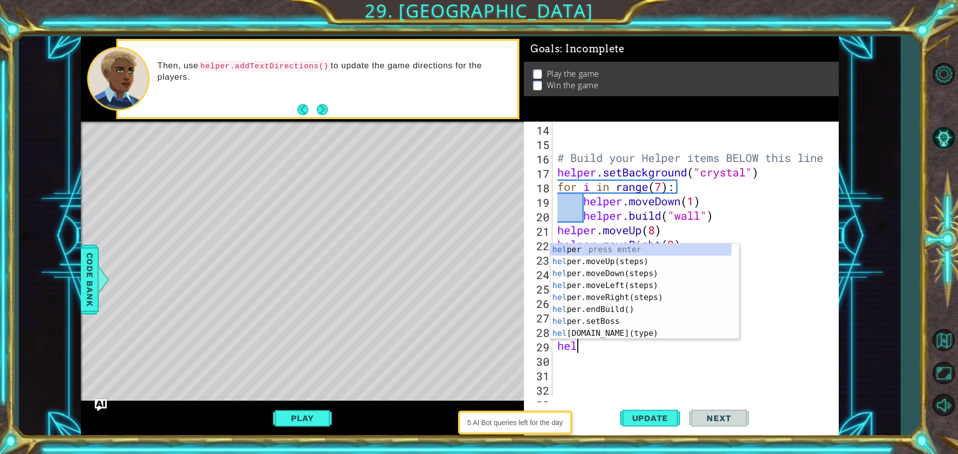
scroll to position [0, 0]
type textarea "help"
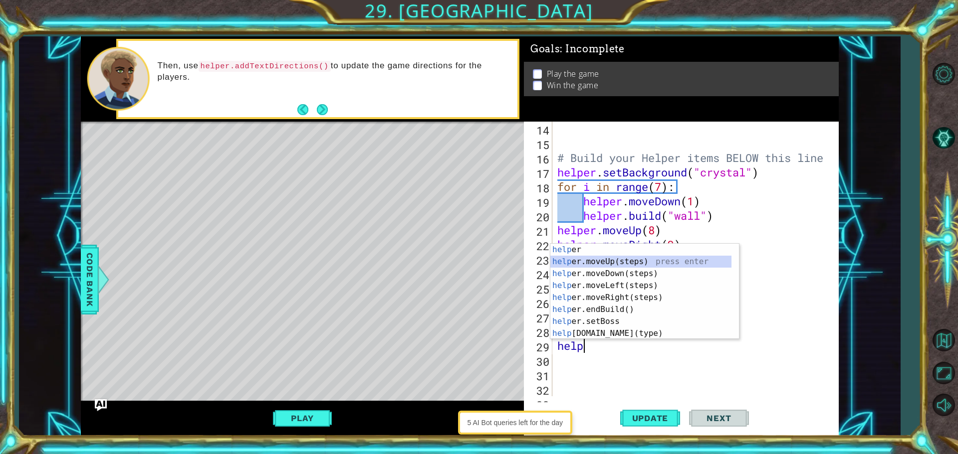
click at [622, 257] on div "help er press enter help er.moveUp(steps) press enter help er.moveDown(steps) p…" at bounding box center [640, 304] width 181 height 120
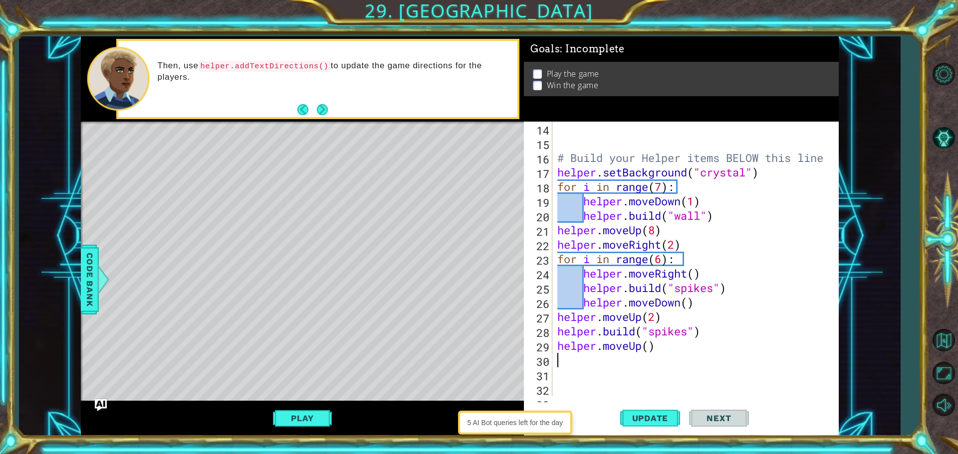
click at [684, 355] on div "# Build your Helper items BELOW this line helper . setBackground ( "crystal" ) …" at bounding box center [694, 274] width 278 height 304
click at [672, 344] on div "# Build your Helper items BELOW this line helper . setBackground ( "crystal" ) …" at bounding box center [694, 274] width 278 height 304
type textarea "helper.moveUp()"
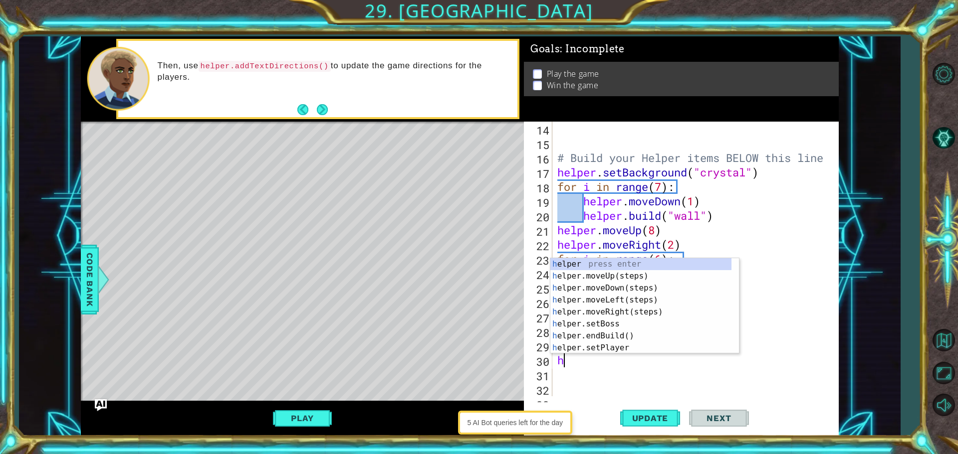
type textarea "he"
click at [622, 301] on div "he lper press enter he lper.moveUp(steps) press enter he lper.moveDown(steps) p…" at bounding box center [640, 318] width 181 height 120
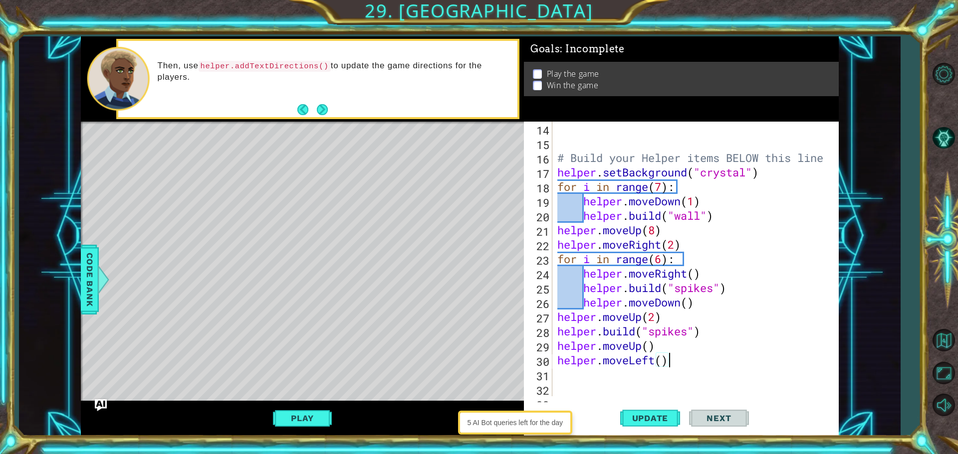
click at [677, 357] on div "# Build your Helper items BELOW this line helper . setBackground ( "crystal" ) …" at bounding box center [694, 274] width 278 height 304
type textarea "helper.moveLeft()"
paste textarea "[DOMAIN_NAME]("spikes")"
click at [663, 419] on span "Update" at bounding box center [650, 419] width 56 height 10
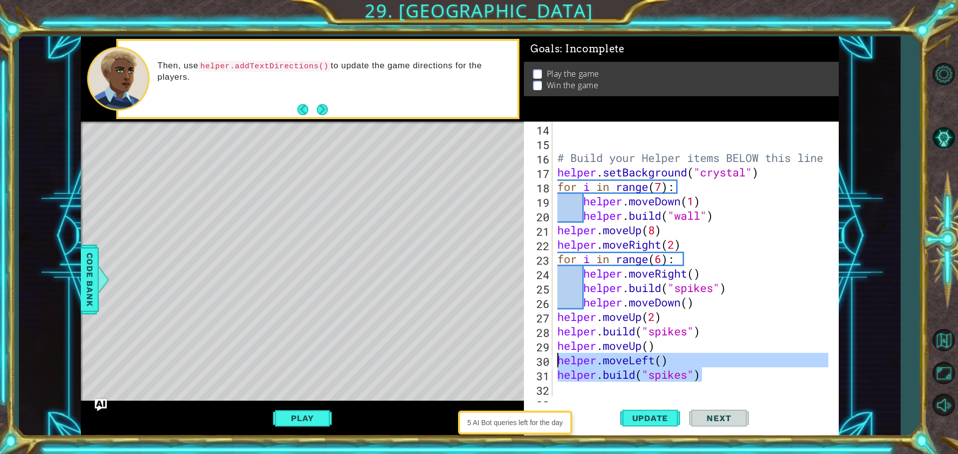
drag, startPoint x: 711, startPoint y: 375, endPoint x: 517, endPoint y: 353, distance: 195.2
click at [517, 353] on div "1 ההההההההההההההההההההההההההההההההההההההההההההההההההההההההההההההההההההההההההההה…" at bounding box center [460, 236] width 758 height 400
click at [517, 353] on div "Level Map" at bounding box center [311, 269] width 461 height 294
drag, startPoint x: 703, startPoint y: 371, endPoint x: 556, endPoint y: 345, distance: 149.5
click at [556, 345] on div "# Build your Helper items BELOW this line helper . setBackground ( "crystal" ) …" at bounding box center [694, 274] width 278 height 304
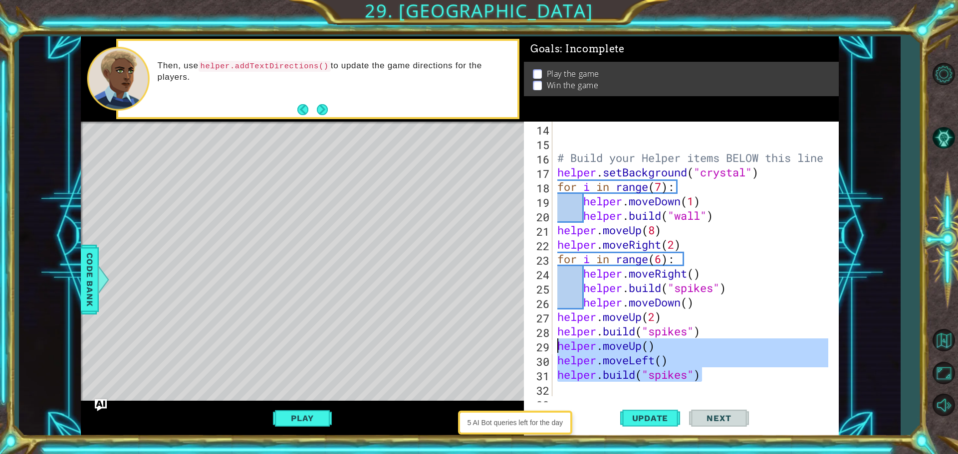
click at [711, 368] on div "# Build your Helper items BELOW this line helper . setBackground ( "crystal" ) …" at bounding box center [691, 259] width 273 height 275
type textarea "[DOMAIN_NAME]("spikes")"
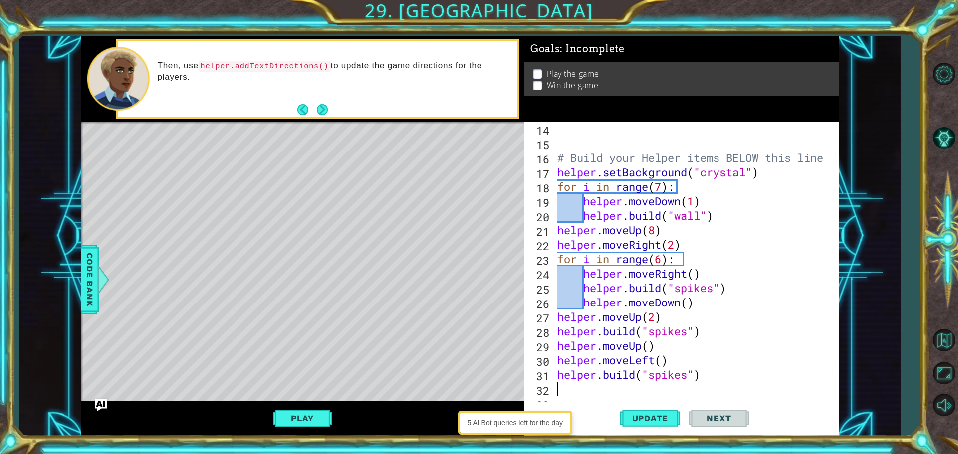
paste textarea "[DOMAIN_NAME]("spikes")"
type textarea "[DOMAIN_NAME]("spikes")"
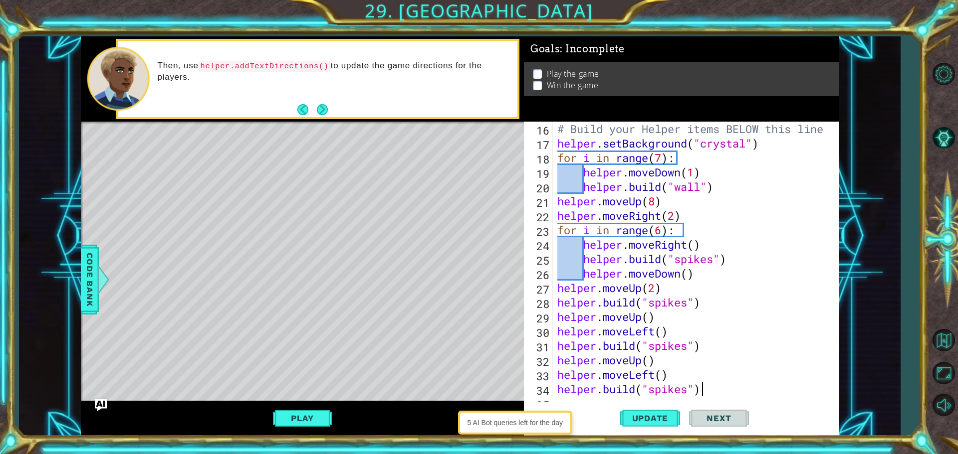
scroll to position [231, 0]
click at [656, 419] on span "Update" at bounding box center [650, 419] width 56 height 10
paste textarea "[DOMAIN_NAME]("spikes")"
type textarea "[DOMAIN_NAME]("spikes")"
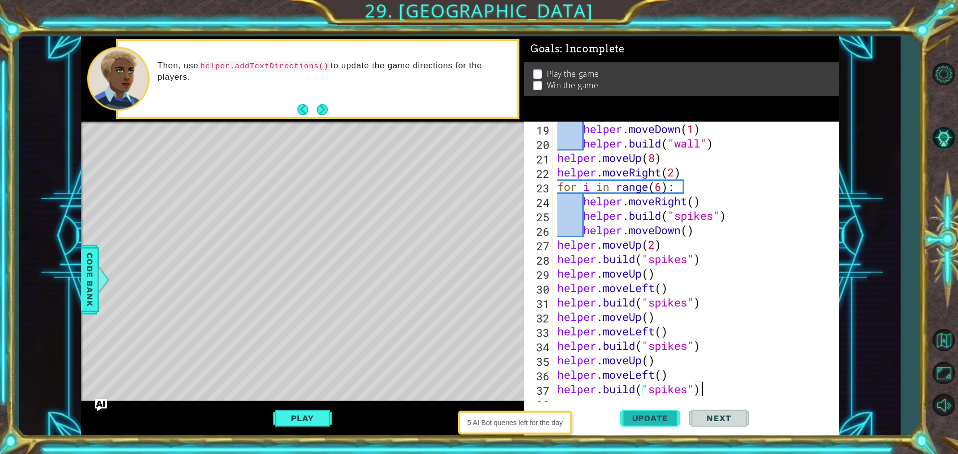
click at [651, 420] on span "Update" at bounding box center [650, 419] width 56 height 10
paste textarea "[DOMAIN_NAME]("spikes")"
type textarea "[DOMAIN_NAME]("spikes")"
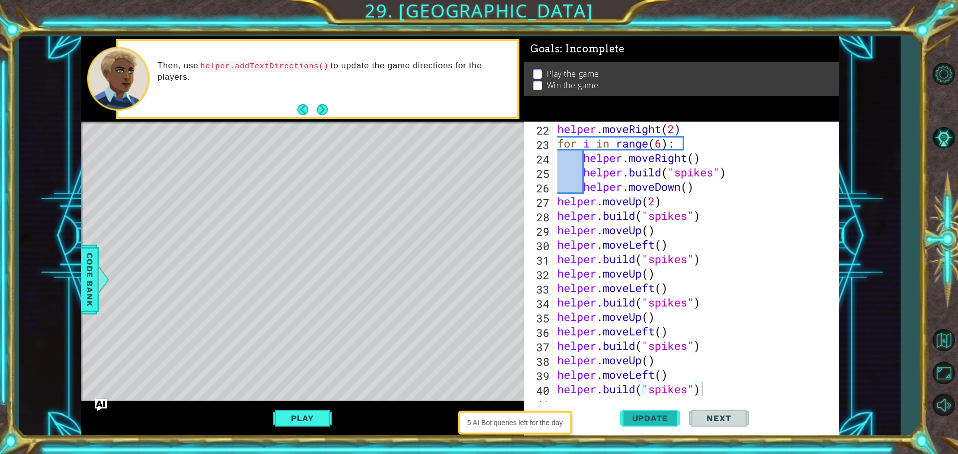
click at [643, 422] on span "Update" at bounding box center [650, 419] width 56 height 10
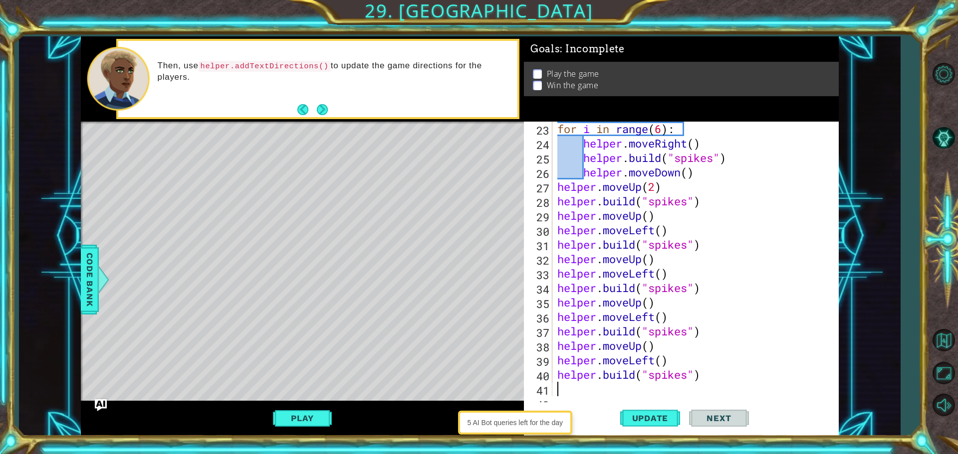
type textarea "h"
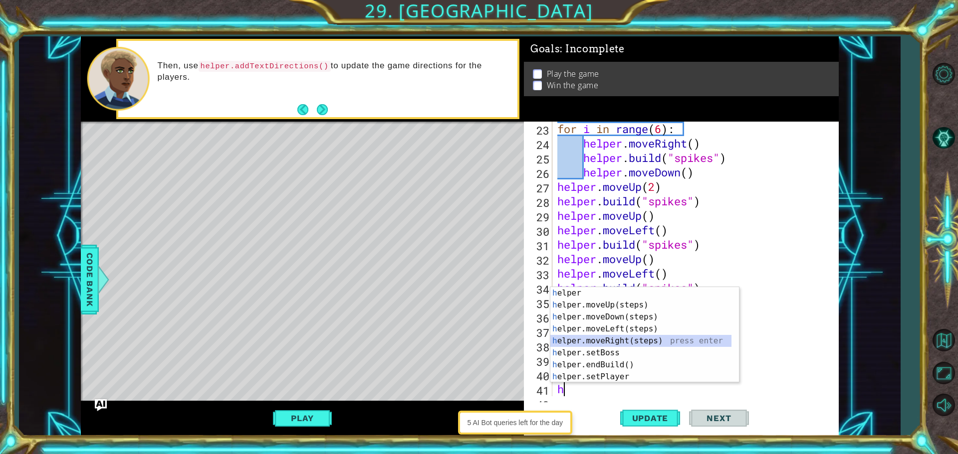
click at [681, 339] on div "h elper press enter h elper.moveUp(steps) press enter h elper.moveDown(steps) p…" at bounding box center [640, 347] width 181 height 120
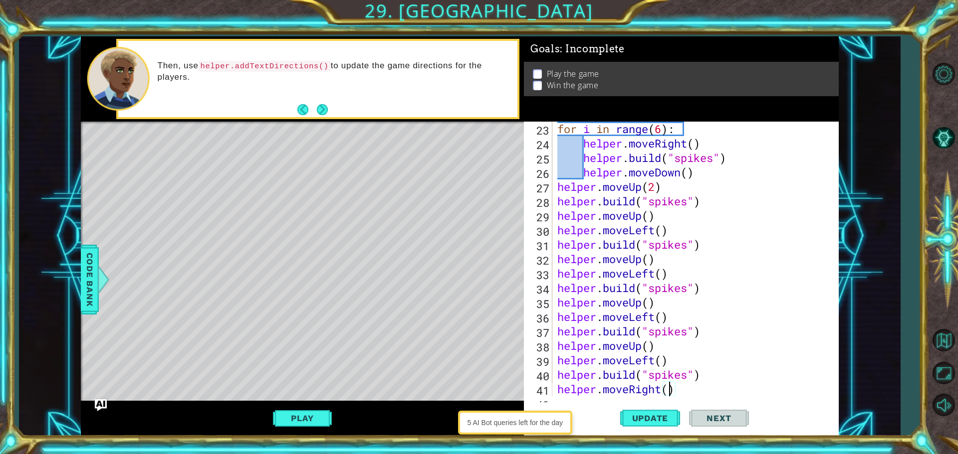
click at [669, 387] on div "for i in range ( 6 ) : helper . moveRight ( ) helper . build ( "spikes" ) helpe…" at bounding box center [694, 274] width 278 height 304
type textarea "helper.moveRight(4)"
click at [626, 412] on button "Update" at bounding box center [650, 418] width 60 height 31
click at [687, 388] on div "for i in range ( 6 ) : helper . moveRight ( ) helper . build ( "spikes" ) helpe…" at bounding box center [694, 274] width 278 height 304
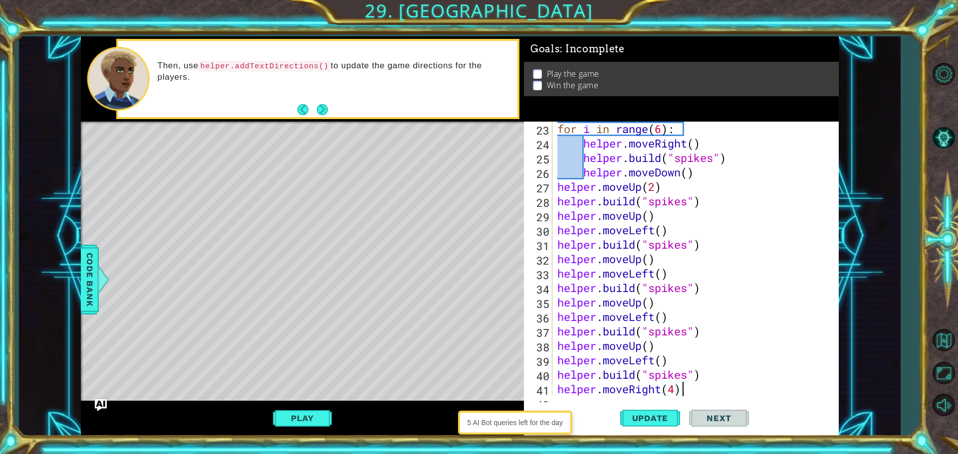
scroll to position [0, 0]
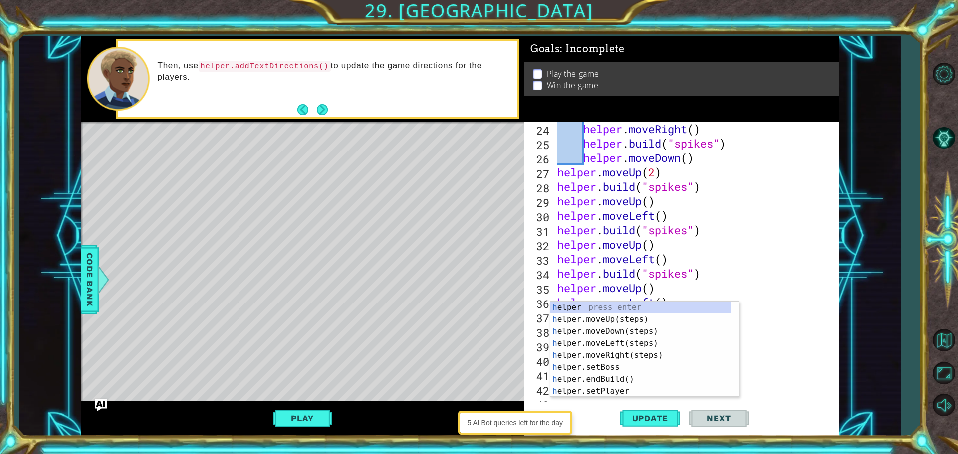
type textarea "he"
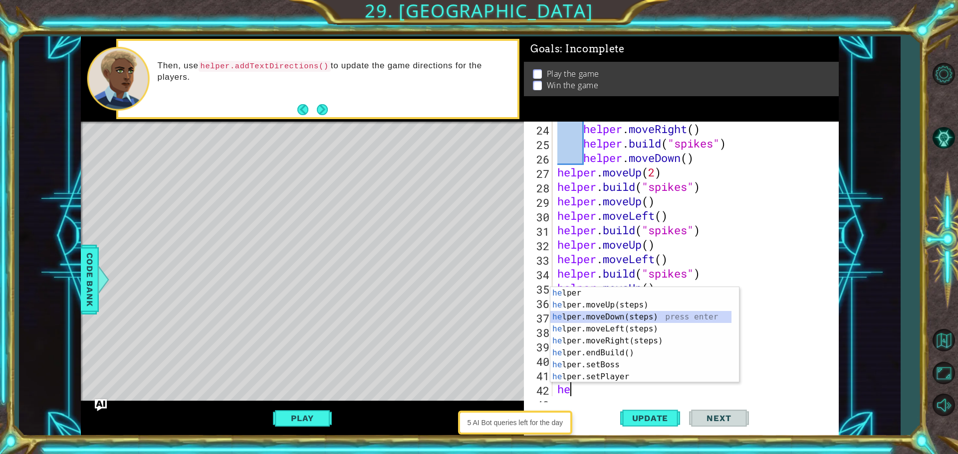
click at [655, 311] on div "he lper press enter he lper.moveUp(steps) press enter he lper.moveDown(steps) p…" at bounding box center [640, 347] width 181 height 120
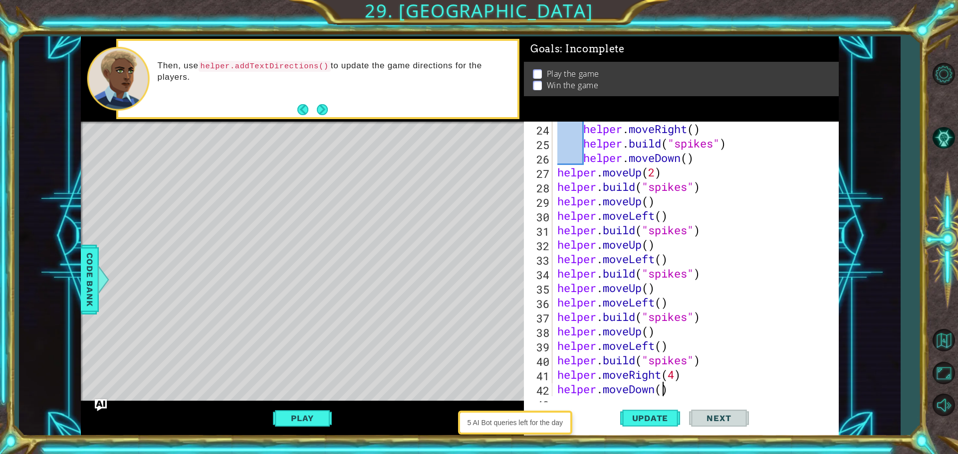
click at [659, 390] on div "helper . moveRight ( ) helper . build ( "spikes" ) helper . moveDown ( ) helper…" at bounding box center [694, 274] width 278 height 304
click at [675, 425] on button "Update" at bounding box center [650, 418] width 60 height 31
type textarea "helper.moveDown(3)"
click at [659, 421] on span "Update" at bounding box center [650, 419] width 56 height 10
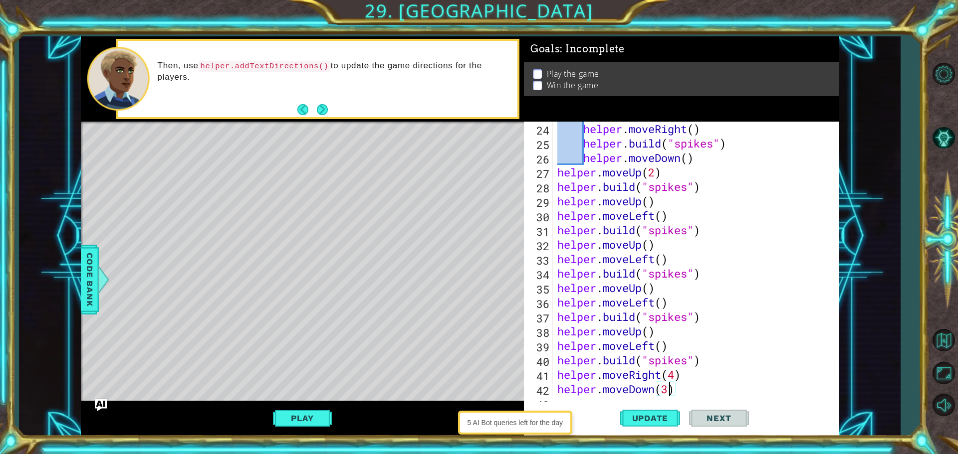
click at [676, 393] on div "helper . moveRight ( ) helper . build ( "spikes" ) helper . moveDown ( ) helper…" at bounding box center [694, 274] width 278 height 304
paste textarea "[DOMAIN_NAME]("spikes")"
type textarea "[DOMAIN_NAME]("spikes")"
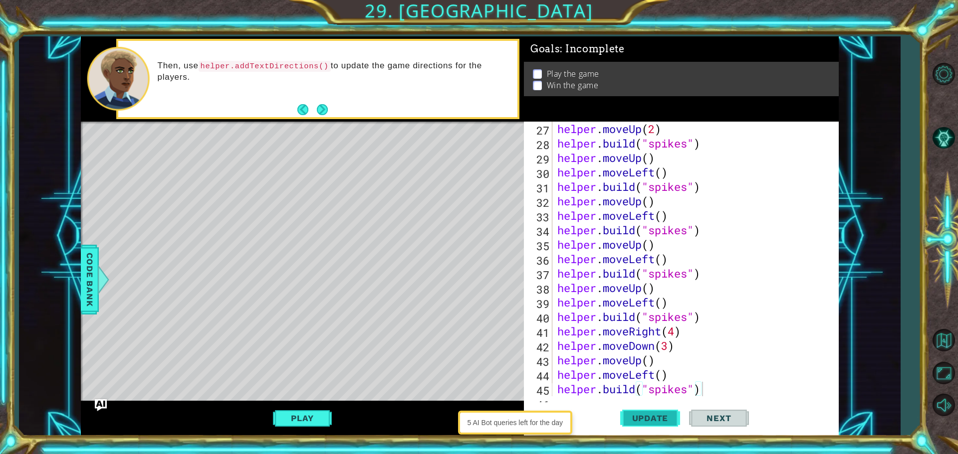
click at [648, 419] on span "Update" at bounding box center [650, 419] width 56 height 10
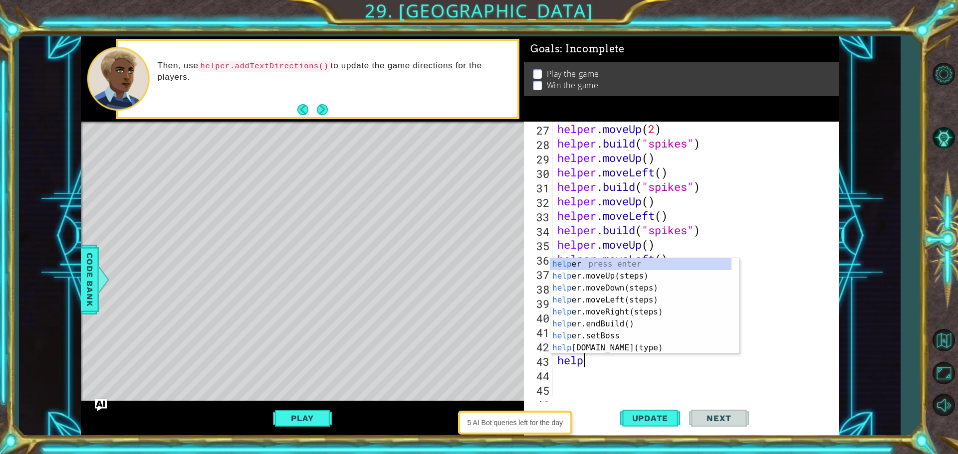
scroll to position [0, 1]
click at [614, 345] on div "helper press enter helper .moveUp(steps) press enter helper .moveDown(steps) pr…" at bounding box center [640, 318] width 181 height 120
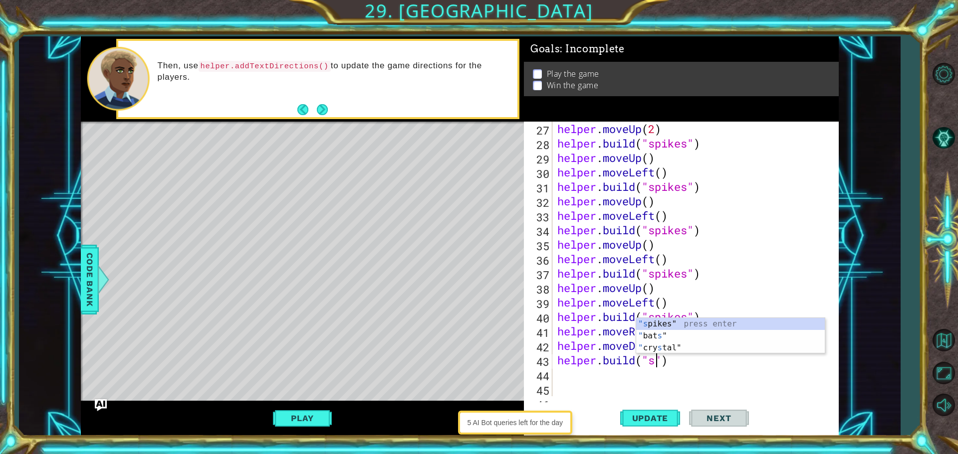
scroll to position [0, 4]
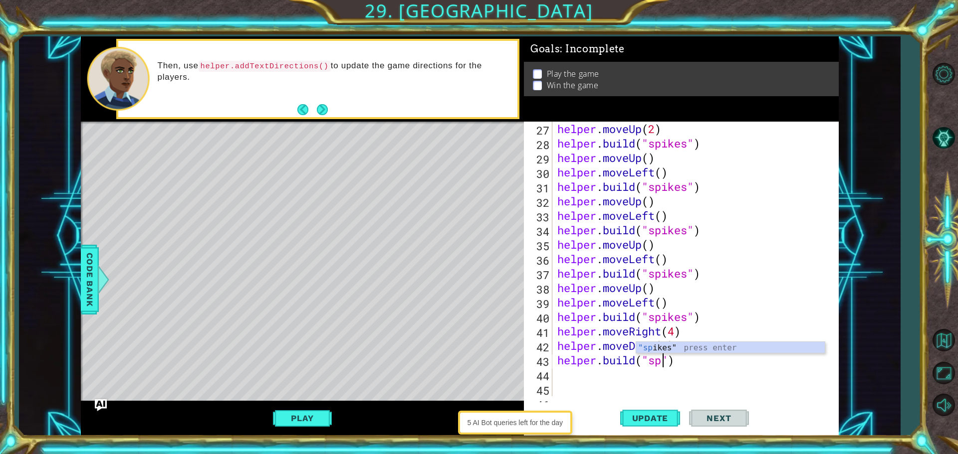
type textarea "[DOMAIN_NAME]("spikes")"
paste textarea "[DOMAIN_NAME]("spikes")"
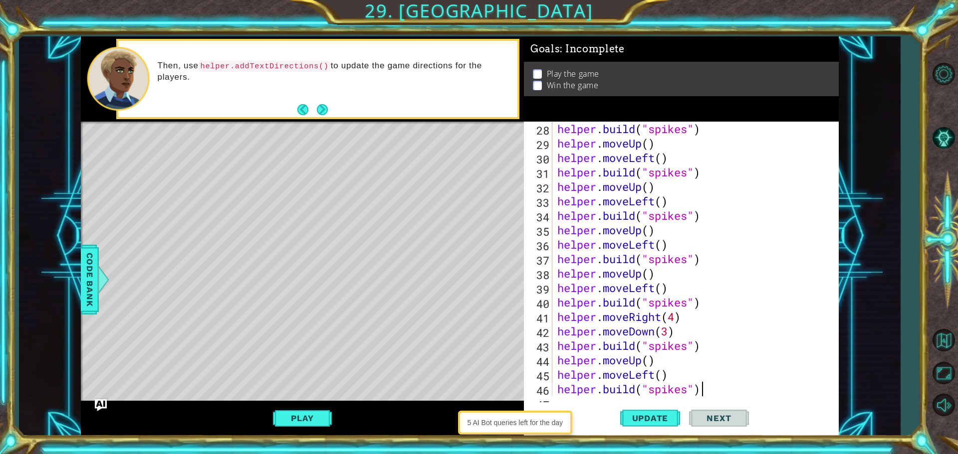
scroll to position [405, 0]
drag, startPoint x: 658, startPoint y: 416, endPoint x: 661, endPoint y: 407, distance: 9.2
click at [657, 416] on span "Update" at bounding box center [650, 419] width 56 height 10
click at [660, 408] on button "Update" at bounding box center [650, 418] width 60 height 31
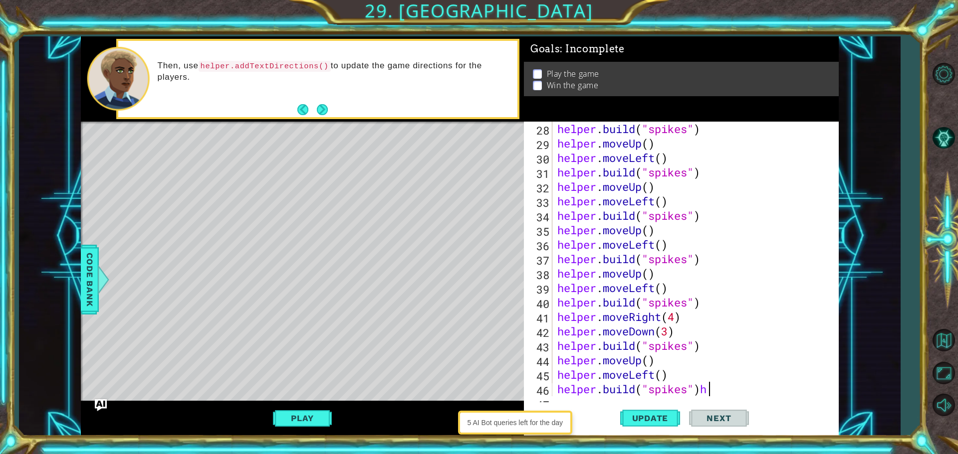
type textarea "[DOMAIN_NAME]("spikes")"
paste textarea "[DOMAIN_NAME]("spikes")"
type textarea "[DOMAIN_NAME]("spikes")"
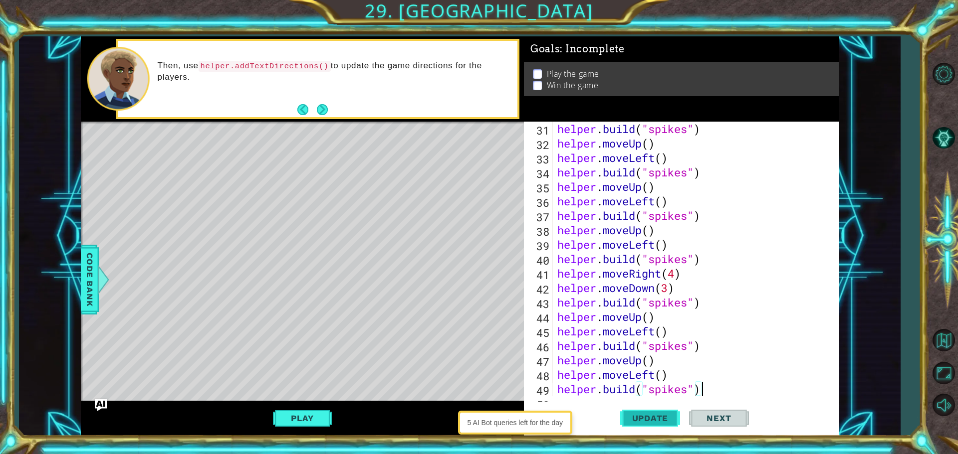
click at [653, 420] on span "Update" at bounding box center [650, 419] width 56 height 10
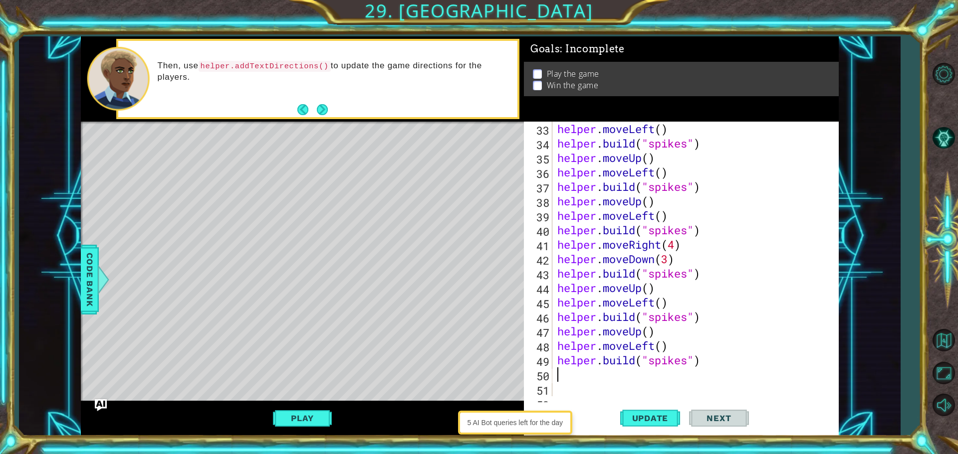
paste textarea "[DOMAIN_NAME]("spikes")"
type textarea "[DOMAIN_NAME]("spikes")"
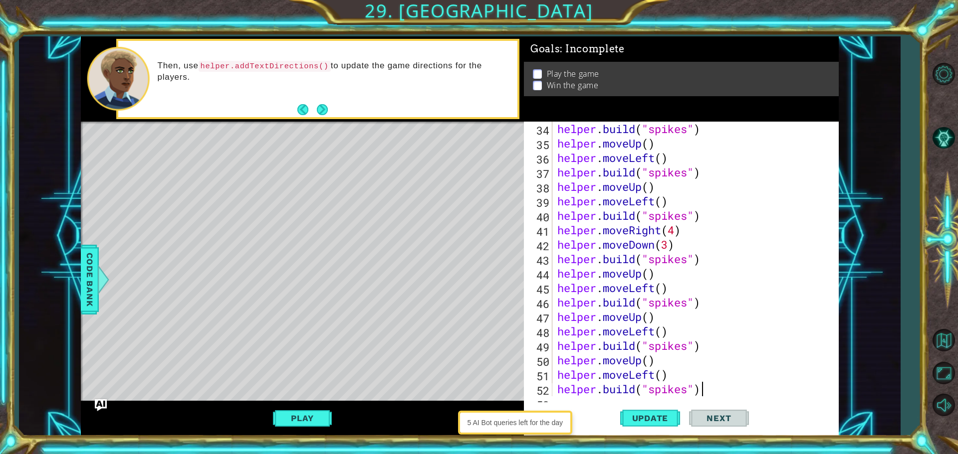
scroll to position [492, 0]
click at [658, 409] on button "Update" at bounding box center [650, 418] width 60 height 31
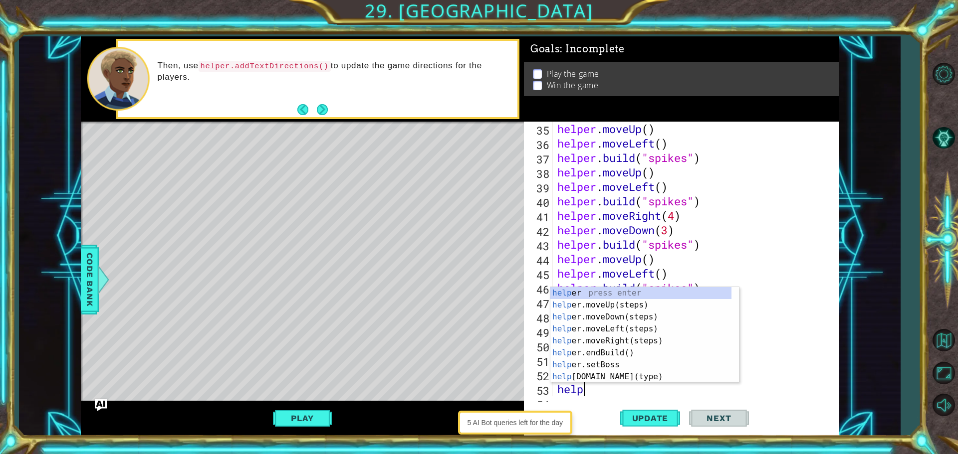
scroll to position [0, 1]
type textarea "helper"
click at [651, 337] on div "helper press enter helper .moveUp(steps) press enter helper .moveDown(steps) pr…" at bounding box center [640, 347] width 181 height 120
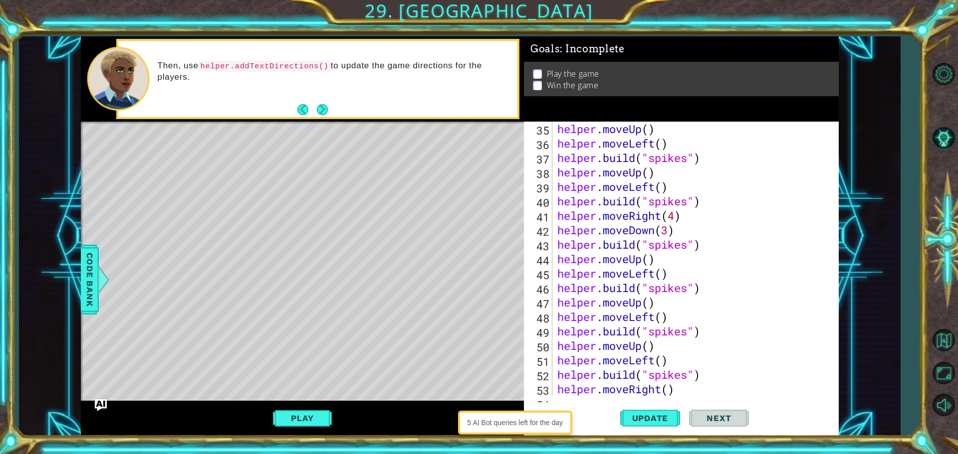
scroll to position [0, 0]
click at [671, 393] on div "helper . moveUp ( ) helper . moveLeft ( ) helper . build ( "spikes" ) helper . …" at bounding box center [694, 274] width 278 height 304
type textarea "helper.moveRight(3)"
click at [669, 422] on span "Update" at bounding box center [650, 419] width 56 height 10
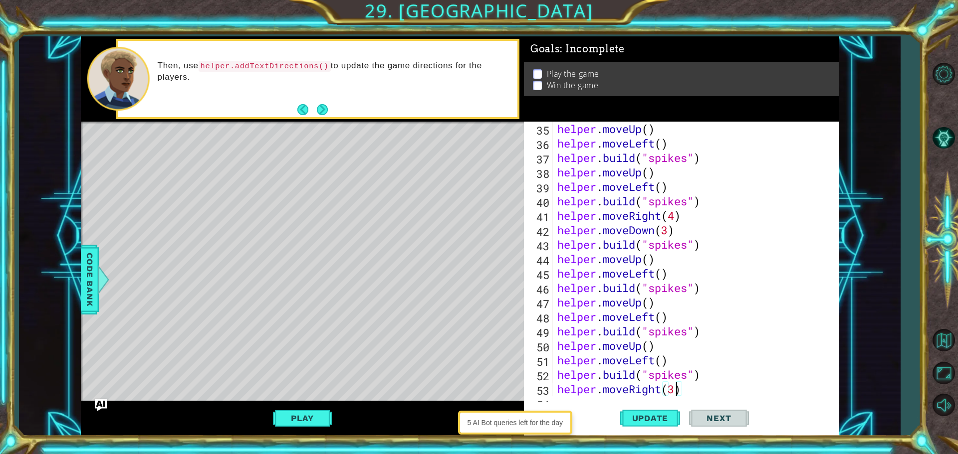
click at [686, 395] on div "helper . moveUp ( ) helper . moveLeft ( ) helper . build ( "spikes" ) helper . …" at bounding box center [694, 274] width 278 height 304
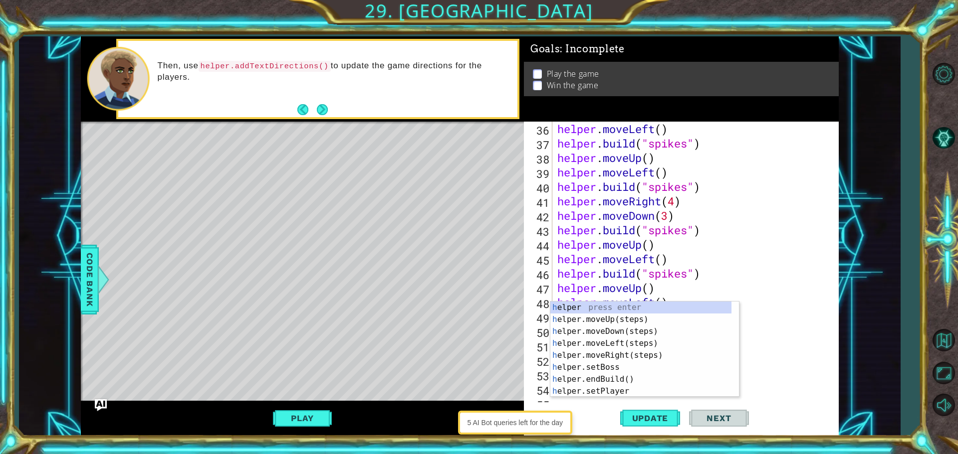
scroll to position [521, 0]
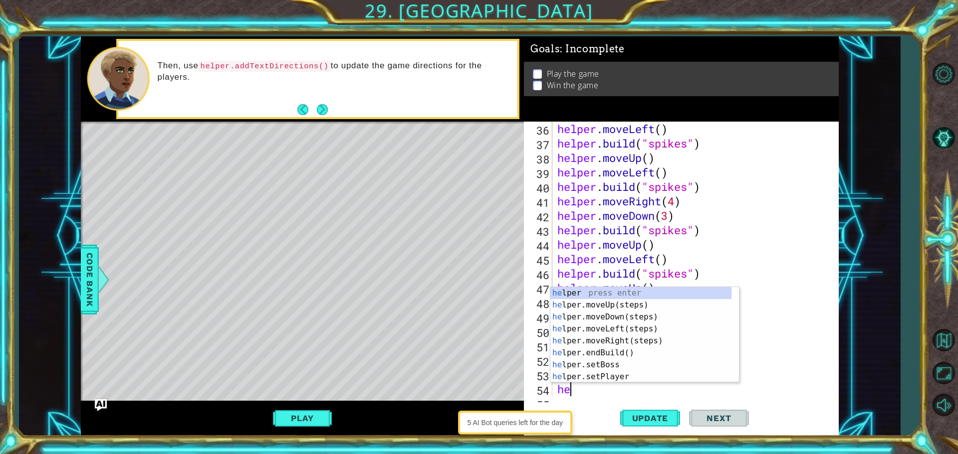
type textarea "hel"
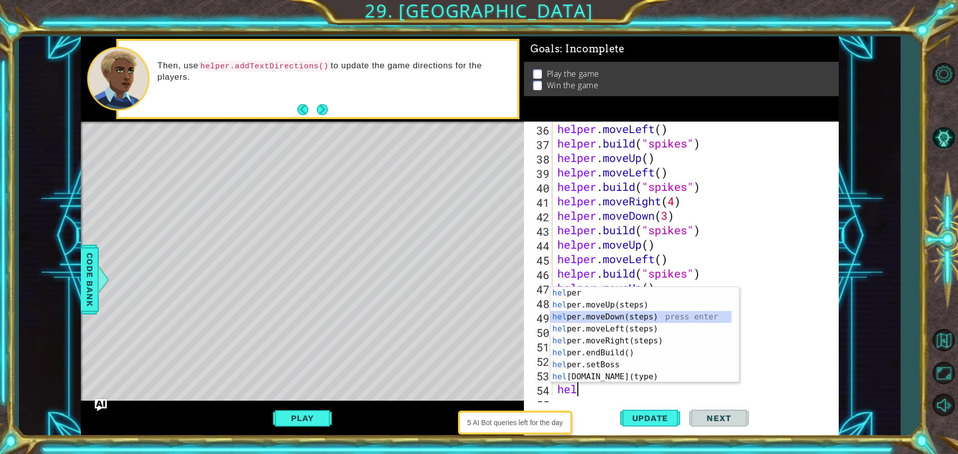
click at [598, 317] on div "hel per press enter hel per.moveUp(steps) press enter hel per.moveDown(steps) p…" at bounding box center [640, 347] width 181 height 120
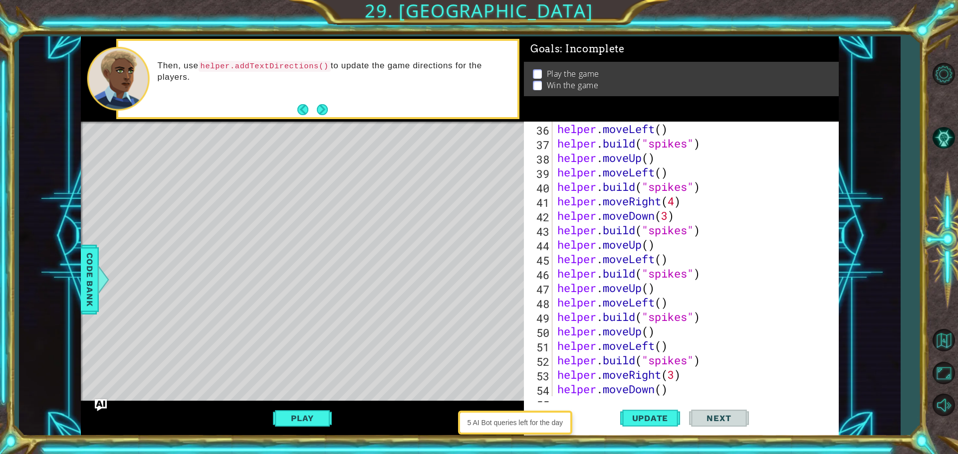
click at [663, 389] on div "helper . moveLeft ( ) helper . build ( "spikes" ) helper . moveUp ( ) helper . …" at bounding box center [694, 274] width 278 height 304
type textarea "helper.moveDown(2)"
click at [656, 437] on div "1 ההההההההההההההההההההההההההההההההההההההההההההההההההההההההההההההההההההההההההההה…" at bounding box center [479, 227] width 958 height 454
click at [650, 420] on span "Update" at bounding box center [650, 419] width 56 height 10
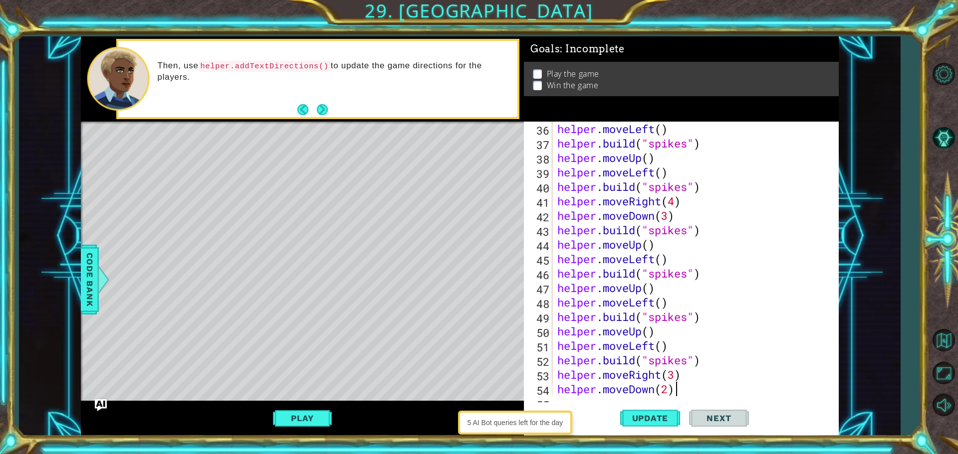
click at [680, 395] on div "helper . moveLeft ( ) helper . build ( "spikes" ) helper . moveUp ( ) helper . …" at bounding box center [694, 274] width 278 height 304
type textarea "helper.moveDown(2)"
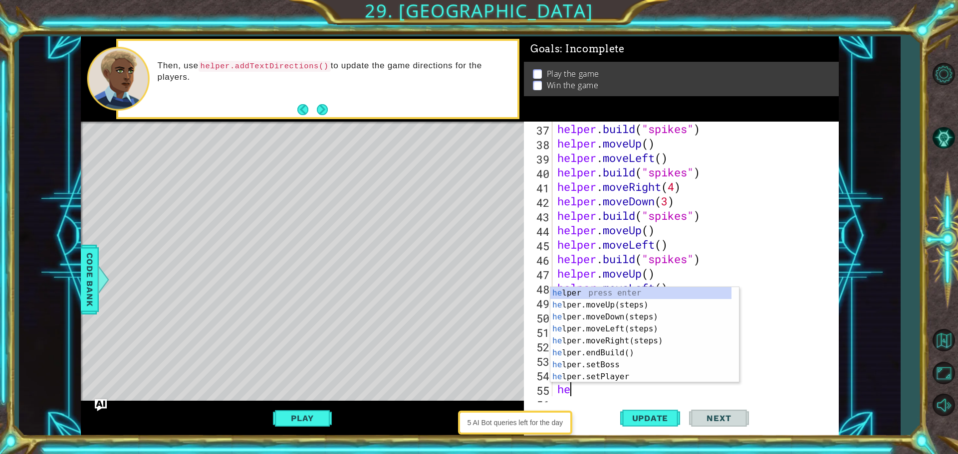
scroll to position [535, 0]
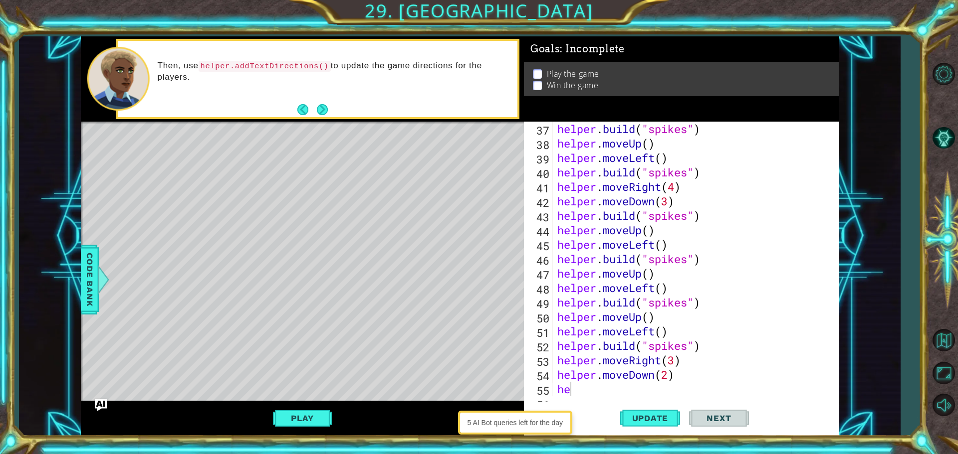
click at [526, 417] on div "5 AI Bot queries left for the day" at bounding box center [514, 423] width 109 height 19
click at [548, 414] on div "5 AI Bot queries left for the day" at bounding box center [514, 423] width 109 height 19
click at [548, 422] on div "5 AI Bot queries left for the day" at bounding box center [514, 423] width 109 height 19
click at [587, 385] on div "helper . build ( "spikes" ) helper . moveUp ( ) helper . moveLeft ( ) helper . …" at bounding box center [694, 274] width 278 height 304
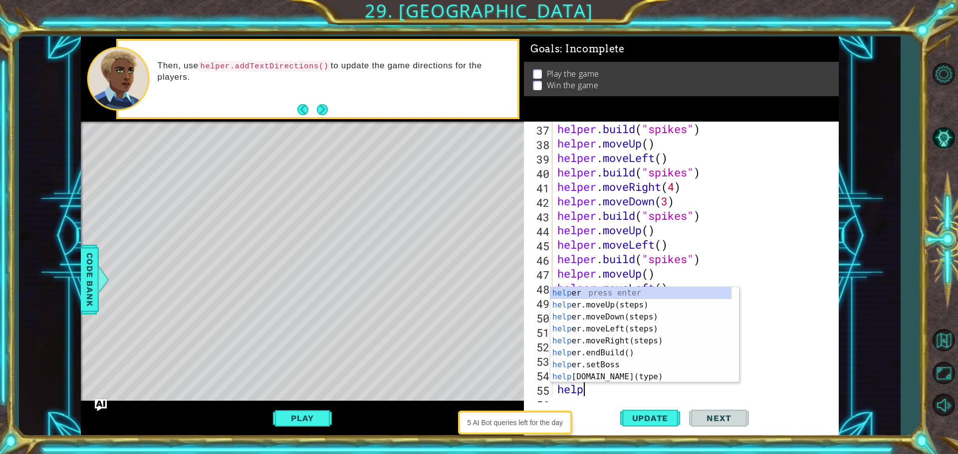
type textarea "helpw"
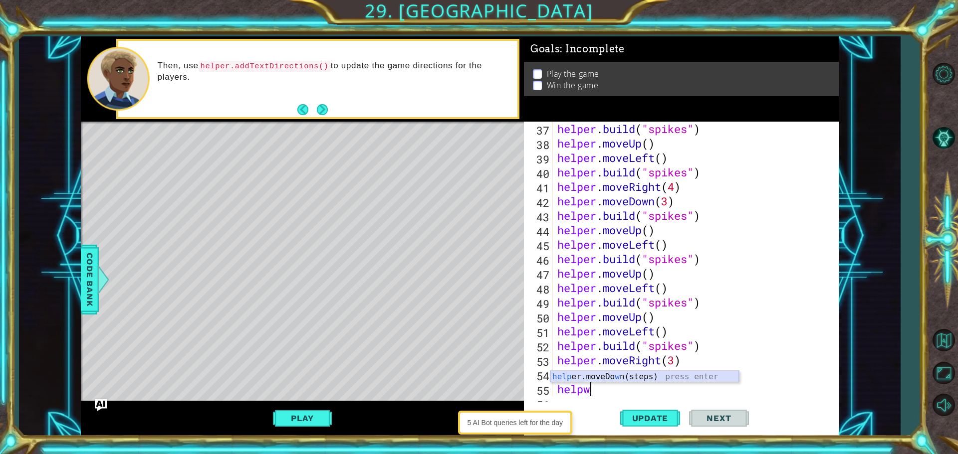
click at [634, 372] on div "help er.moveDo w n(steps) press enter" at bounding box center [644, 389] width 189 height 36
drag, startPoint x: 665, startPoint y: 392, endPoint x: 638, endPoint y: 386, distance: 27.6
click at [638, 386] on div "helper . build ( "spikes" ) helper . moveUp ( ) helper . moveLeft ( ) helper . …" at bounding box center [694, 274] width 278 height 304
type textarea "helper.moveDown()"
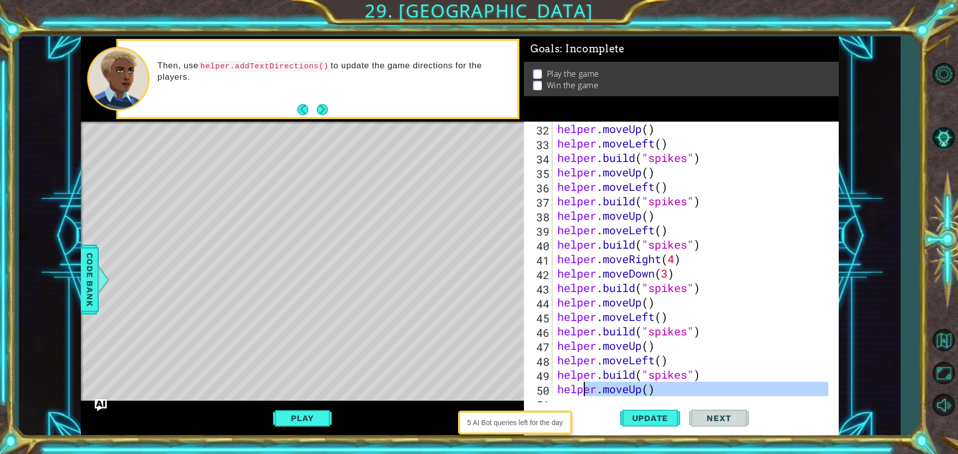
drag, startPoint x: 667, startPoint y: 390, endPoint x: 582, endPoint y: 422, distance: 91.1
click at [582, 429] on div "helper.moveDown() 32 33 34 35 36 37 38 39 40 41 42 43 44 45 46 47 48 49 50 51 h…" at bounding box center [681, 279] width 315 height 315
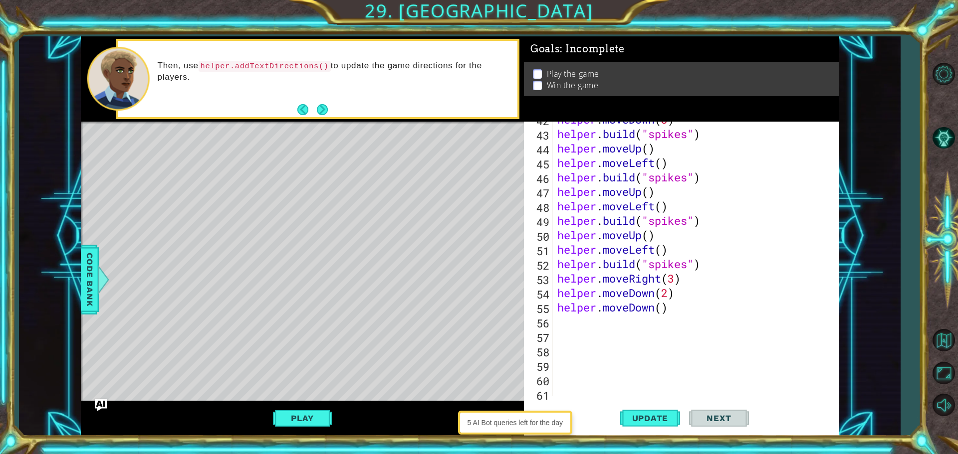
scroll to position [617, 0]
click at [634, 412] on button "Update" at bounding box center [650, 418] width 60 height 31
drag, startPoint x: 664, startPoint y: 311, endPoint x: 524, endPoint y: 303, distance: 140.9
click at [519, 306] on div "1 ההההההההההההההההההההההההההההההההההההההההההההההההההההההההההההההההההההההההההההה…" at bounding box center [460, 236] width 758 height 400
type textarea "helper.moveDown()"
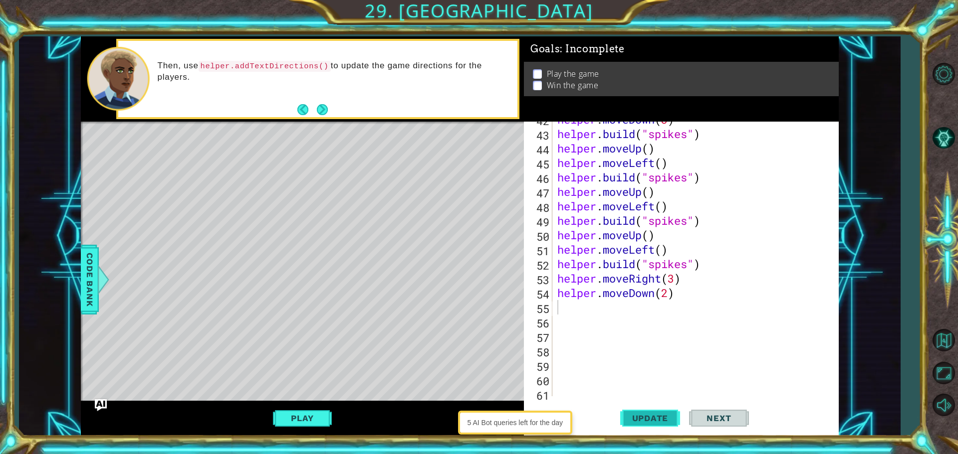
click at [654, 413] on button "Update" at bounding box center [650, 418] width 60 height 31
drag, startPoint x: 670, startPoint y: 293, endPoint x: 629, endPoint y: 297, distance: 42.0
click at [670, 293] on div "helper . moveDown ( 3 ) helper . build ( "spikes" ) helper . moveUp ( ) helper …" at bounding box center [694, 264] width 278 height 304
type textarea "helper.moveDown(3)"
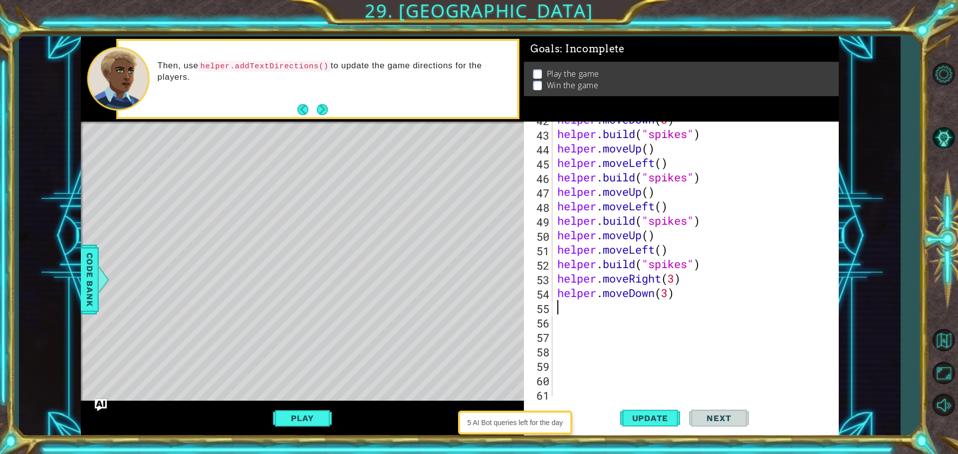
paste textarea "[DOMAIN_NAME]("spikes")"
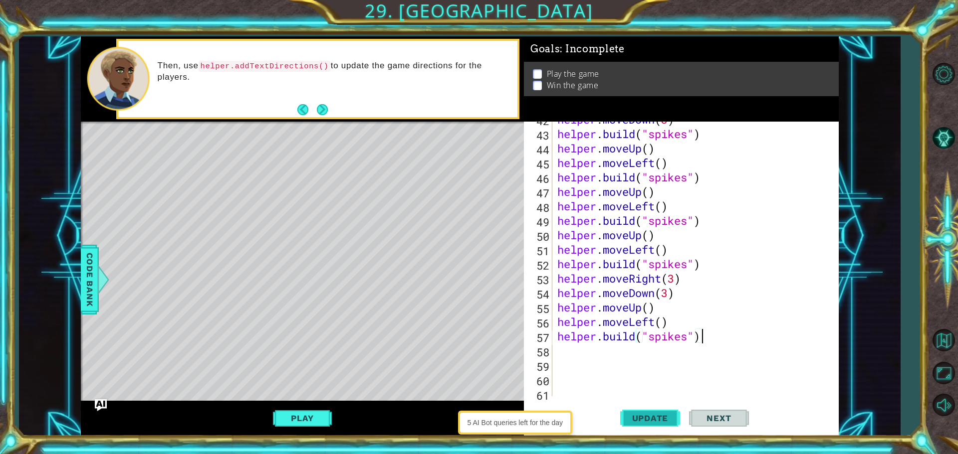
type textarea "[DOMAIN_NAME]("spikes")"
drag, startPoint x: 644, startPoint y: 423, endPoint x: 634, endPoint y: 418, distance: 11.6
click at [641, 424] on button "Update" at bounding box center [650, 418] width 60 height 31
type textarea "v"
paste textarea "[DOMAIN_NAME]("spikes")"
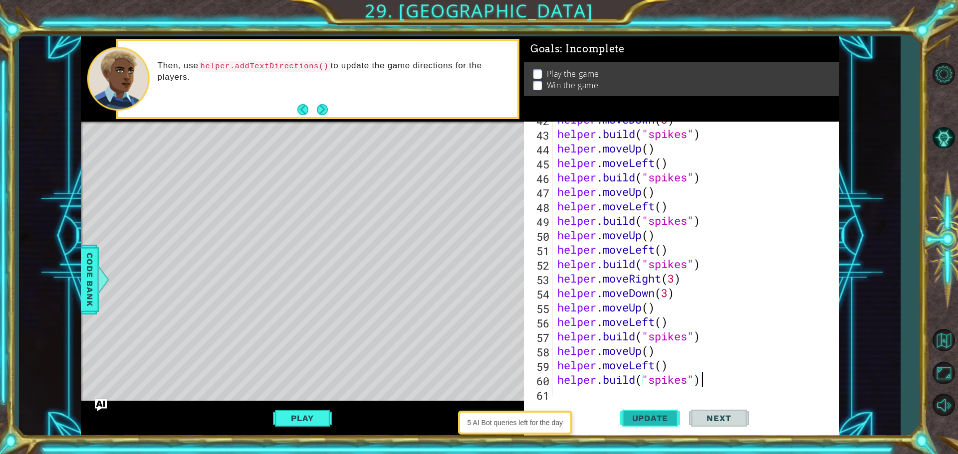
type textarea "[DOMAIN_NAME]("spikes")"
click at [650, 413] on button "Update" at bounding box center [650, 418] width 60 height 31
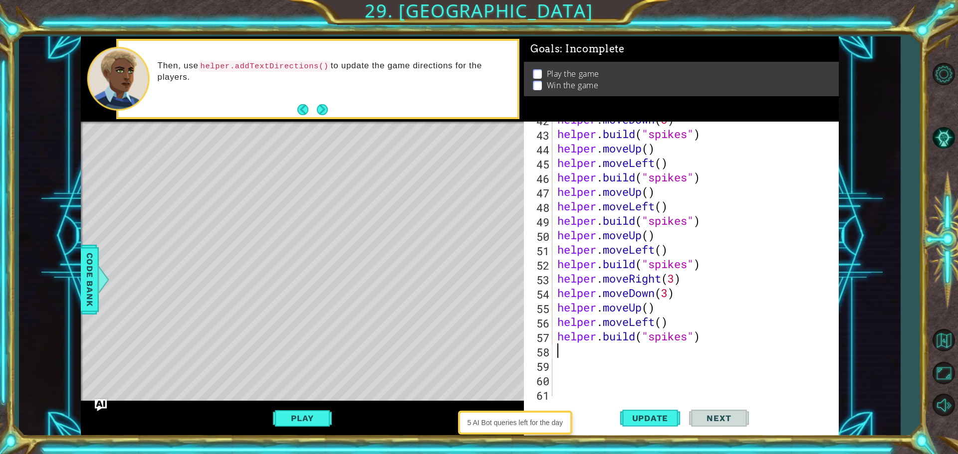
type textarea "v"
type textarea "[DOMAIN_NAME]("spikes")"
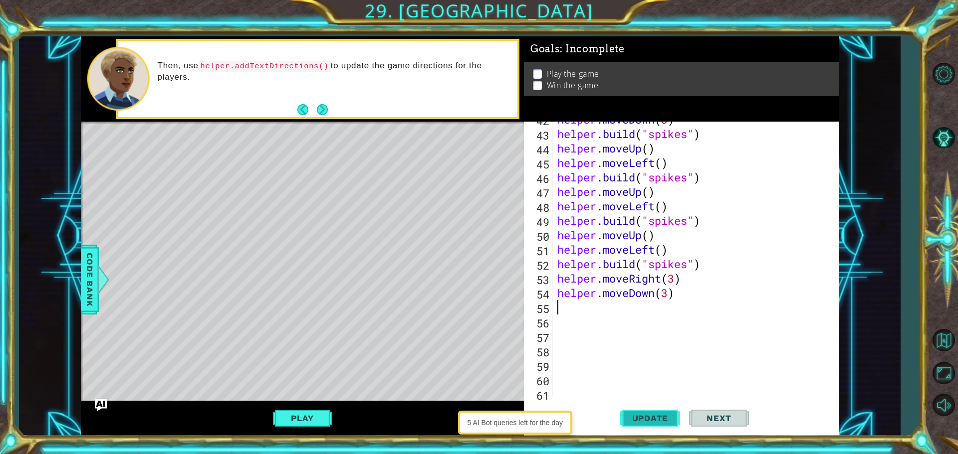
click at [673, 421] on span "Update" at bounding box center [650, 419] width 56 height 10
click at [668, 291] on div "helper . moveDown ( 3 ) helper . build ( "spikes" ) helper . moveUp ( ) helper …" at bounding box center [694, 264] width 278 height 304
type textarea "helper.moveDown(2)"
click at [691, 295] on div "helper . moveDown ( 3 ) helper . build ( "spikes" ) helper . moveUp ( ) helper …" at bounding box center [694, 264] width 278 height 304
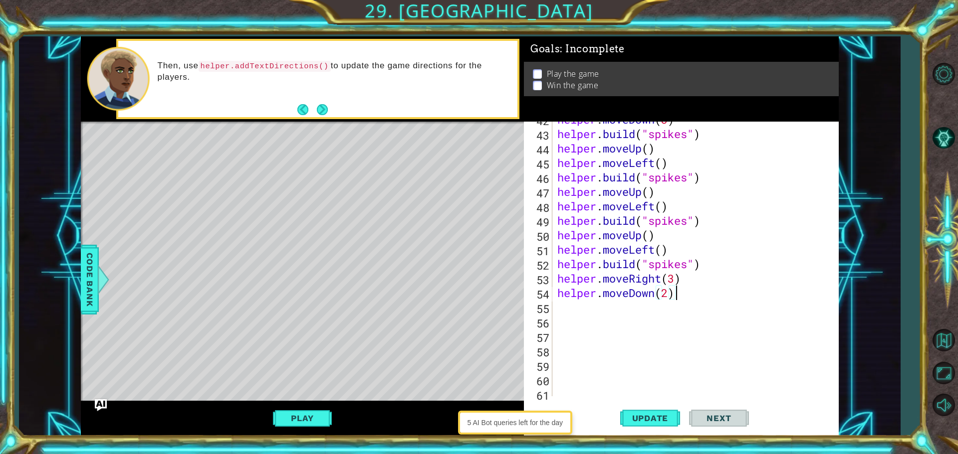
scroll to position [0, 0]
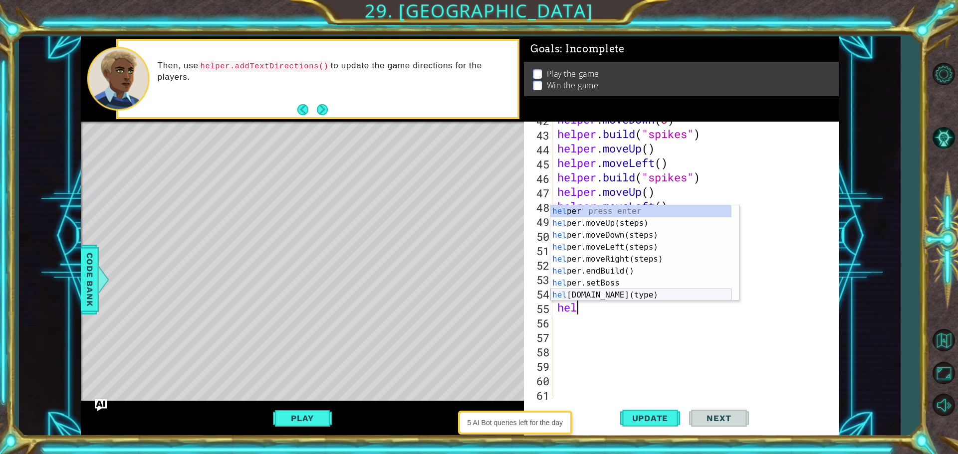
click at [707, 295] on div "hel per press enter hel per.moveUp(steps) press enter hel per.moveDown(steps) p…" at bounding box center [640, 266] width 181 height 120
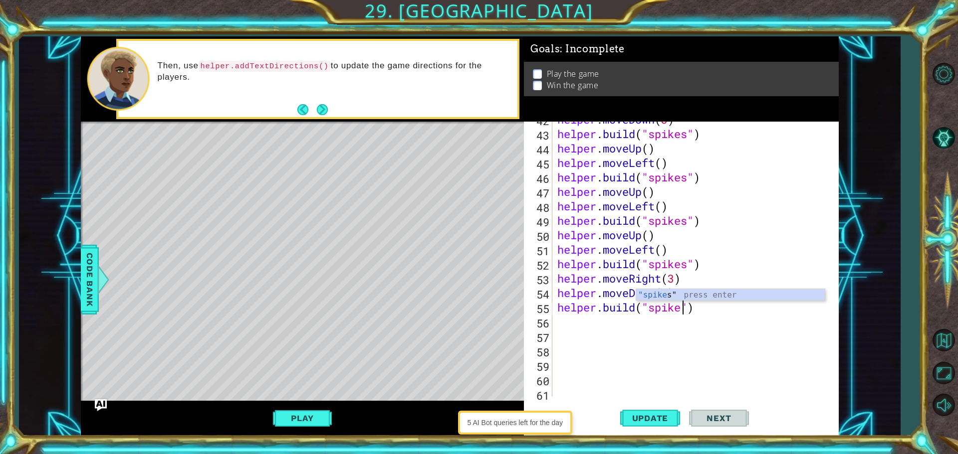
scroll to position [0, 6]
click at [702, 300] on div ""spikes " press enter" at bounding box center [730, 307] width 189 height 36
click at [708, 308] on div "helper . moveDown ( 3 ) helper . build ( "spikes" ) helper . moveUp ( ) helper …" at bounding box center [694, 264] width 278 height 304
type textarea "[DOMAIN_NAME]("spikes")"
click at [634, 415] on span "Update" at bounding box center [650, 419] width 56 height 10
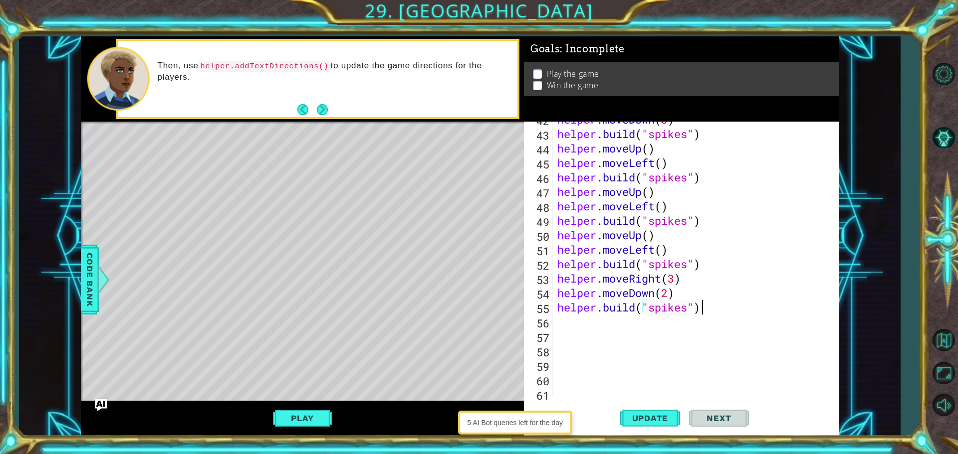
scroll to position [0, 0]
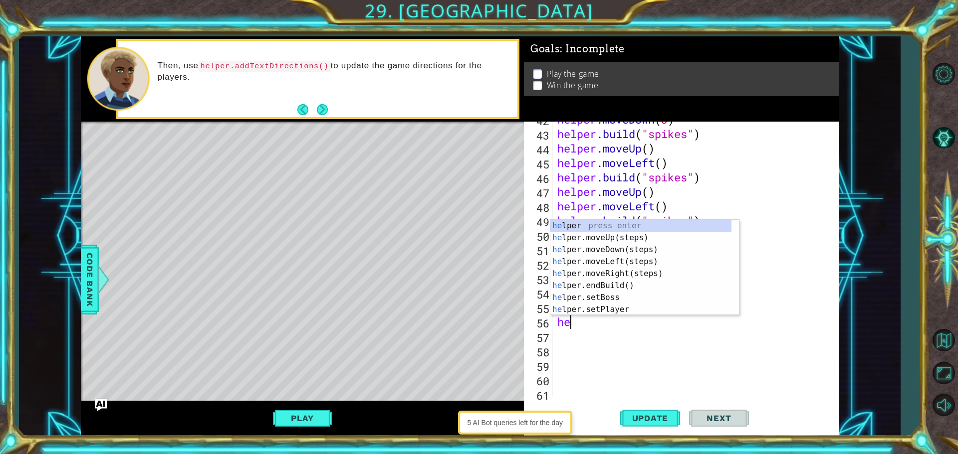
type textarea "h"
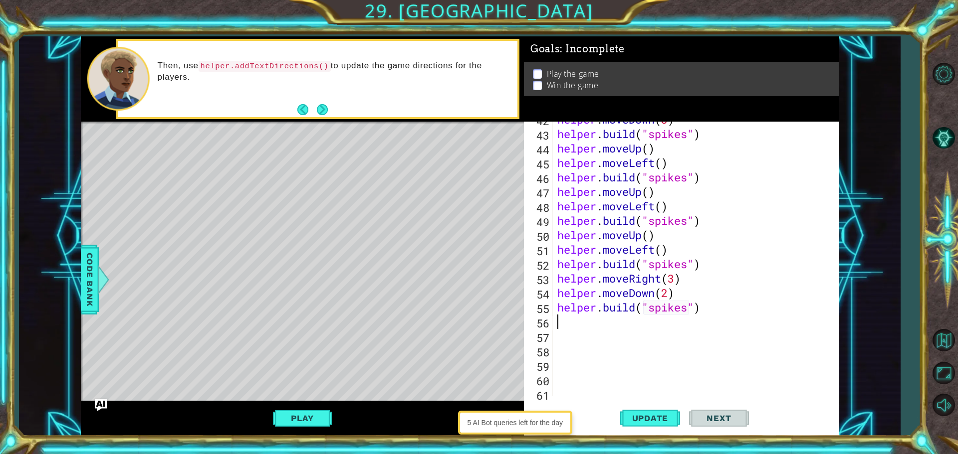
paste textarea "[DOMAIN_NAME]("spikes")"
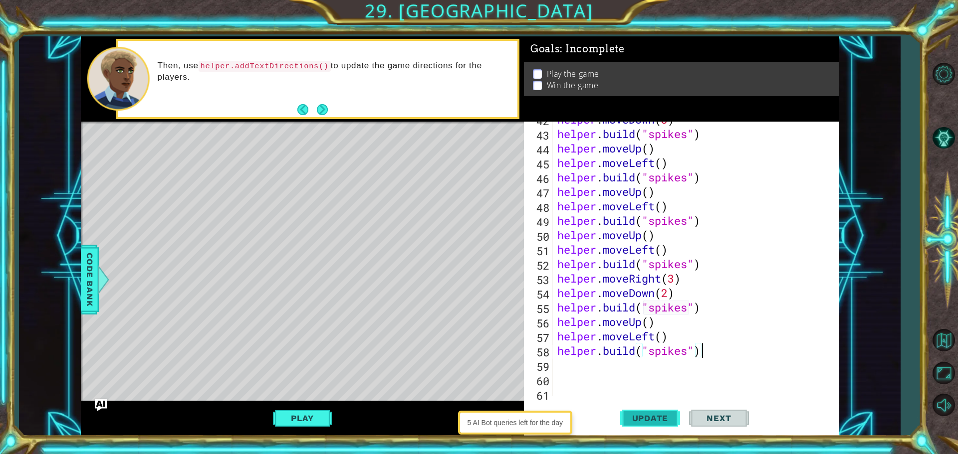
type textarea "[DOMAIN_NAME]("spikes")"
click at [651, 417] on span "Update" at bounding box center [650, 419] width 56 height 10
paste textarea "[DOMAIN_NAME]("spikes")"
type textarea "[DOMAIN_NAME]("spikes")"
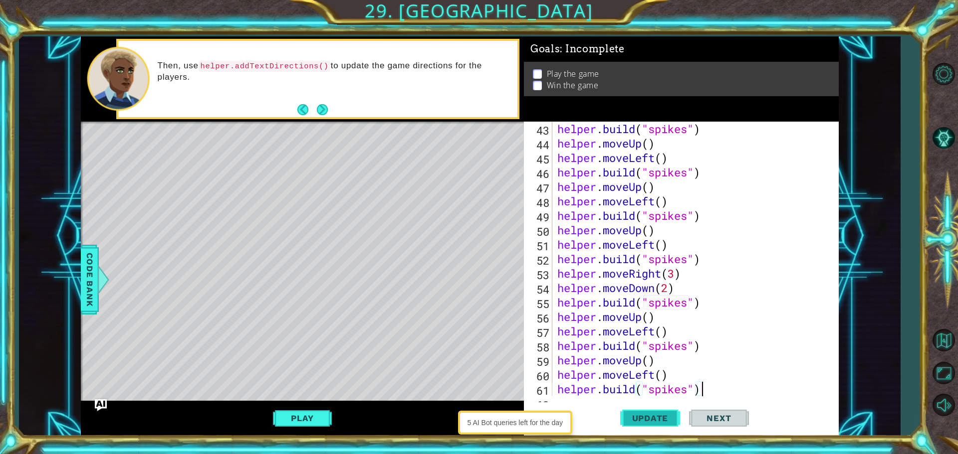
click at [646, 412] on button "Update" at bounding box center [650, 418] width 60 height 31
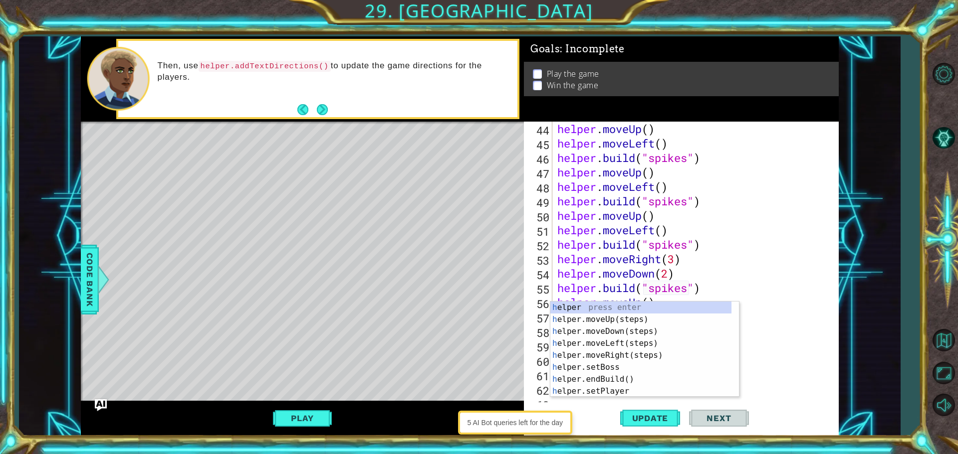
scroll to position [636, 0]
type textarea "he"
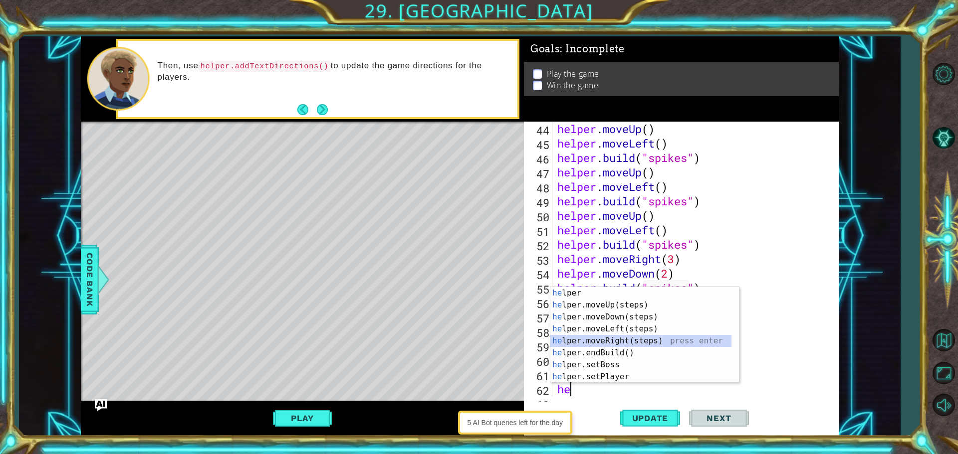
click at [652, 339] on div "he lper press enter he lper.moveUp(steps) press enter he lper.moveDown(steps) p…" at bounding box center [640, 347] width 181 height 120
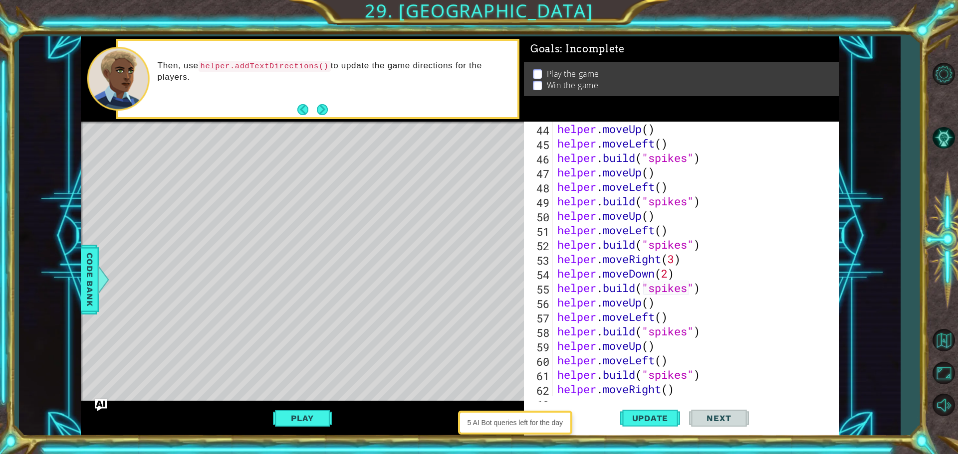
drag, startPoint x: 711, startPoint y: 401, endPoint x: 707, endPoint y: 393, distance: 8.7
click at [711, 400] on div "44 45 46 47 48 49 50 51 52 53 54 55 56 57 58 59 60 61 62 63 helper . moveUp ( )…" at bounding box center [681, 279] width 315 height 315
click at [707, 393] on div "helper . moveUp ( ) helper . moveLeft ( ) helper . build ( "spikes" ) helper . …" at bounding box center [694, 274] width 278 height 304
type textarea "helper.moveRight()"
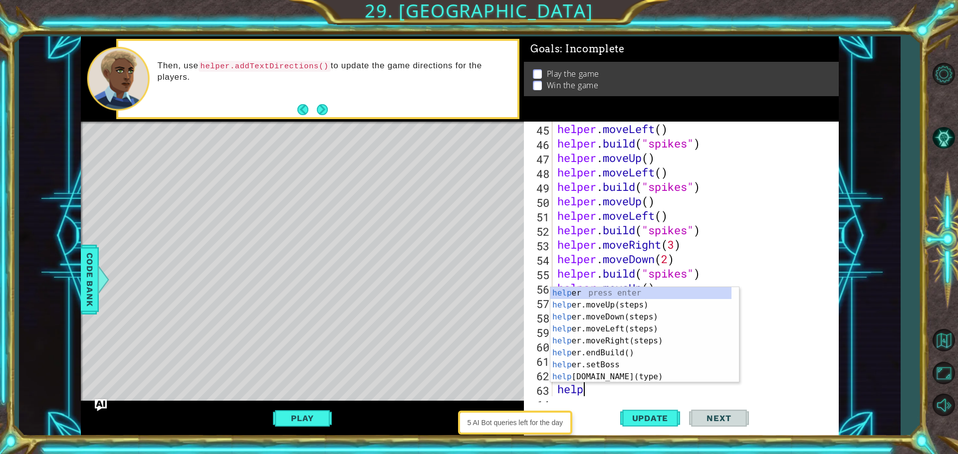
scroll to position [0, 0]
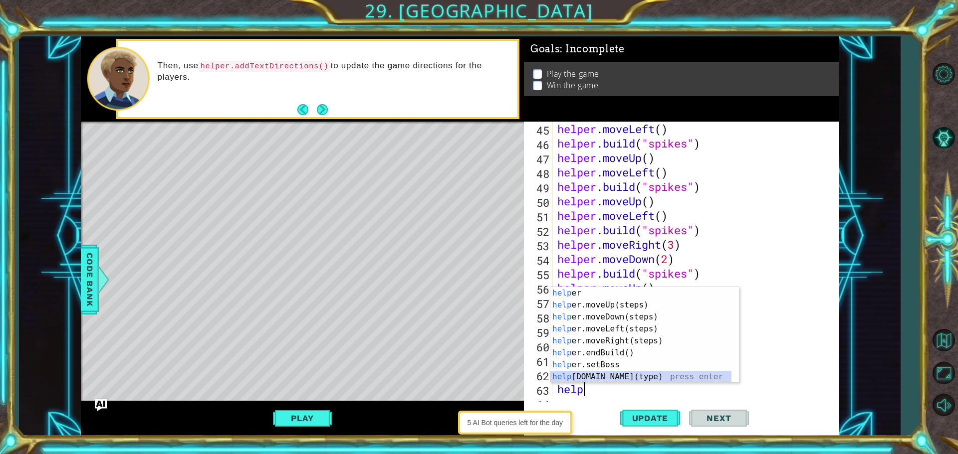
click at [618, 375] on div "help er press enter help er.moveUp(steps) press enter help er.moveDown(steps) p…" at bounding box center [640, 347] width 181 height 120
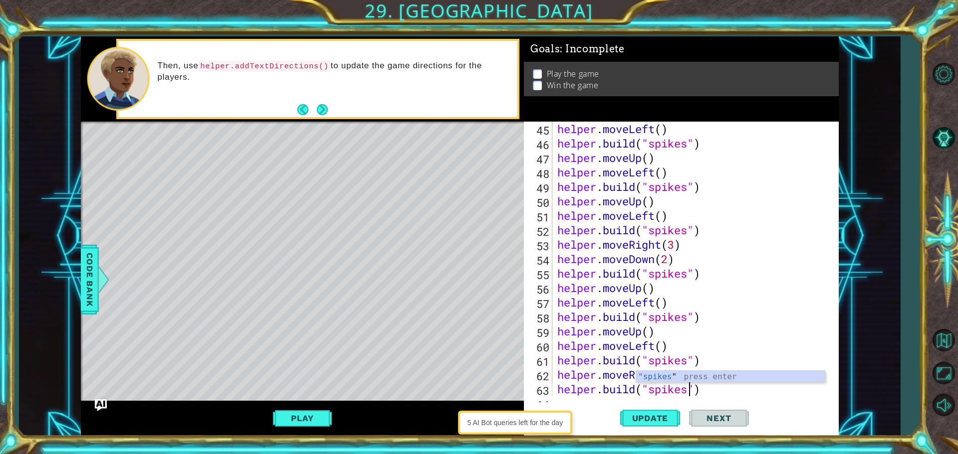
scroll to position [0, 6]
click at [746, 376] on div ""spikes " press enter" at bounding box center [730, 389] width 189 height 36
type textarea "[DOMAIN_NAME]("spikes")"
click at [643, 421] on span "Update" at bounding box center [650, 419] width 56 height 10
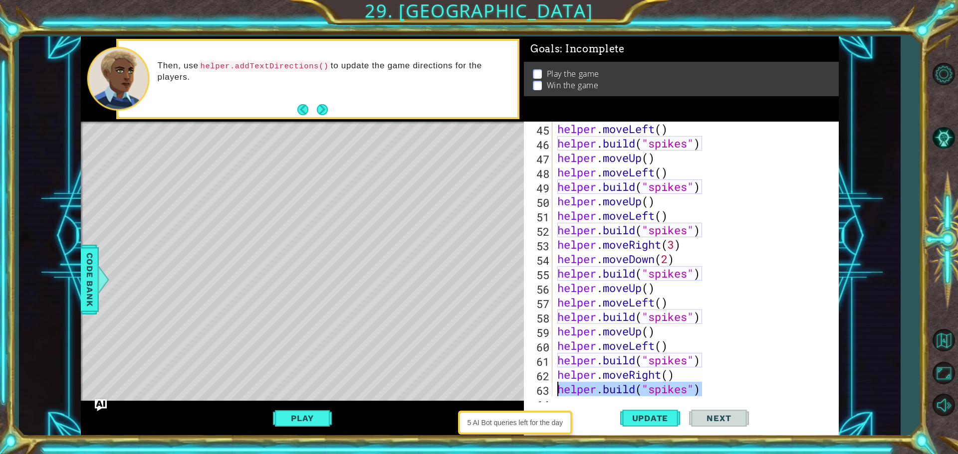
drag, startPoint x: 702, startPoint y: 394, endPoint x: 538, endPoint y: 393, distance: 164.1
click at [538, 393] on div "[DOMAIN_NAME]("spikes") 45 46 47 48 49 50 51 52 53 54 55 56 57 58 59 60 61 62 6…" at bounding box center [680, 259] width 312 height 275
click at [727, 387] on div "helper . moveLeft ( ) helper . build ( "spikes" ) helper . moveUp ( ) helper . …" at bounding box center [691, 259] width 273 height 275
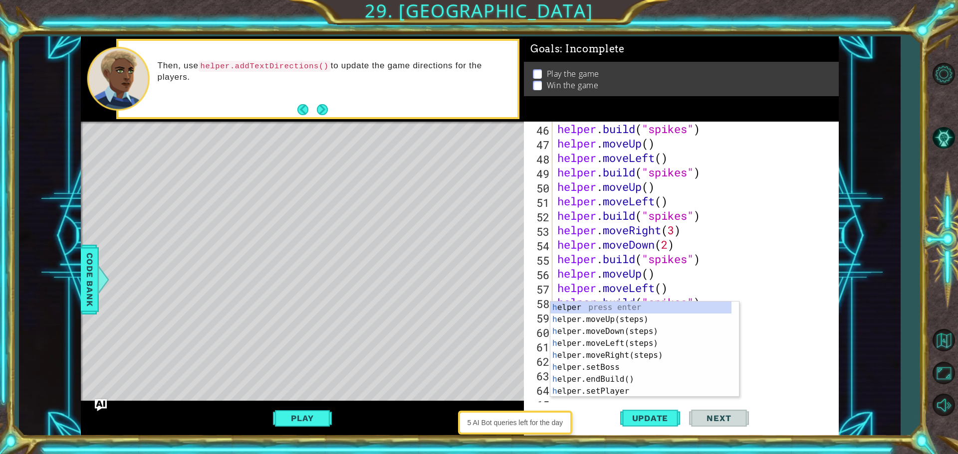
type textarea "he"
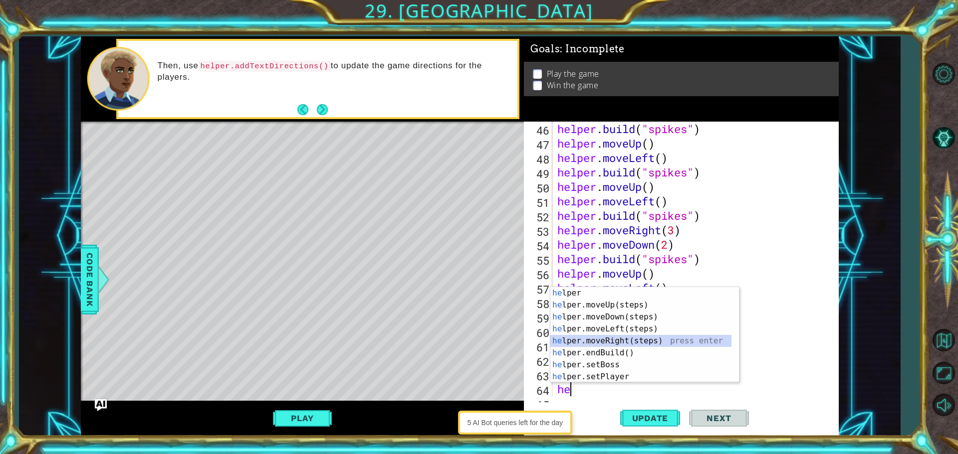
click at [604, 335] on div "he lper press enter he lper.moveUp(steps) press enter he lper.moveDown(steps) p…" at bounding box center [640, 347] width 181 height 120
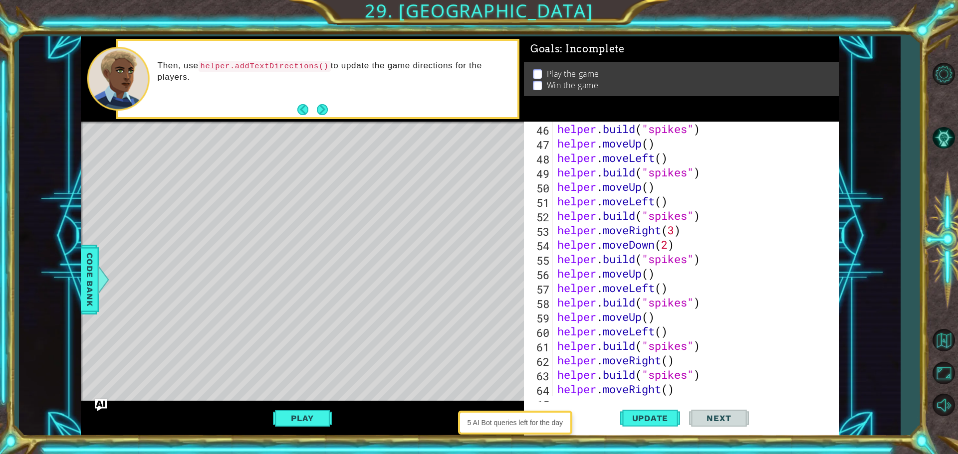
click at [683, 400] on div "46 47 48 49 50 51 52 53 54 55 56 57 58 59 60 61 62 63 64 65 helper . build ( "s…" at bounding box center [681, 279] width 315 height 315
click at [685, 391] on div "helper . build ( "spikes" ) helper . moveUp ( ) helper . moveLeft ( ) helper . …" at bounding box center [694, 274] width 278 height 304
type textarea "helper.moveRight()"
paste textarea "[DOMAIN_NAME]("spikes")"
type textarea "[DOMAIN_NAME]("spikes")"
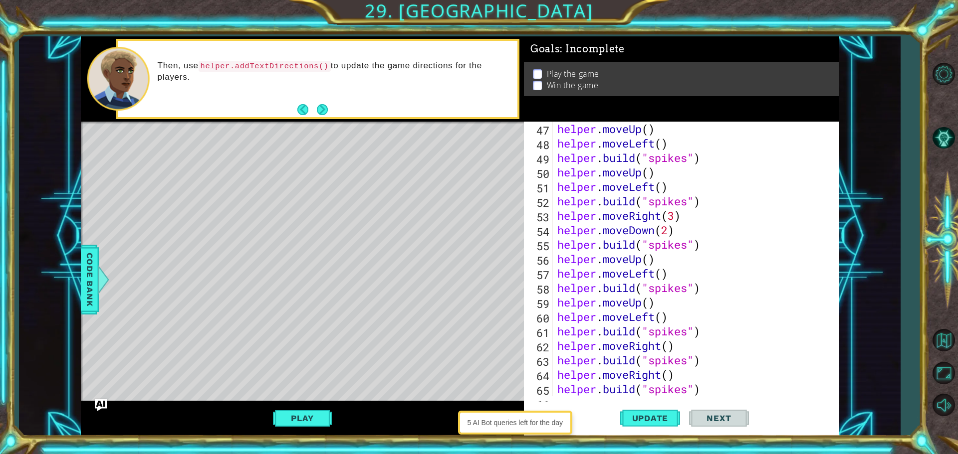
scroll to position [694, 0]
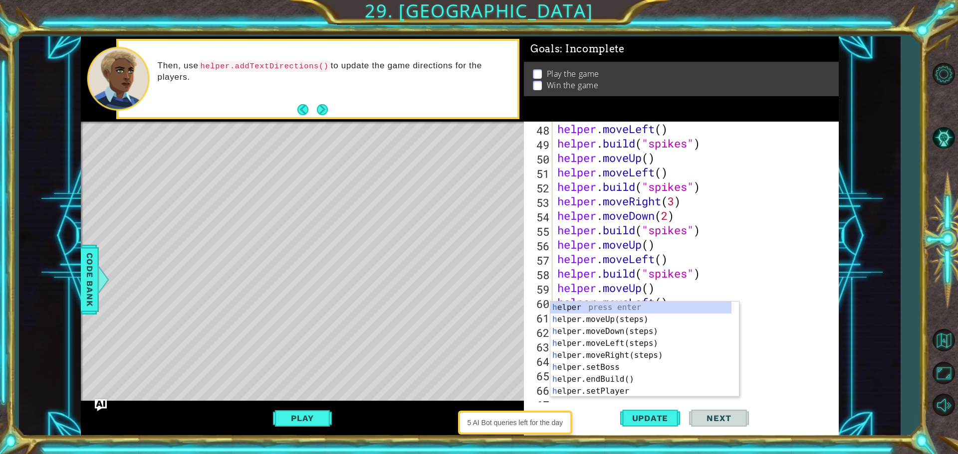
type textarea "he"
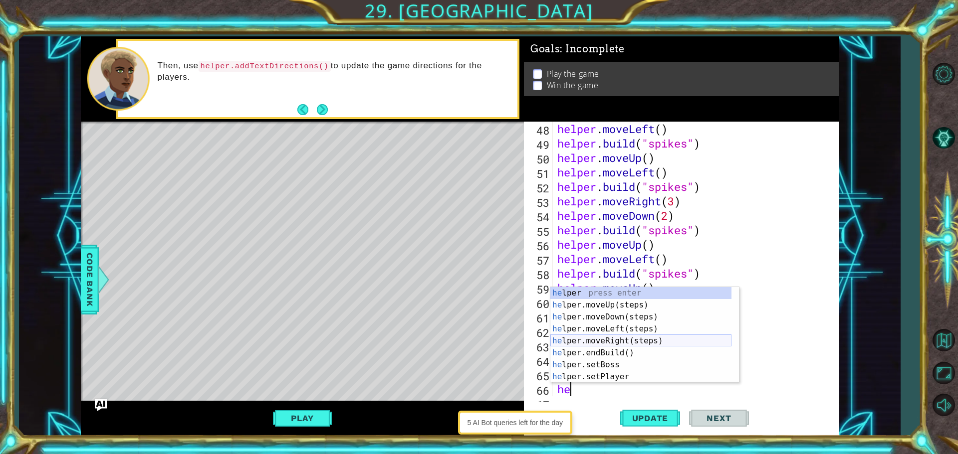
click at [642, 338] on div "he lper press enter he lper.moveUp(steps) press enter he lper.moveDown(steps) p…" at bounding box center [640, 347] width 181 height 120
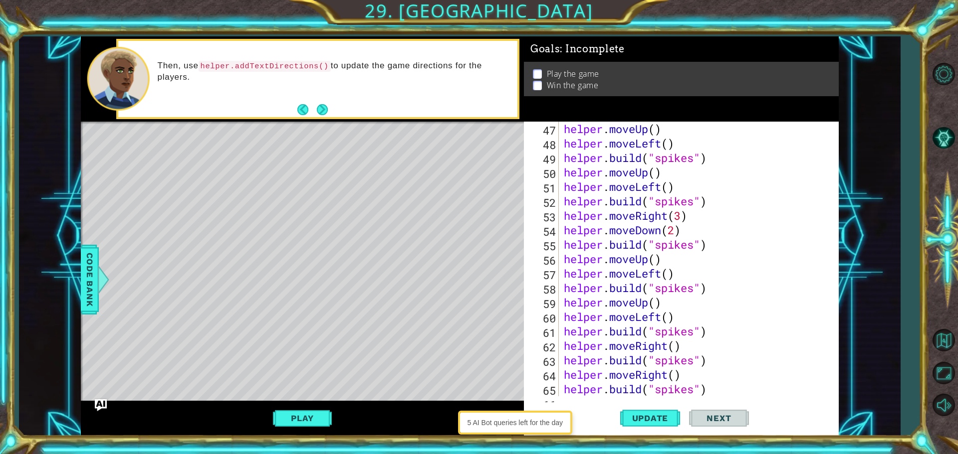
paste textarea "[DOMAIN_NAME]("spikes")"
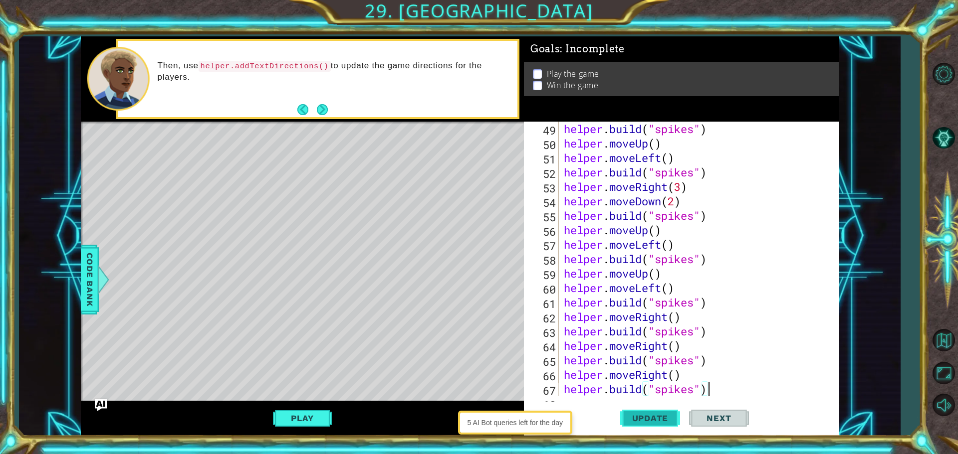
type textarea "[DOMAIN_NAME]("spikes")"
click at [639, 424] on button "Update" at bounding box center [650, 418] width 60 height 31
drag, startPoint x: 695, startPoint y: 389, endPoint x: 538, endPoint y: 394, distance: 157.2
click at [538, 394] on div "[DOMAIN_NAME]("spikes") 49 50 51 52 53 54 55 56 57 58 59 60 61 62 63 64 65 66 6…" at bounding box center [680, 259] width 312 height 275
click at [650, 409] on button "Update" at bounding box center [650, 418] width 60 height 31
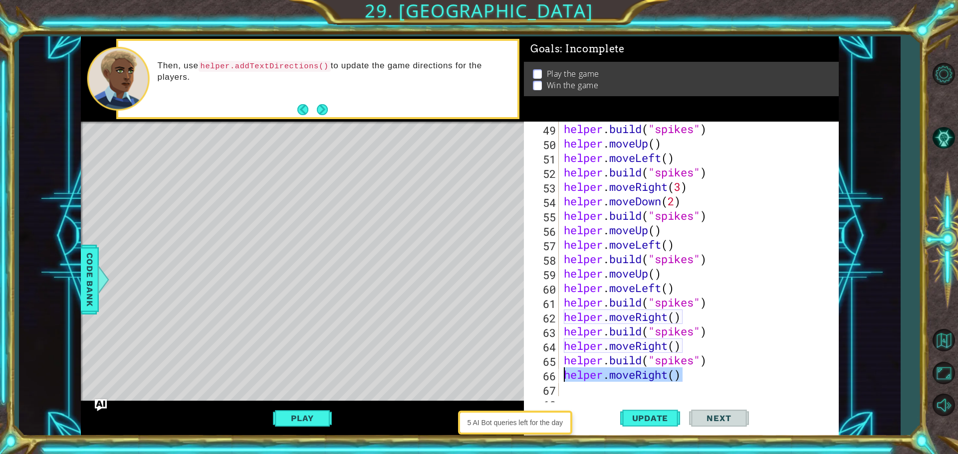
drag, startPoint x: 679, startPoint y: 373, endPoint x: 519, endPoint y: 369, distance: 160.2
click at [519, 369] on div "1 ההההההההההההההההההההההההההההההההההההההההההההההההההההההההההההההההההההההההההההה…" at bounding box center [460, 236] width 758 height 400
type textarea "helper.moveRight()"
click at [637, 423] on span "Update" at bounding box center [650, 419] width 56 height 10
drag, startPoint x: 716, startPoint y: 358, endPoint x: 468, endPoint y: 355, distance: 247.9
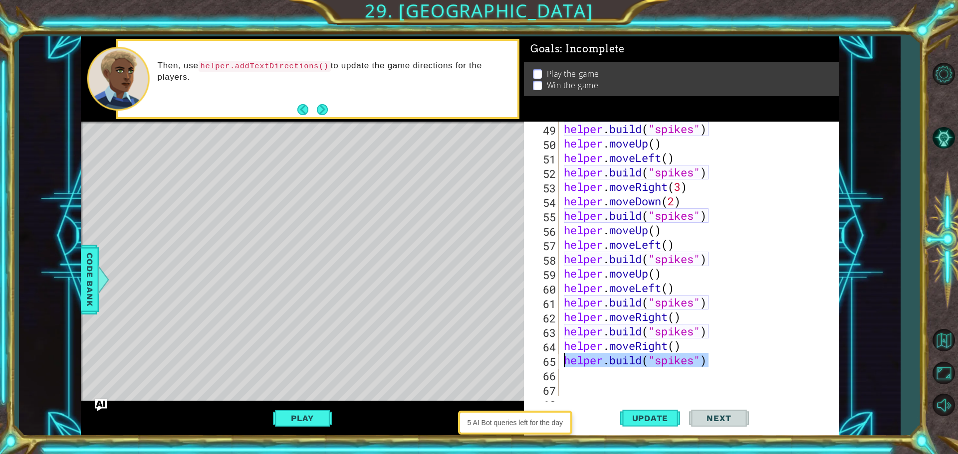
click at [468, 355] on div "1 ההההההההההההההההההההההההההההההההההההההההההההההההההההההההההההההההההההההההההההה…" at bounding box center [460, 236] width 758 height 400
type textarea "[DOMAIN_NAME]("spikes")"
click at [667, 415] on span "Update" at bounding box center [650, 419] width 56 height 10
type textarea "[DOMAIN_NAME]("spikes")"
click at [737, 372] on div "helper . build ( "spikes" ) helper . moveUp ( ) helper . moveLeft ( ) helper . …" at bounding box center [697, 274] width 271 height 304
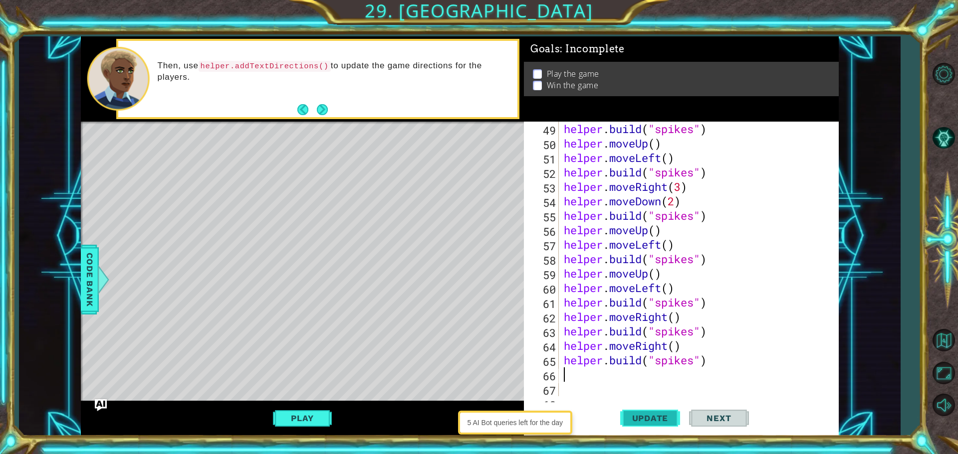
click at [631, 426] on button "Update" at bounding box center [650, 418] width 60 height 31
click at [706, 359] on div "helper . build ( "spikes" ) helper . moveUp ( ) helper . moveLeft ( ) helper . …" at bounding box center [697, 274] width 271 height 304
type textarea "[DOMAIN_NAME]("spikes")"
type textarea "he"
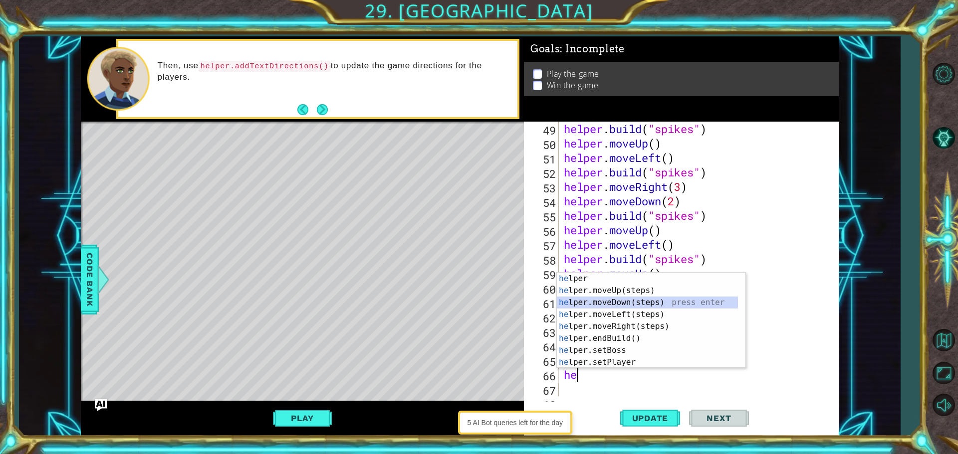
click at [681, 297] on div "he lper press enter he lper.moveUp(steps) press enter he lper.moveDown(steps) p…" at bounding box center [647, 333] width 181 height 120
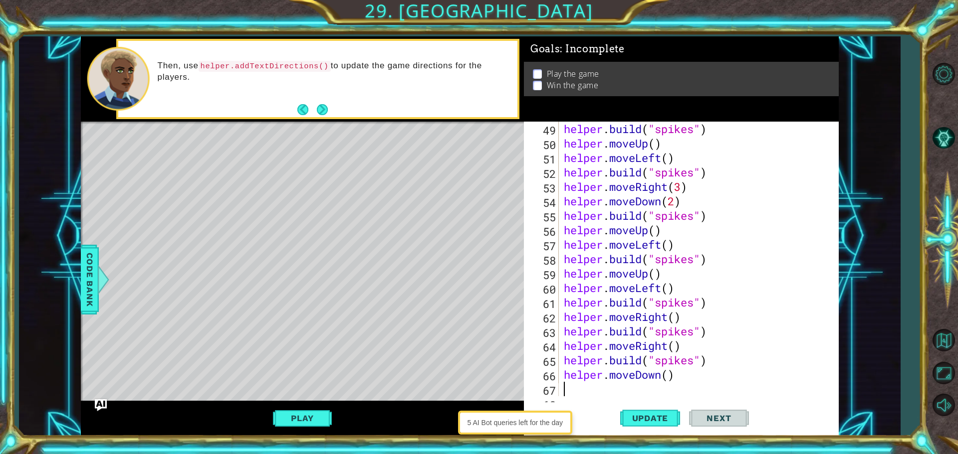
paste textarea "[DOMAIN_NAME]("spikes")"
click at [647, 411] on button "Update" at bounding box center [650, 418] width 60 height 31
click at [306, 409] on button "Play" at bounding box center [302, 418] width 58 height 19
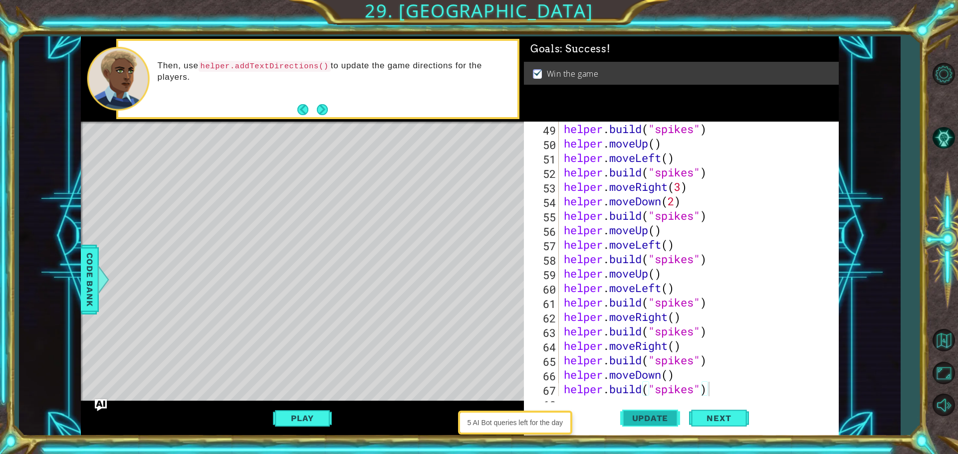
click at [658, 412] on button "Update" at bounding box center [650, 418] width 60 height 31
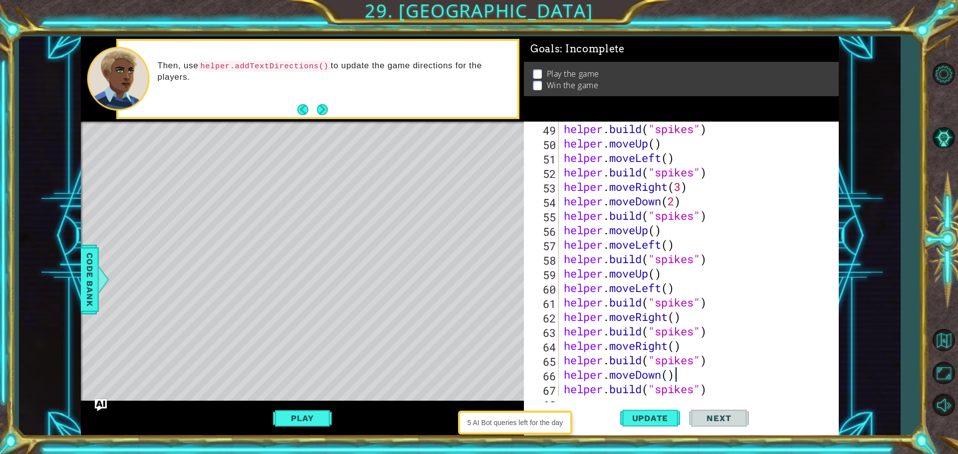
click at [732, 381] on div "helper . build ( "spikes" ) helper . moveUp ( ) helper . moveLeft ( ) helper . …" at bounding box center [697, 274] width 271 height 304
click at [729, 390] on div "helper . build ( "spikes" ) helper . moveUp ( ) helper . moveLeft ( ) helper . …" at bounding box center [697, 274] width 271 height 304
type textarea "[DOMAIN_NAME]("spikes")"
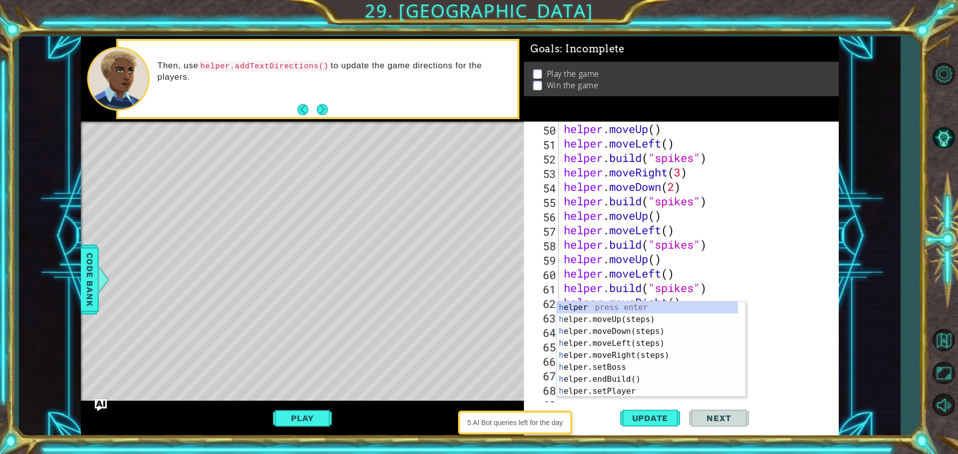
type textarea "he"
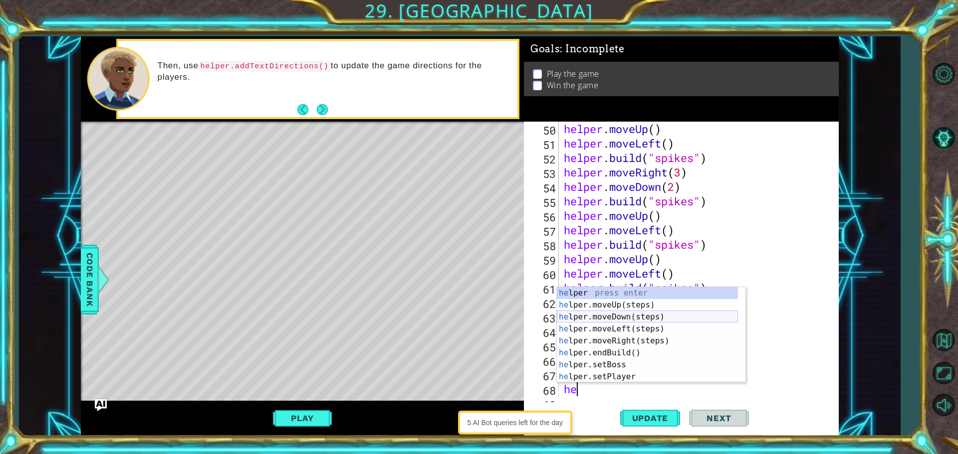
click at [632, 315] on div "he lper press enter he lper.moveUp(steps) press enter he lper.moveDown(steps) p…" at bounding box center [647, 347] width 181 height 120
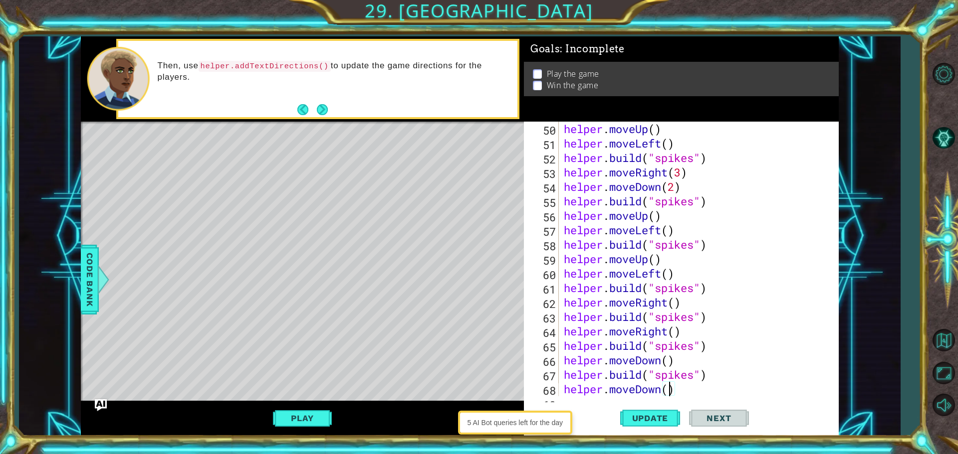
click at [670, 391] on div "helper . moveUp ( ) helper . moveLeft ( ) helper . build ( "spikes" ) helper . …" at bounding box center [697, 274] width 271 height 304
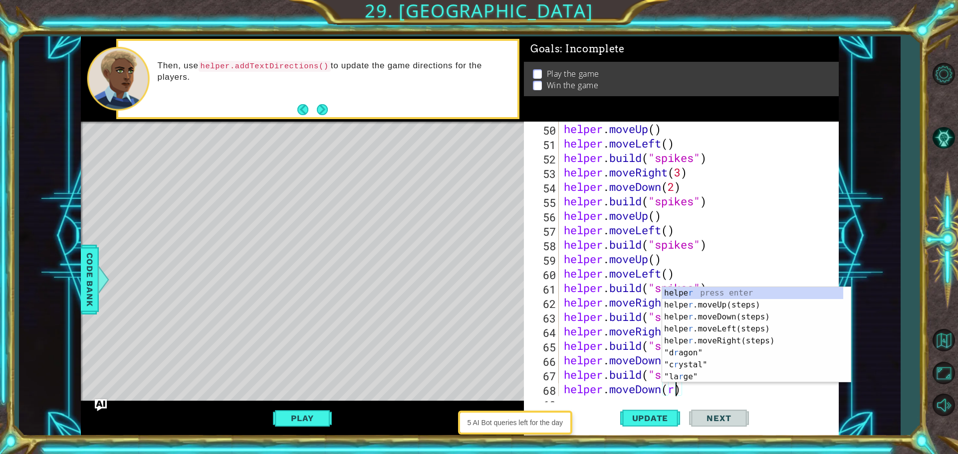
scroll to position [0, 4]
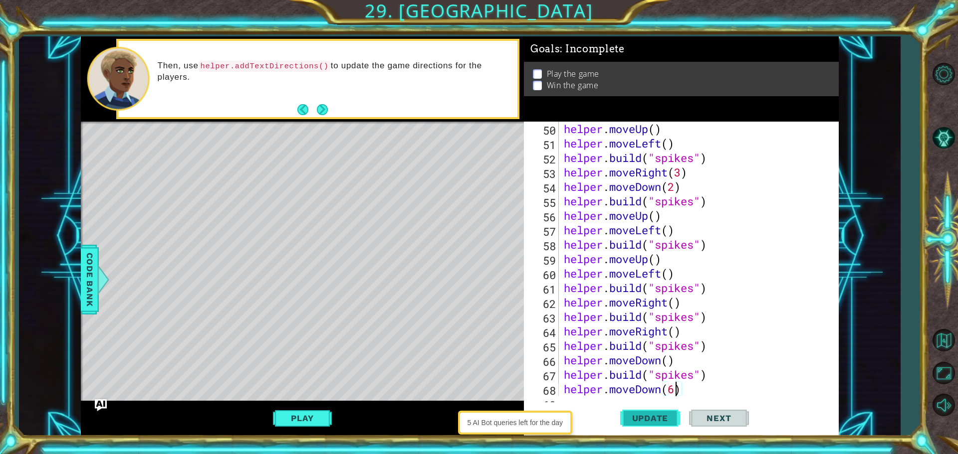
type textarea "helper.moveDown(6)"
click at [654, 414] on span "Update" at bounding box center [650, 419] width 56 height 10
click at [683, 390] on div "helper . moveUp ( ) helper . moveLeft ( ) helper . build ( "spikes" ) helper . …" at bounding box center [697, 274] width 271 height 304
type textarea "he"
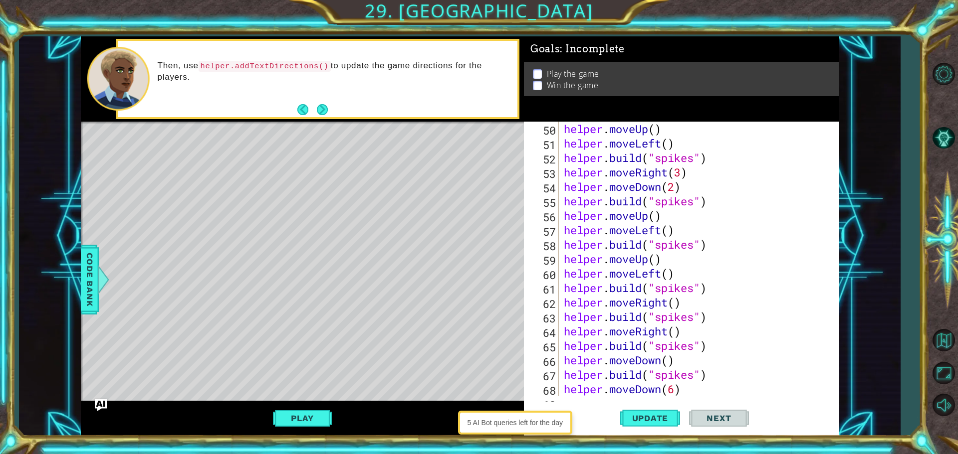
scroll to position [752, 0]
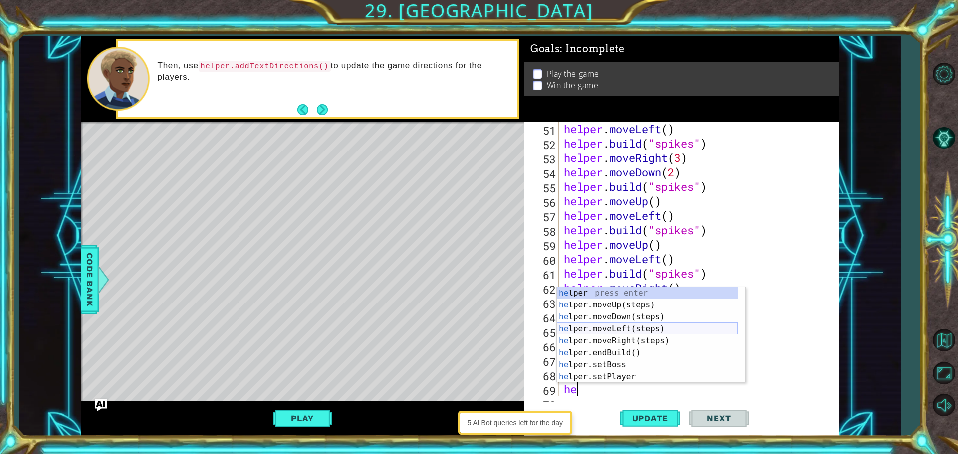
click at [602, 333] on div "he lper press enter he lper.moveUp(steps) press enter he lper.moveDown(steps) p…" at bounding box center [647, 347] width 181 height 120
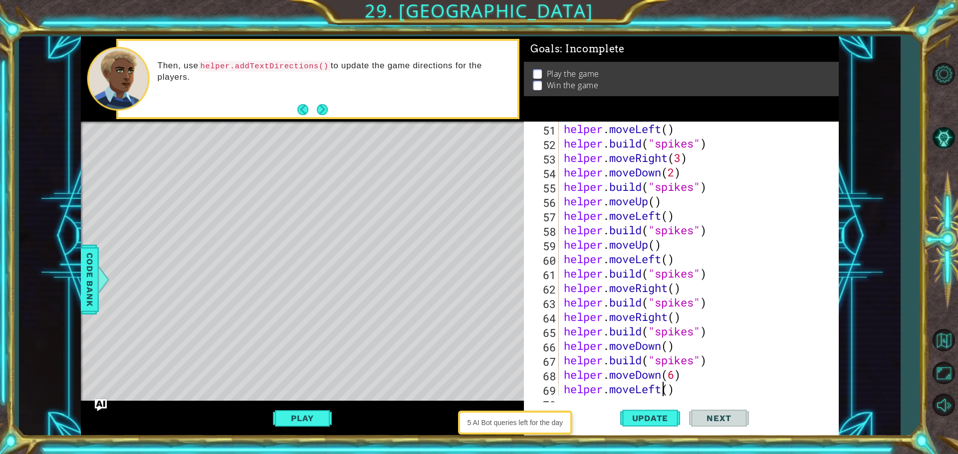
click at [665, 390] on div "helper . moveLeft ( ) helper . build ( "spikes" ) helper . moveRight ( 3 ) help…" at bounding box center [697, 274] width 271 height 304
type textarea "helper.moveLeft(7)"
click at [647, 408] on button "Update" at bounding box center [650, 418] width 60 height 31
click at [679, 389] on div "helper . moveLeft ( ) helper . build ( "spikes" ) helper . moveRight ( 3 ) help…" at bounding box center [697, 274] width 271 height 304
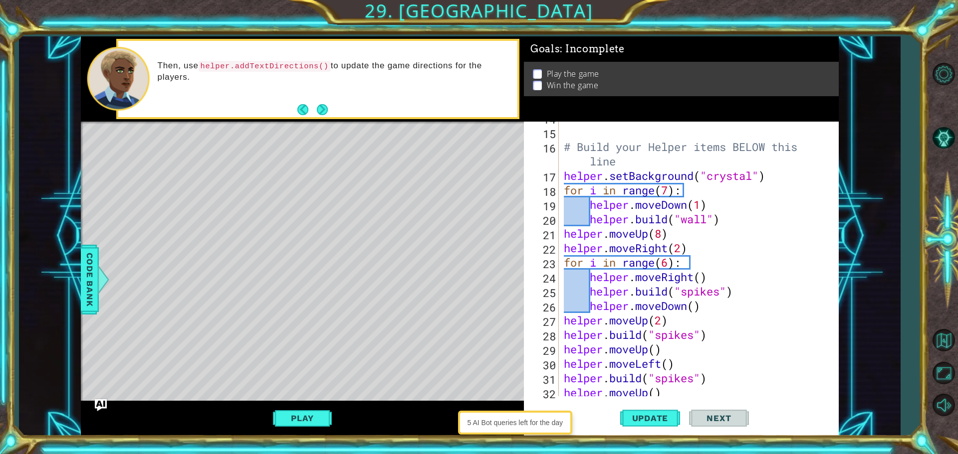
scroll to position [273, 0]
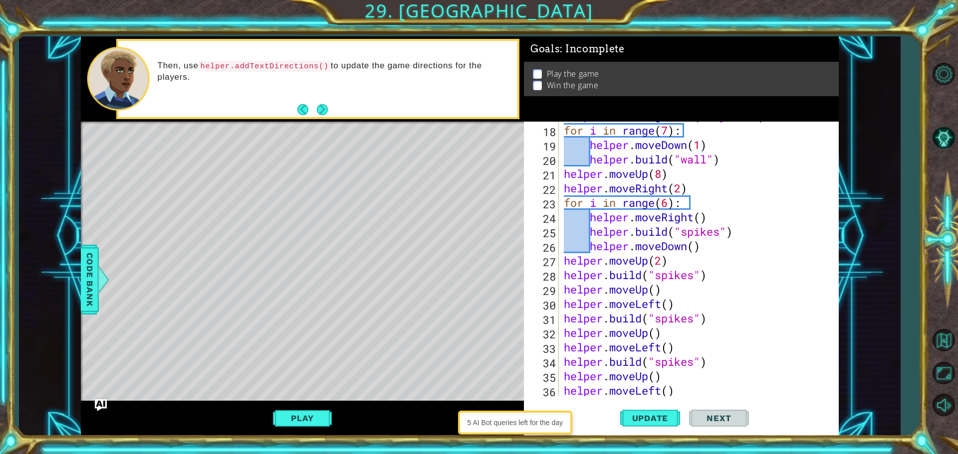
drag, startPoint x: 560, startPoint y: 124, endPoint x: 606, endPoint y: 126, distance: 45.9
click at [606, 126] on div "17 18 19 20 21 22 23 24 25 26 27 28 29 30 31 32 33 34 35 36 37 helper . setBack…" at bounding box center [680, 259] width 312 height 275
drag, startPoint x: 693, startPoint y: 130, endPoint x: 534, endPoint y: 144, distance: 159.2
click at [534, 144] on div "17 18 19 20 21 22 23 24 25 26 27 28 29 30 31 32 33 34 35 36 37 helper . setBack…" at bounding box center [680, 259] width 312 height 275
click at [519, 144] on div "Level Map" at bounding box center [311, 269] width 461 height 294
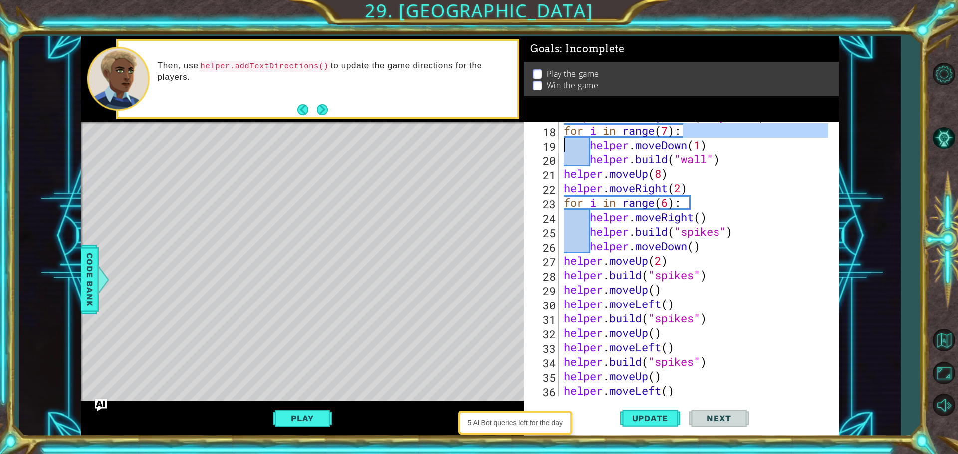
click at [715, 126] on div "helper . setBackground ( "crystal" ) for i in range ( 7 ) : helper . moveDown (…" at bounding box center [695, 259] width 266 height 275
drag, startPoint x: 707, startPoint y: 124, endPoint x: 565, endPoint y: 133, distance: 142.4
click at [565, 133] on div "helper . setBackground ( "crystal" ) for i in range ( 7 ) : helper . moveDown (…" at bounding box center [697, 261] width 271 height 304
click at [745, 258] on div "helper . setBackground ( "crystal" ) for i in range ( 7 ) : helper . moveDown (…" at bounding box center [697, 261] width 271 height 304
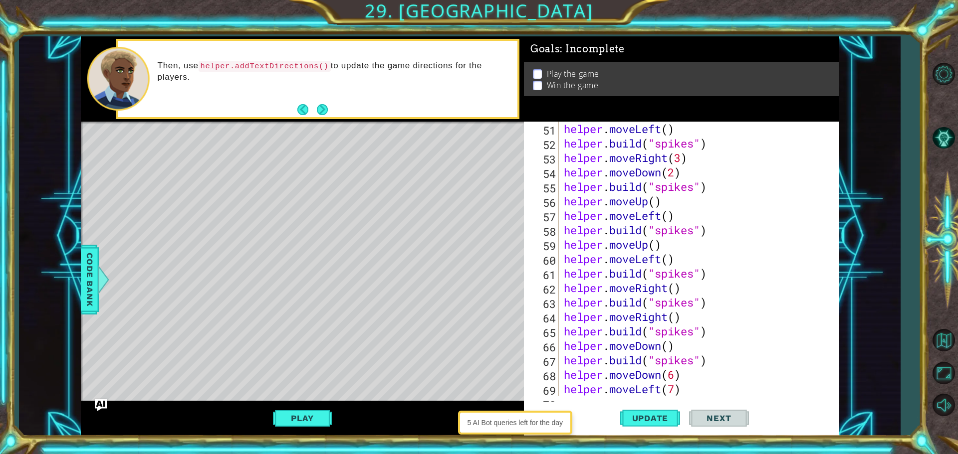
scroll to position [932, 0]
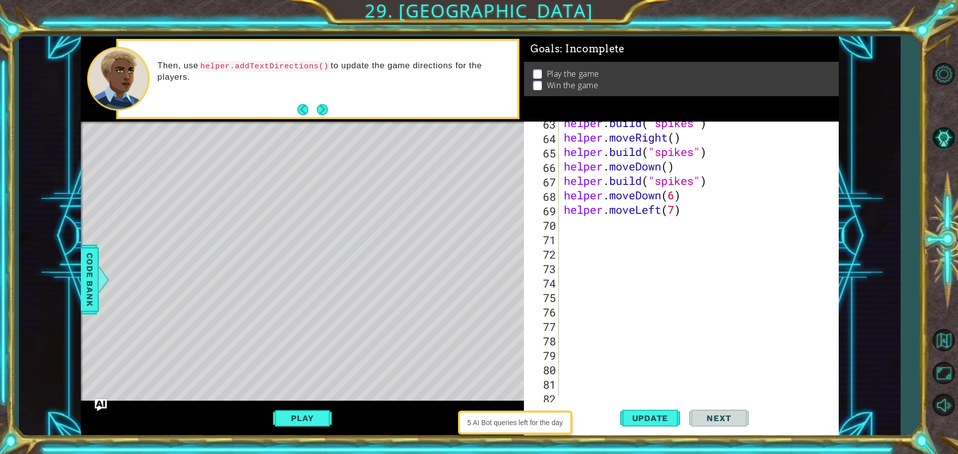
click at [696, 210] on div "helper . build ( "spikes" ) helper . moveRight ( ) helper . build ( "spikes" ) …" at bounding box center [697, 268] width 271 height 304
type textarea "helper.moveLeft(7)"
paste textarea "for i in range(7):"
type textarea "for i in range(7):"
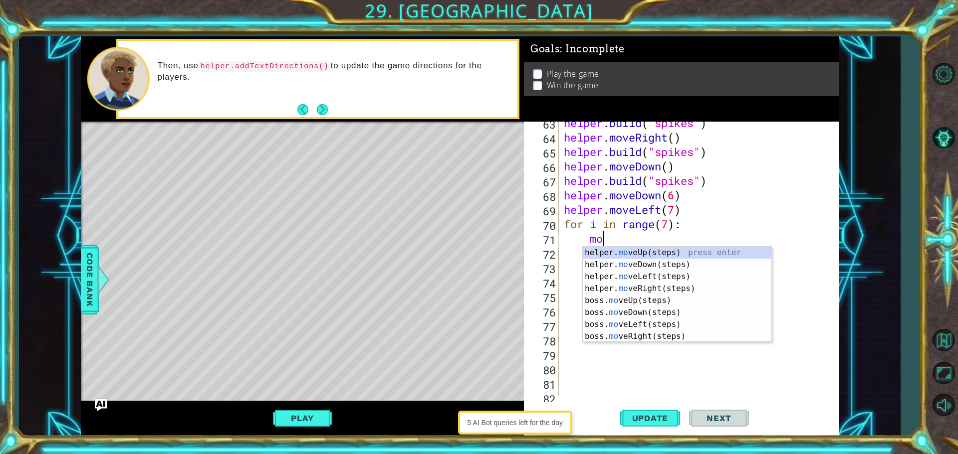
type textarea "mov"
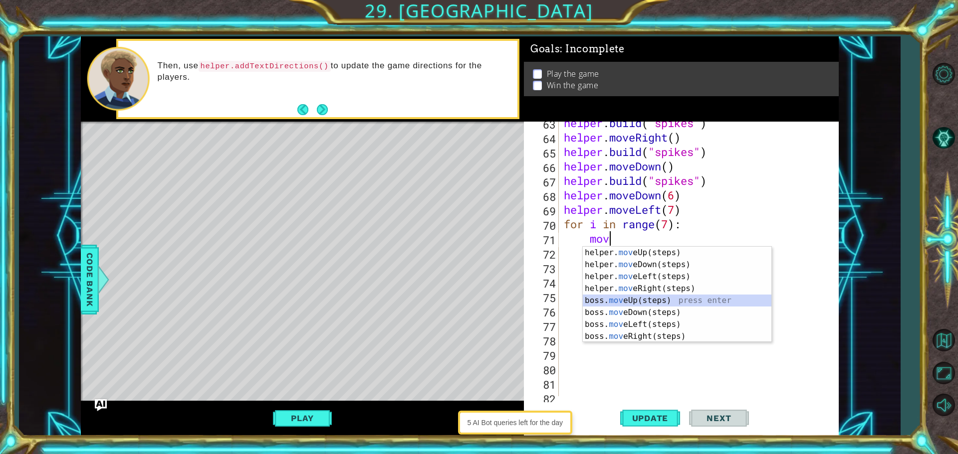
click at [662, 299] on div "helper. mov eUp(steps) press enter helper. mov eDown(steps) press enter helper.…" at bounding box center [677, 307] width 189 height 120
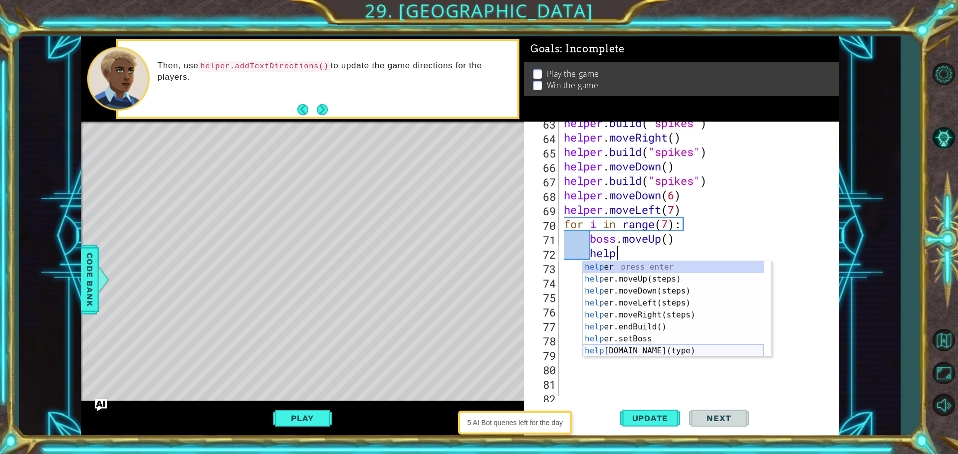
click at [663, 346] on div "help er press enter help er.moveUp(steps) press enter help er.moveDown(steps) p…" at bounding box center [673, 321] width 181 height 120
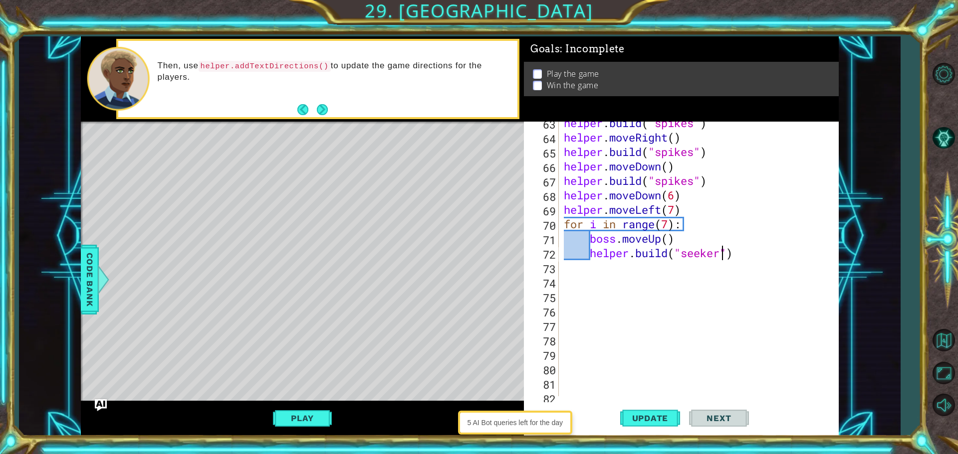
scroll to position [0, 7]
click at [659, 408] on button "Update" at bounding box center [650, 418] width 60 height 31
click at [653, 410] on button "Update" at bounding box center [650, 418] width 60 height 31
drag, startPoint x: 670, startPoint y: 227, endPoint x: 660, endPoint y: 227, distance: 10.5
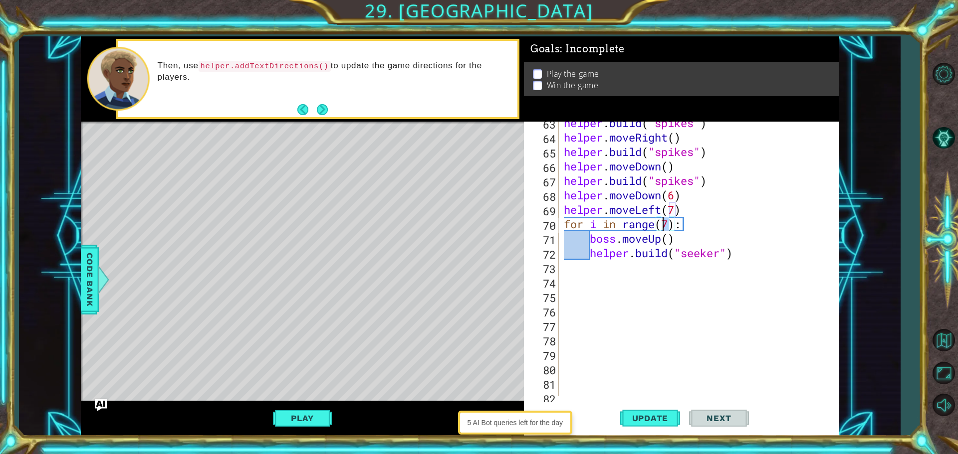
click at [660, 227] on div "helper . build ( "spikes" ) helper . moveRight ( ) helper . build ( "spikes" ) …" at bounding box center [697, 268] width 271 height 304
type textarea "for i in range():"
click at [652, 403] on button "Update" at bounding box center [650, 418] width 60 height 31
click at [655, 410] on button "Update" at bounding box center [650, 418] width 60 height 31
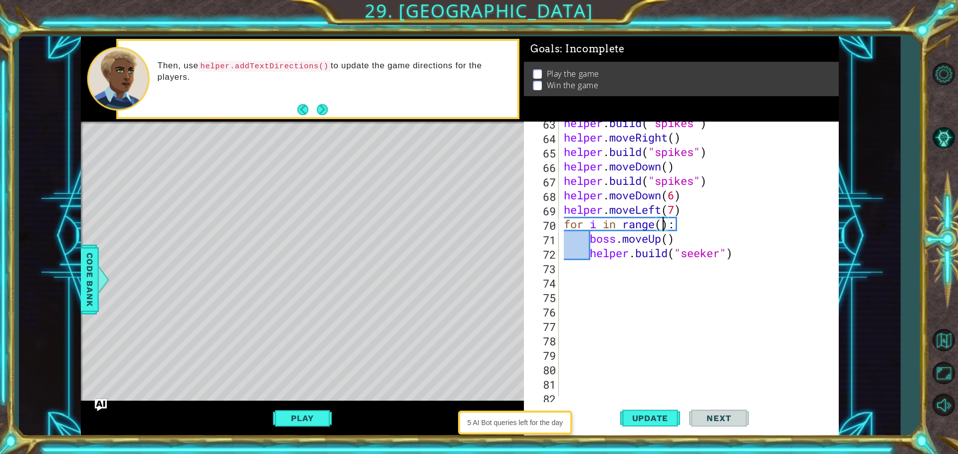
scroll to position [992, 0]
